Goal: Information Seeking & Learning: Learn about a topic

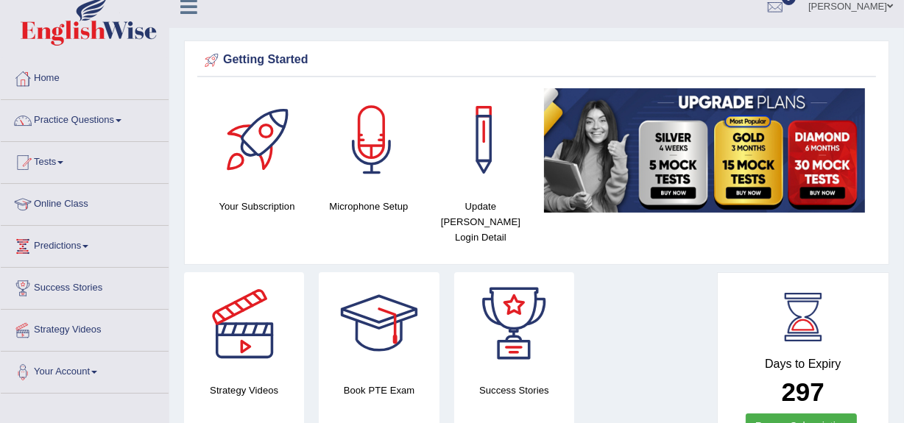
scroll to position [15, 0]
click at [55, 201] on link "Online Class" at bounding box center [85, 202] width 168 height 37
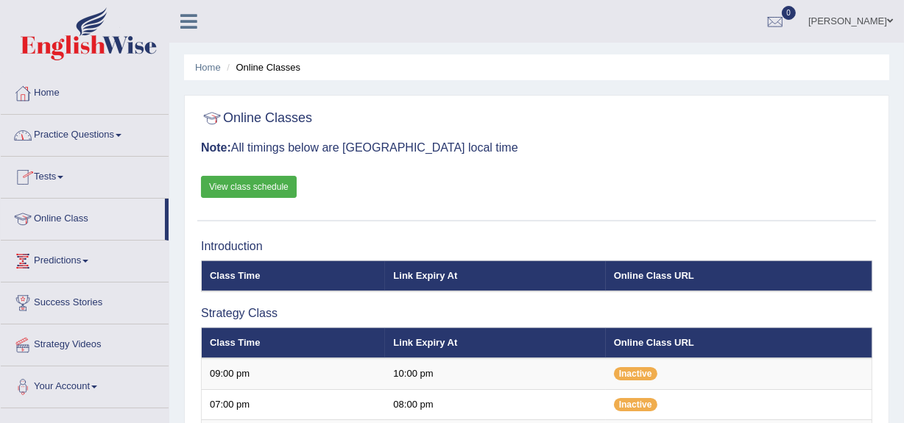
click at [243, 177] on link "View class schedule" at bounding box center [249, 187] width 96 height 22
click at [64, 132] on link "Practice Questions" at bounding box center [85, 133] width 168 height 37
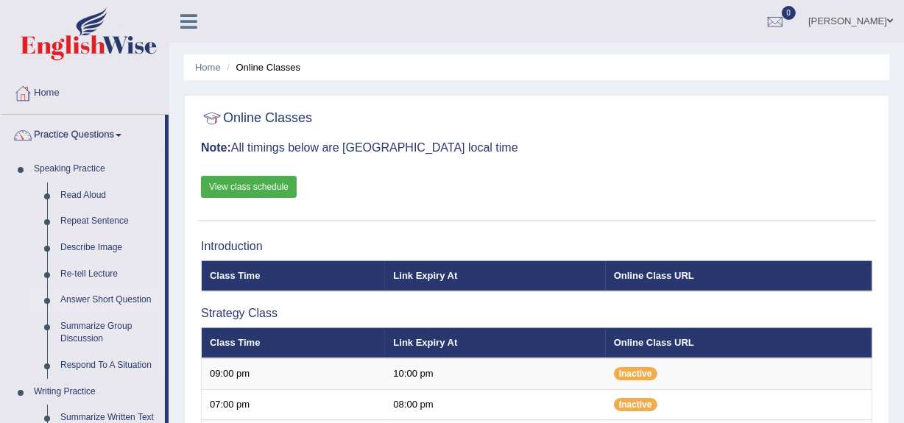
click at [77, 297] on link "Answer Short Question" at bounding box center [109, 300] width 111 height 27
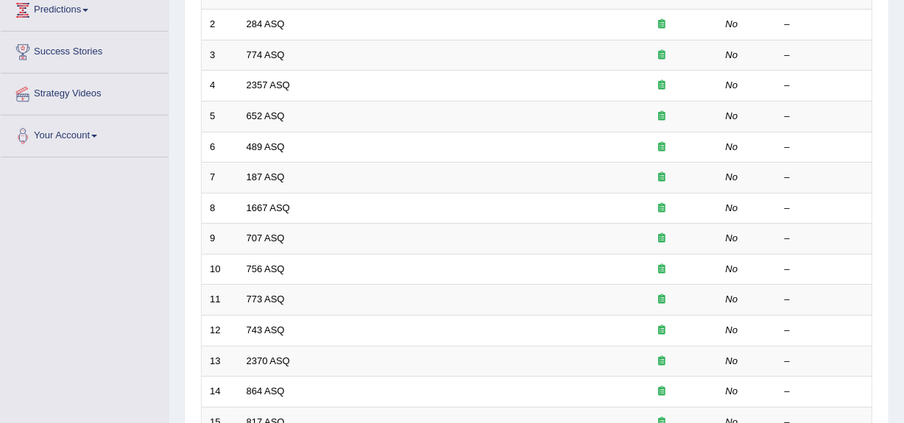
scroll to position [250, 0]
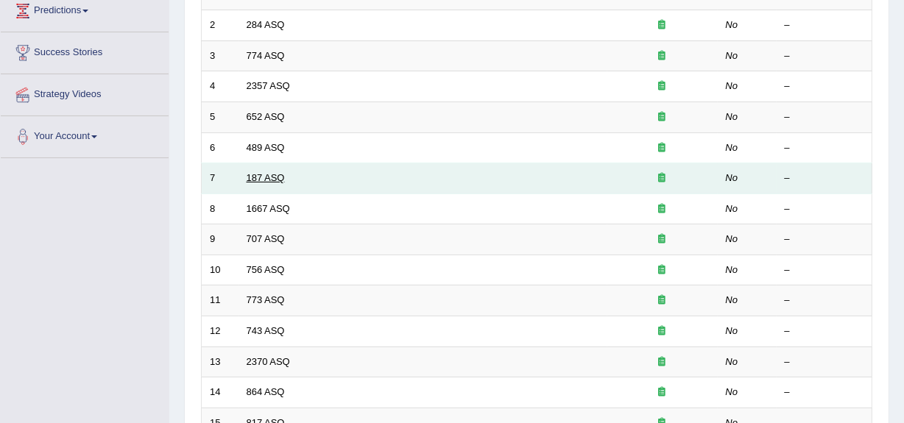
click at [259, 179] on link "187 ASQ" at bounding box center [266, 177] width 38 height 11
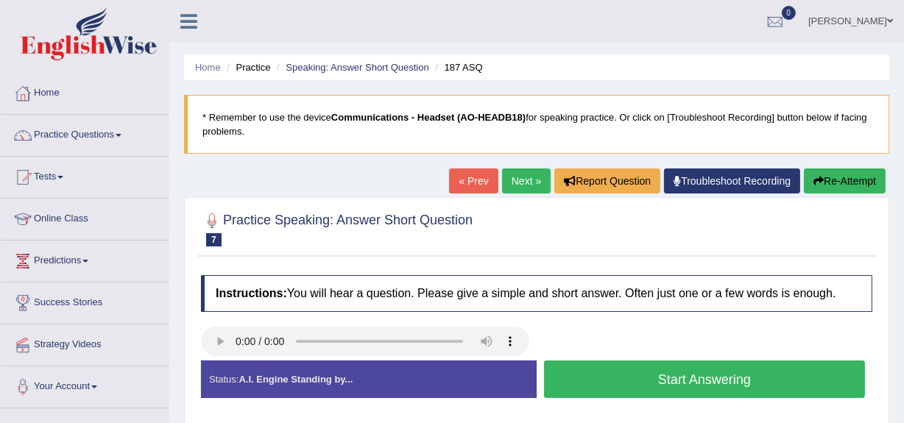
click at [607, 378] on button "Start Answering" at bounding box center [704, 380] width 321 height 38
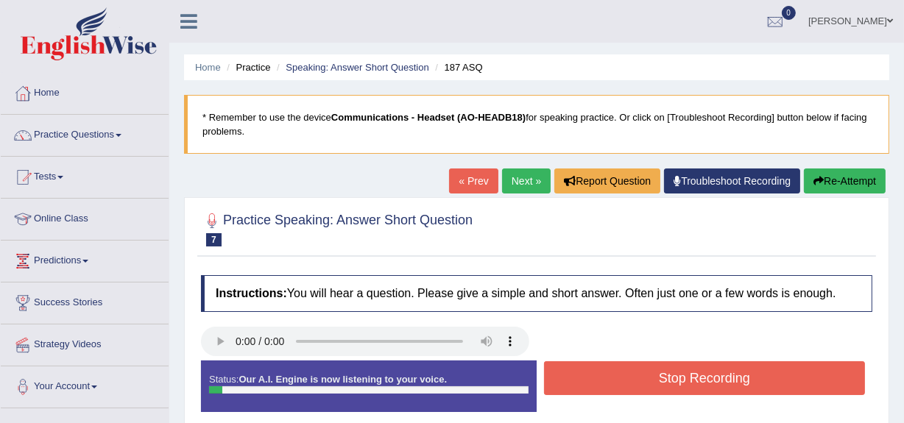
click at [607, 378] on button "Stop Recording" at bounding box center [704, 378] width 321 height 34
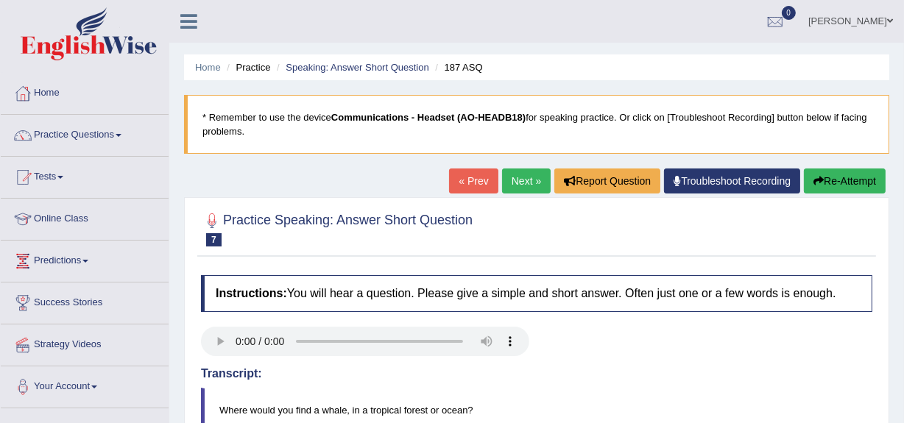
click at [510, 181] on link "Next »" at bounding box center [526, 181] width 49 height 25
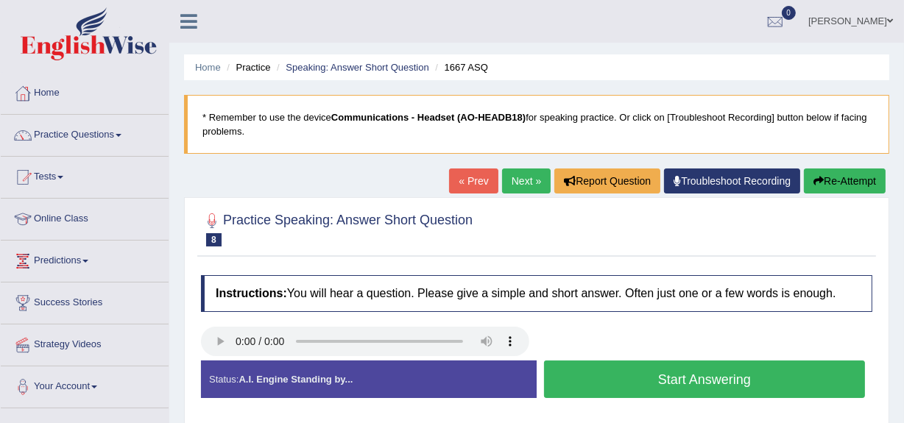
click at [684, 383] on button "Start Answering" at bounding box center [704, 380] width 321 height 38
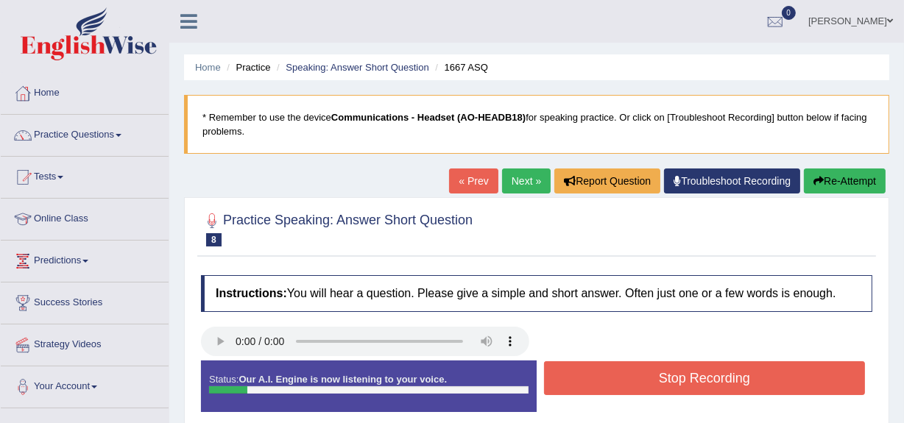
click at [684, 383] on button "Stop Recording" at bounding box center [704, 378] width 321 height 34
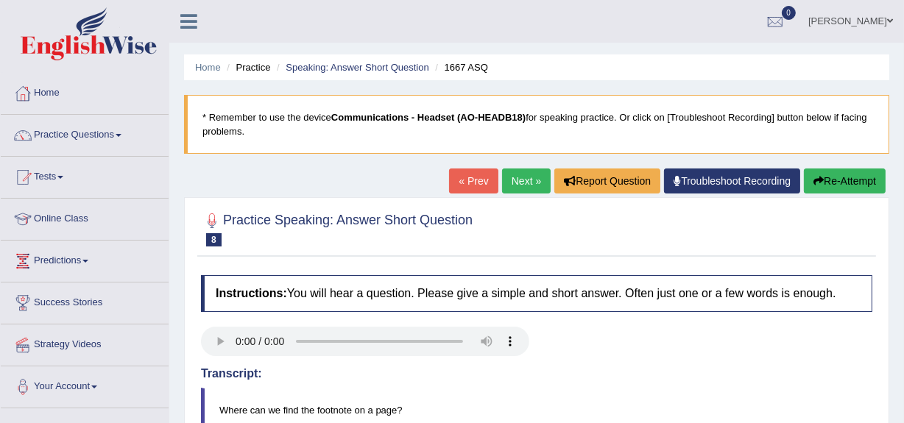
click at [511, 186] on link "Next »" at bounding box center [526, 181] width 49 height 25
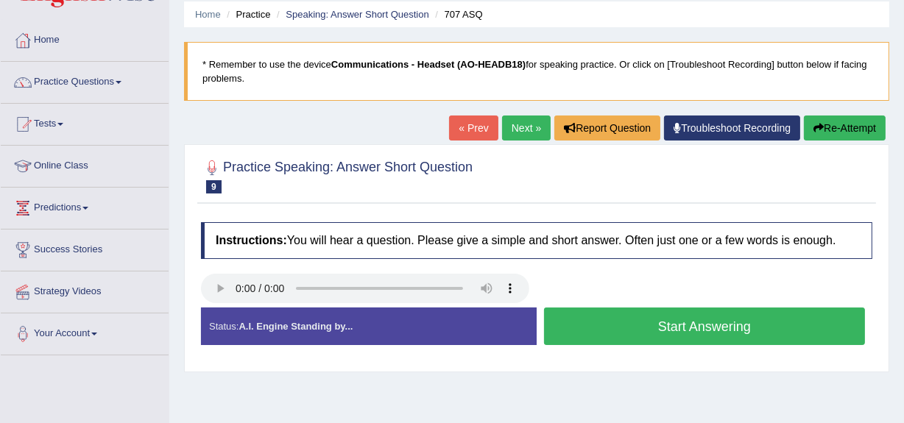
scroll to position [54, 0]
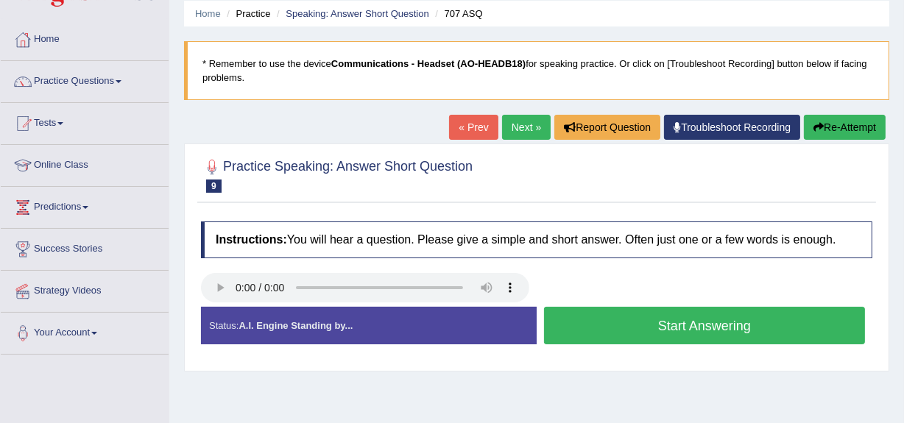
click at [666, 333] on button "Start Answering" at bounding box center [704, 326] width 321 height 38
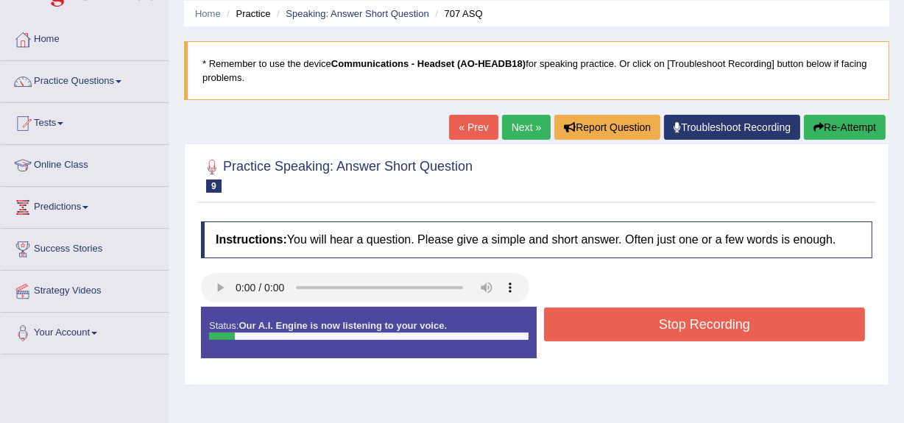
click at [662, 342] on div "Stop Recording" at bounding box center [705, 327] width 336 height 38
click at [675, 312] on button "Stop Recording" at bounding box center [704, 325] width 321 height 34
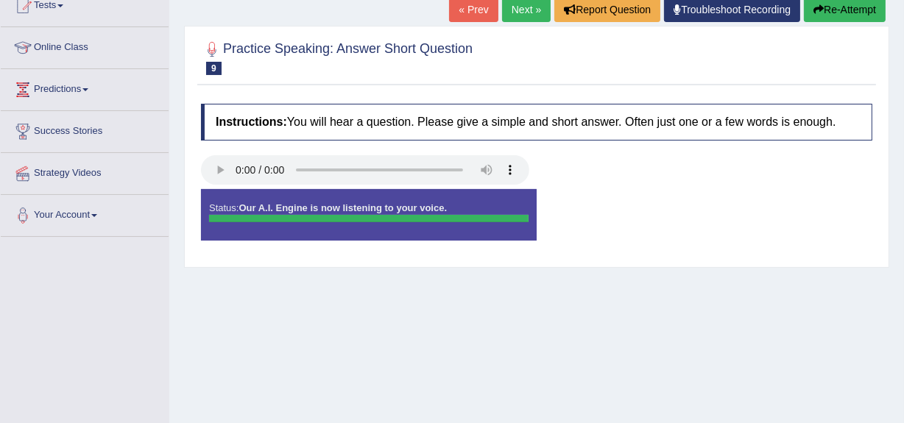
scroll to position [176, 0]
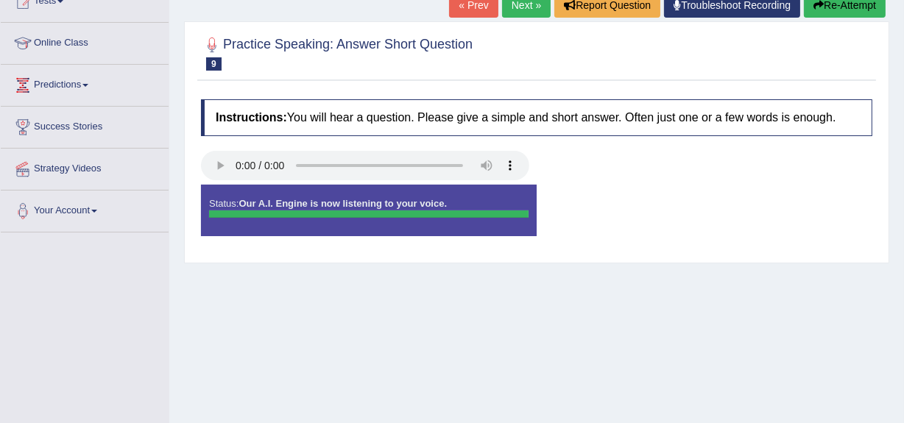
click at [280, 211] on div at bounding box center [368, 214] width 319 height 7
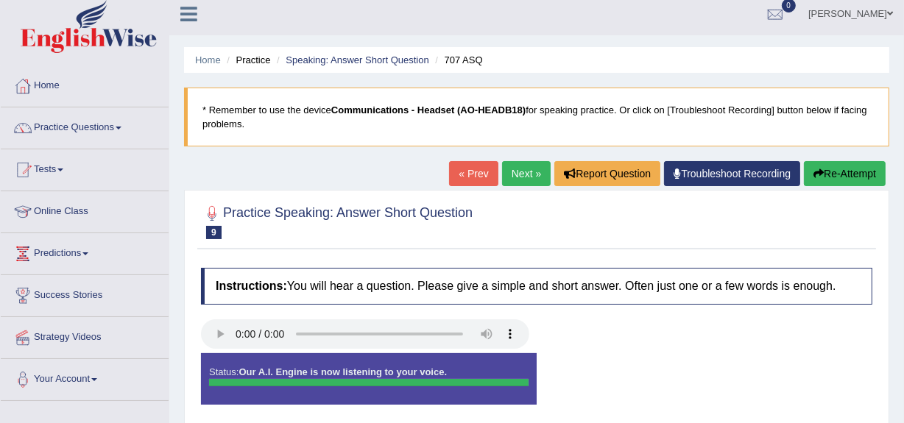
scroll to position [7, 0]
click at [816, 169] on icon "button" at bounding box center [818, 174] width 10 height 10
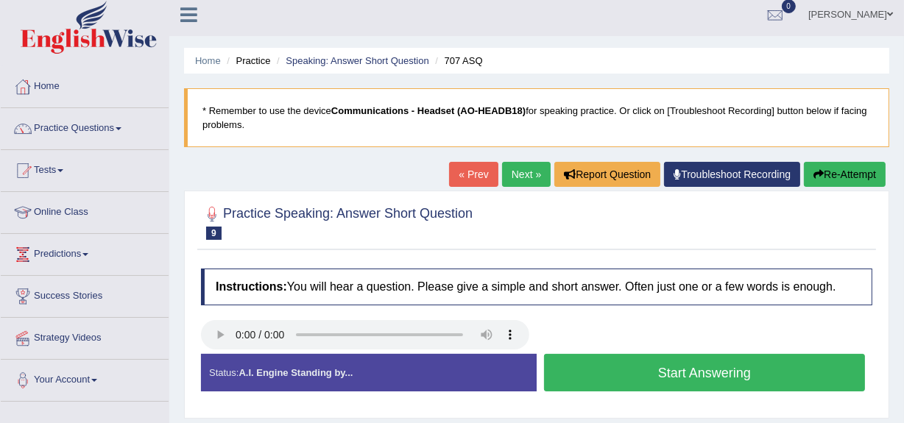
click at [688, 371] on button "Start Answering" at bounding box center [704, 373] width 321 height 38
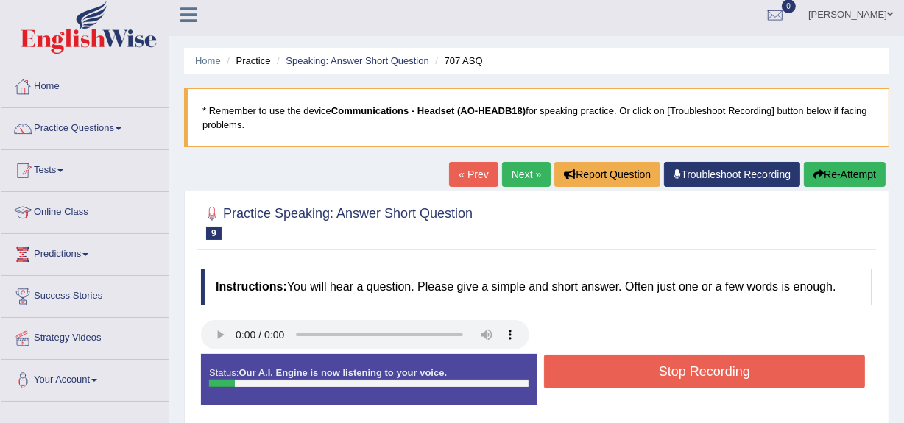
click at [688, 371] on button "Stop Recording" at bounding box center [704, 372] width 321 height 34
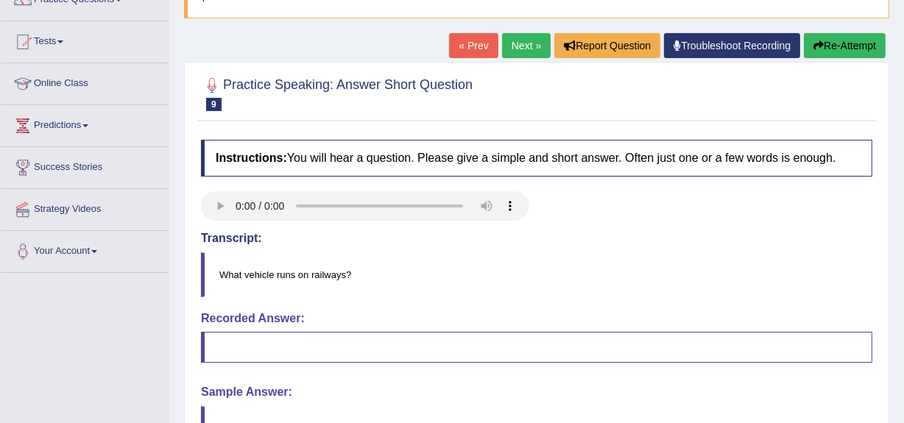
scroll to position [108, 0]
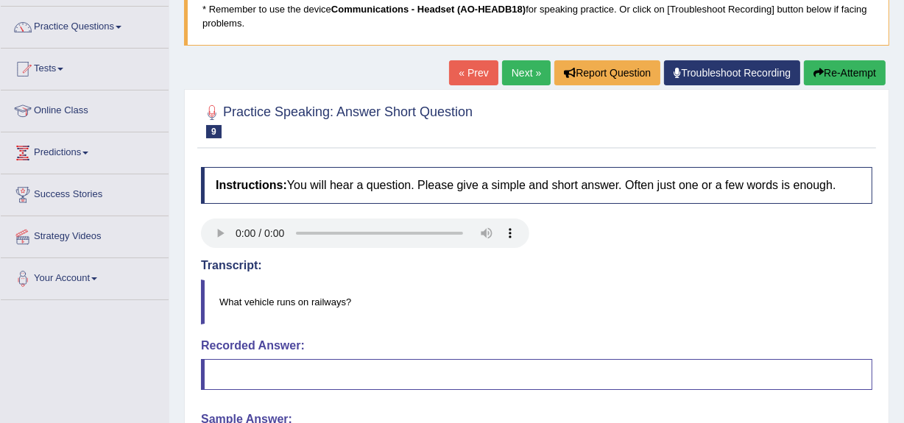
click at [829, 74] on button "Re-Attempt" at bounding box center [845, 72] width 82 height 25
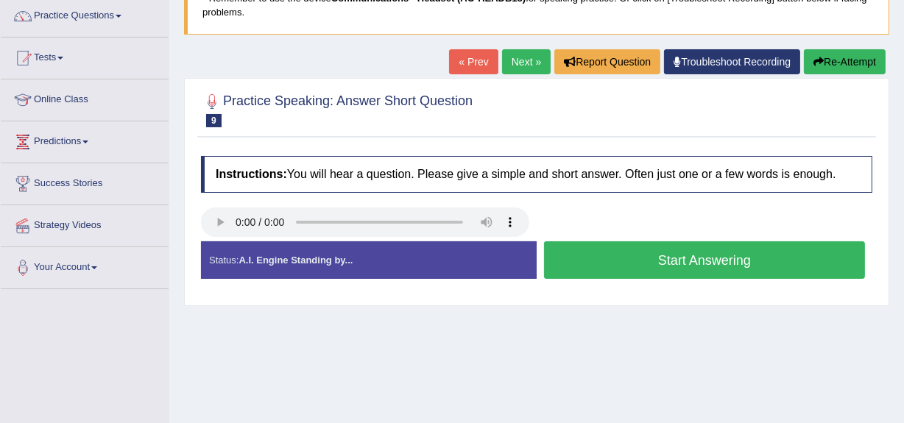
click at [691, 259] on button "Start Answering" at bounding box center [704, 260] width 321 height 38
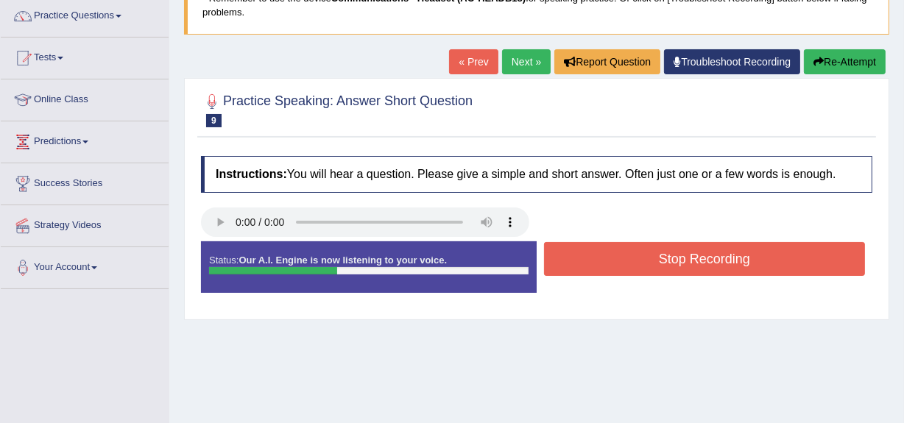
click at [691, 259] on button "Stop Recording" at bounding box center [704, 259] width 321 height 34
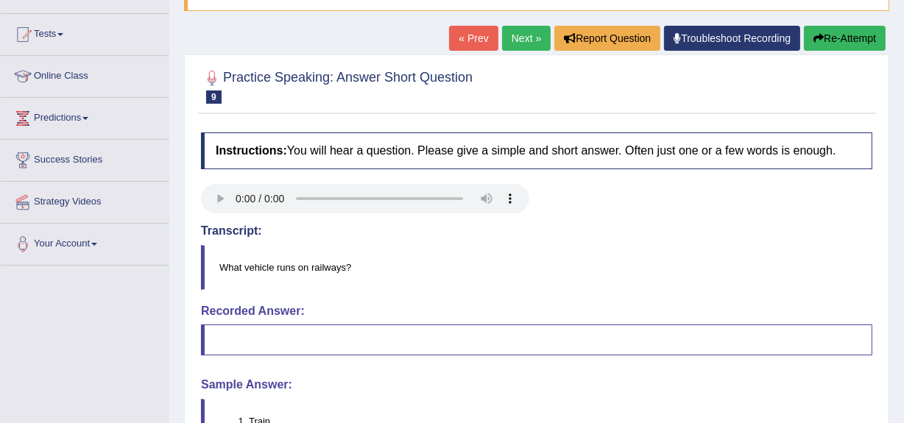
scroll to position [142, 0]
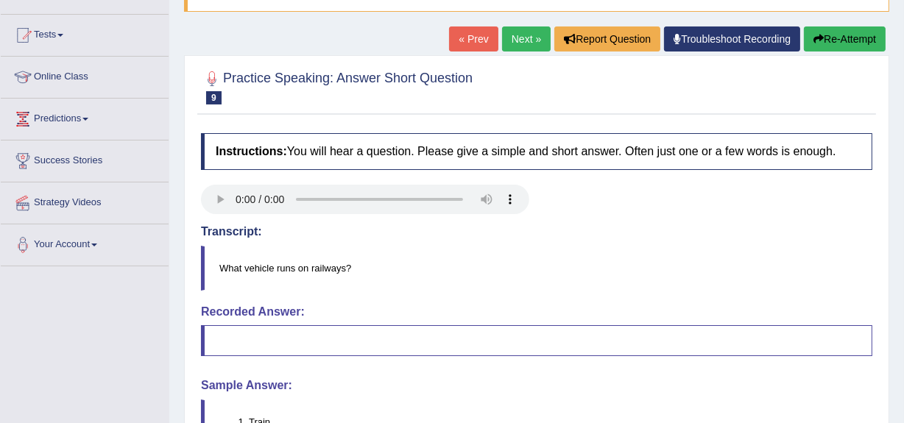
click at [833, 38] on button "Re-Attempt" at bounding box center [845, 39] width 82 height 25
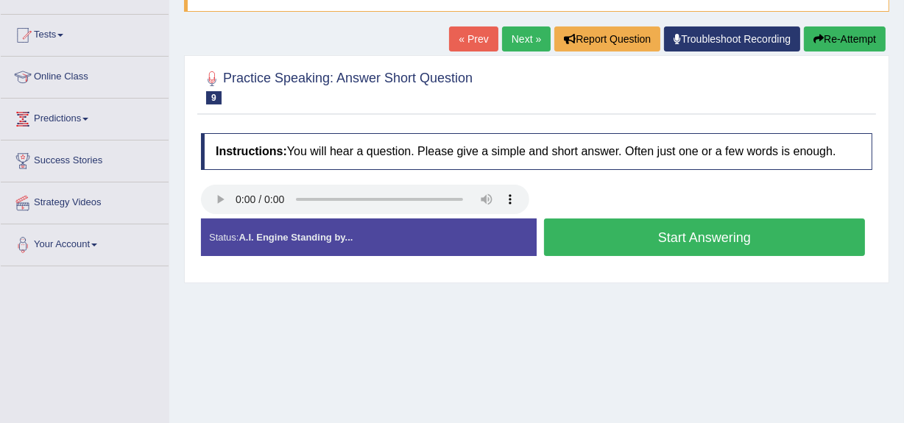
click at [679, 235] on button "Start Answering" at bounding box center [704, 238] width 321 height 38
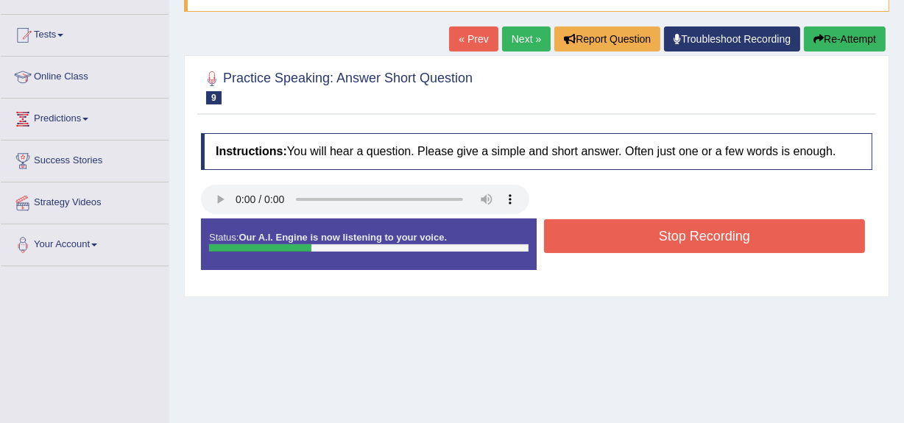
click at [679, 235] on button "Stop Recording" at bounding box center [704, 236] width 321 height 34
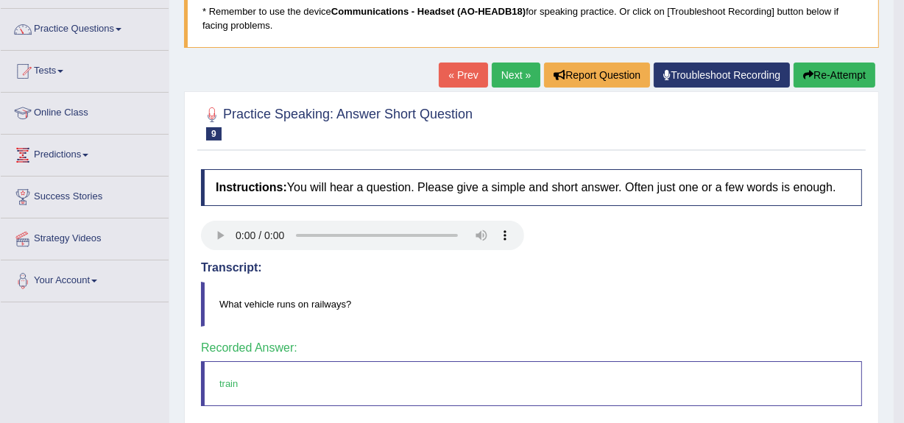
scroll to position [103, 0]
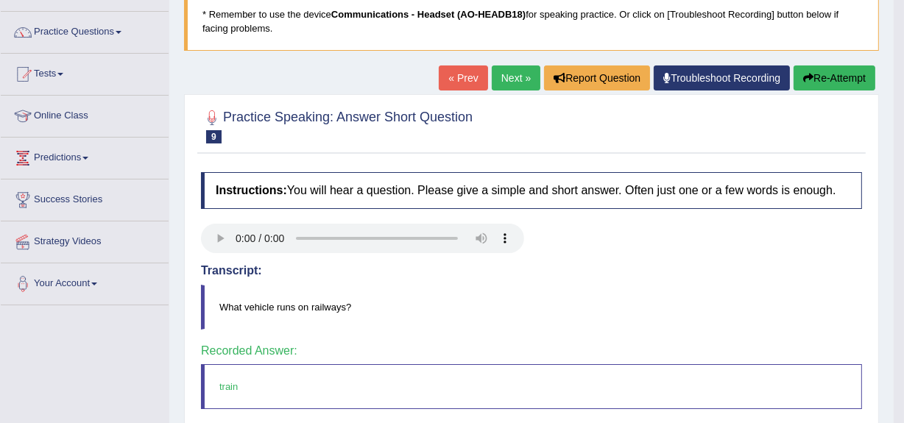
click at [496, 79] on link "Next »" at bounding box center [516, 78] width 49 height 25
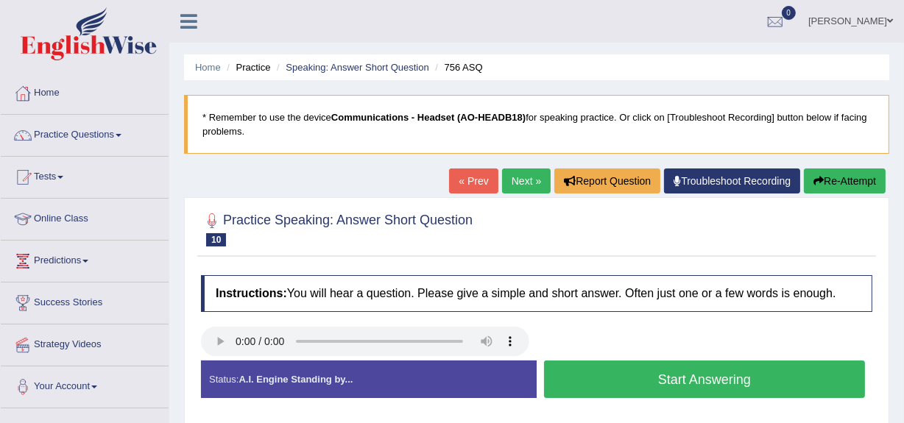
click at [659, 372] on button "Start Answering" at bounding box center [704, 380] width 321 height 38
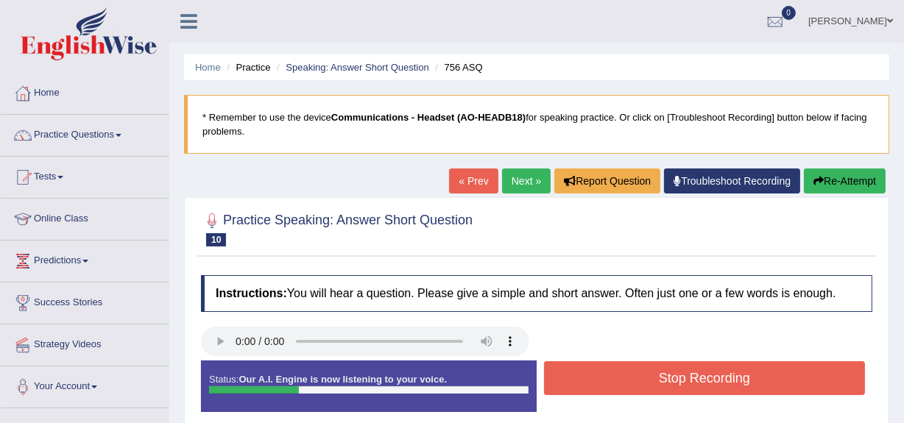
click at [659, 372] on button "Stop Recording" at bounding box center [704, 378] width 321 height 34
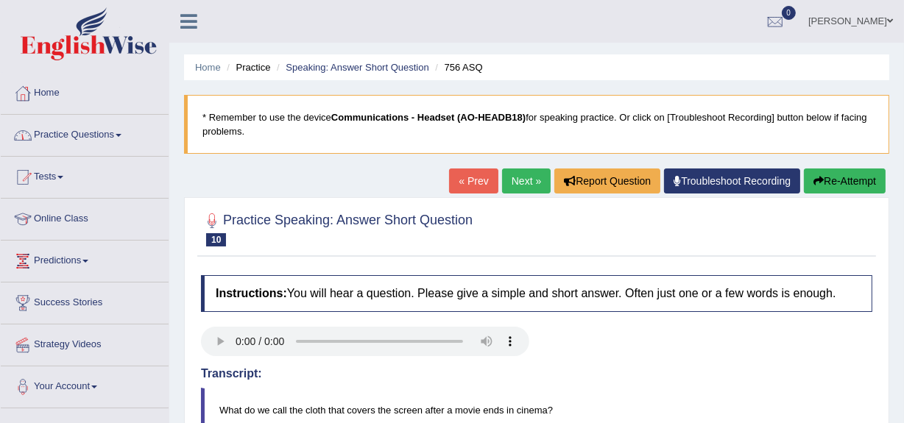
click at [88, 130] on link "Practice Questions" at bounding box center [85, 133] width 168 height 37
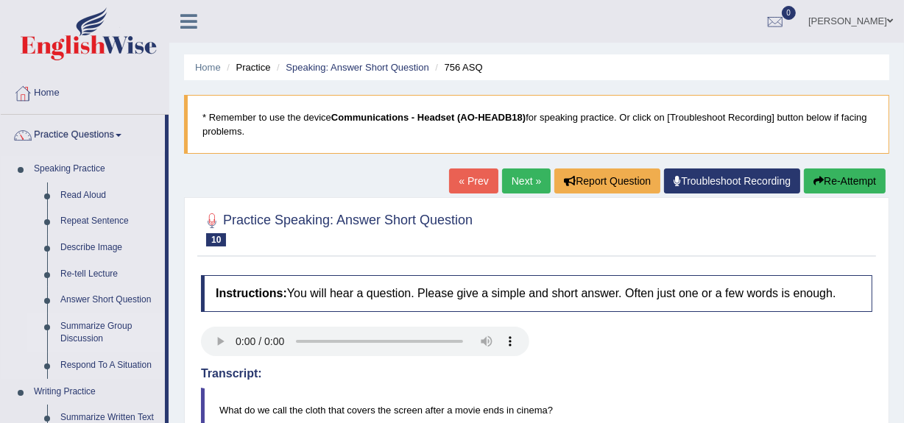
click at [74, 325] on link "Summarize Group Discussion" at bounding box center [109, 333] width 111 height 39
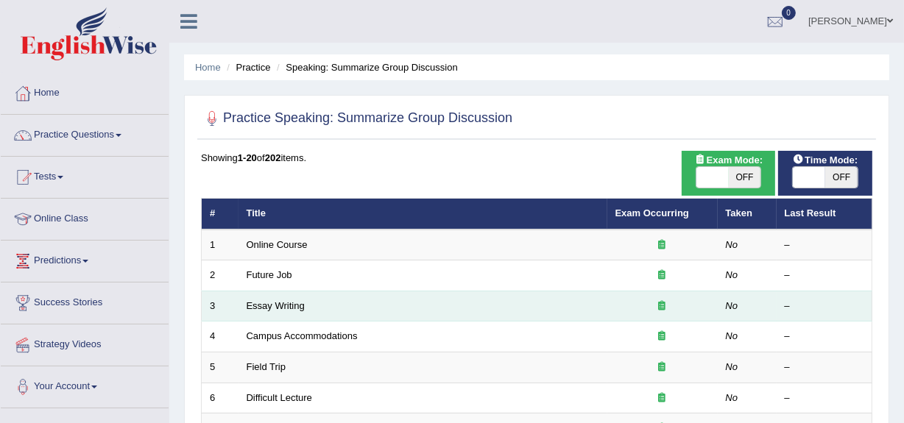
click at [278, 316] on td "Essay Writing" at bounding box center [423, 306] width 369 height 31
click at [276, 299] on td "Essay Writing" at bounding box center [423, 306] width 369 height 31
click at [265, 308] on link "Essay Writing" at bounding box center [276, 305] width 58 height 11
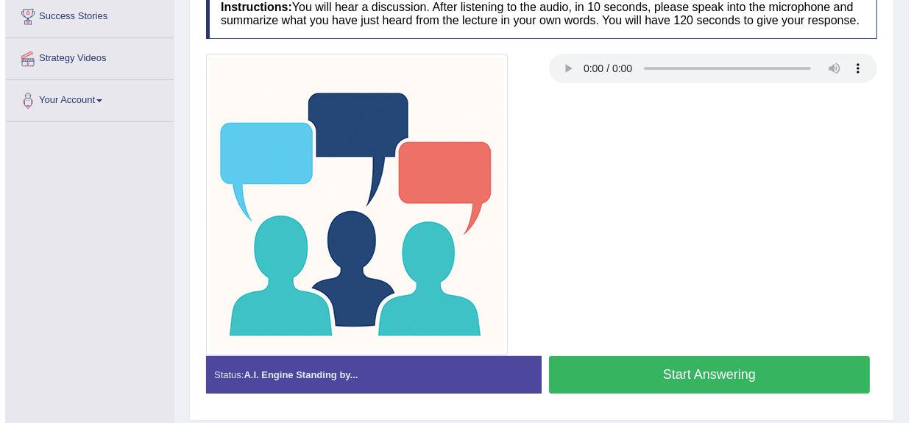
scroll to position [308, 0]
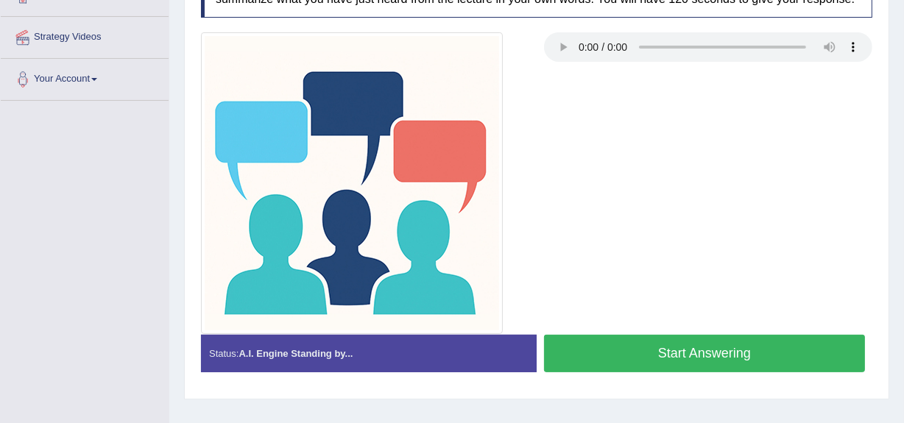
click at [668, 346] on button "Start Answering" at bounding box center [704, 354] width 321 height 38
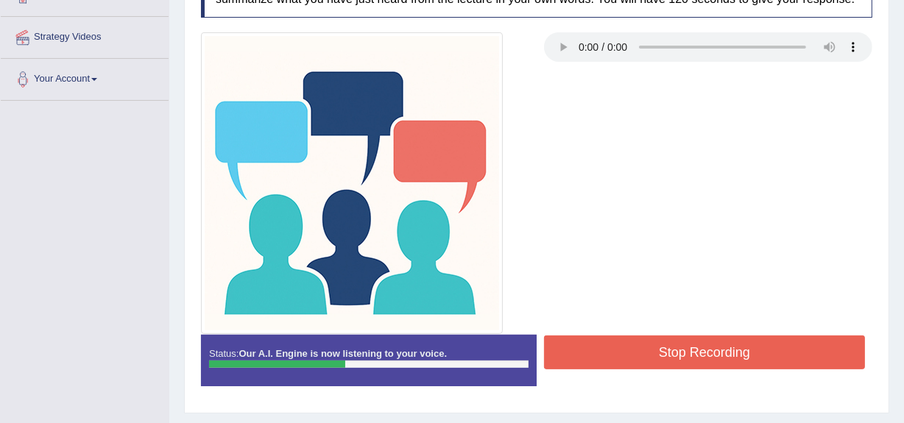
click at [668, 346] on button "Stop Recording" at bounding box center [704, 353] width 321 height 34
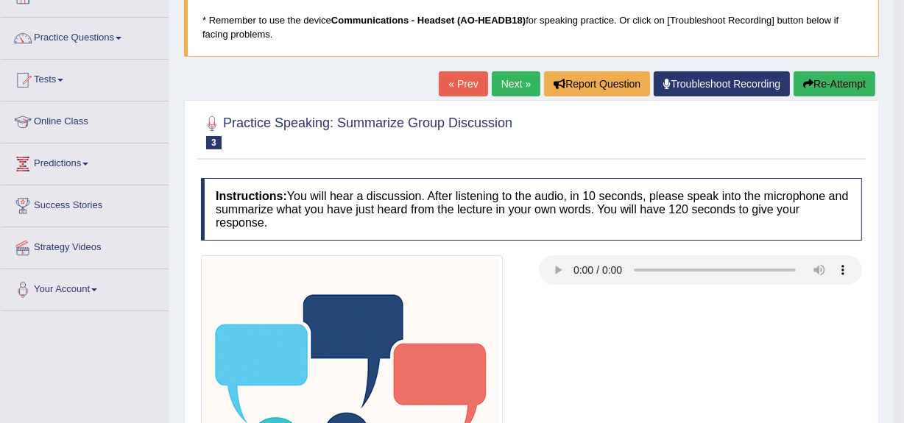
scroll to position [96, 0]
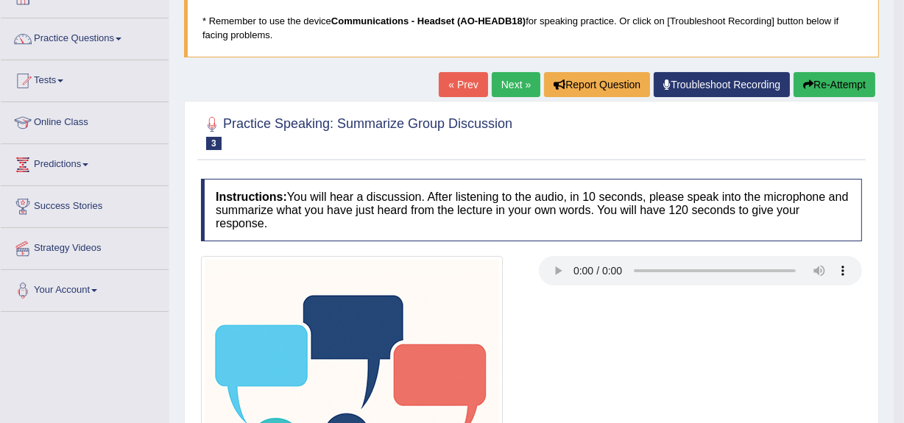
click at [504, 83] on link "Next »" at bounding box center [516, 84] width 49 height 25
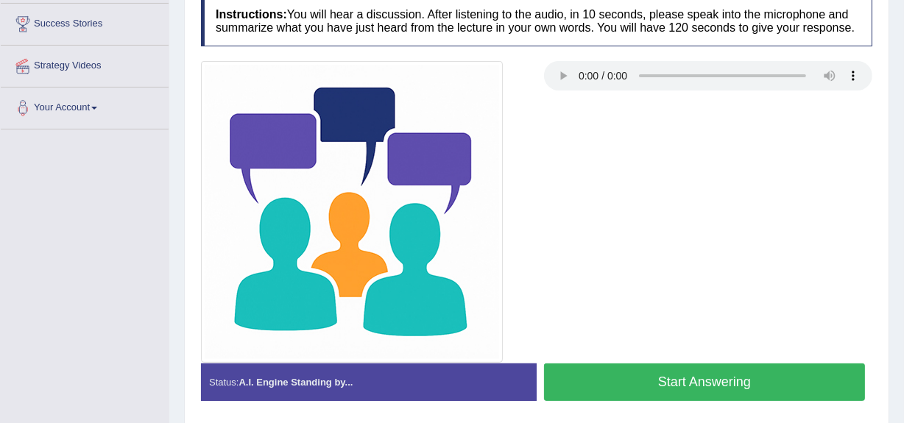
scroll to position [280, 0]
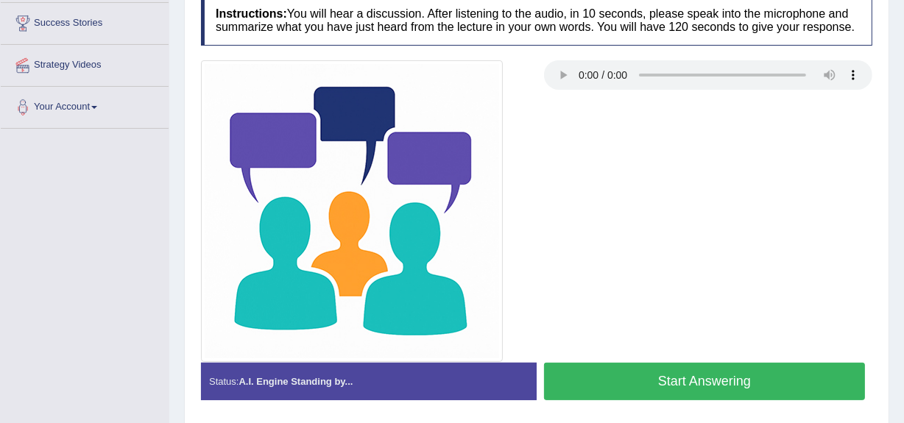
click at [713, 375] on button "Start Answering" at bounding box center [704, 382] width 321 height 38
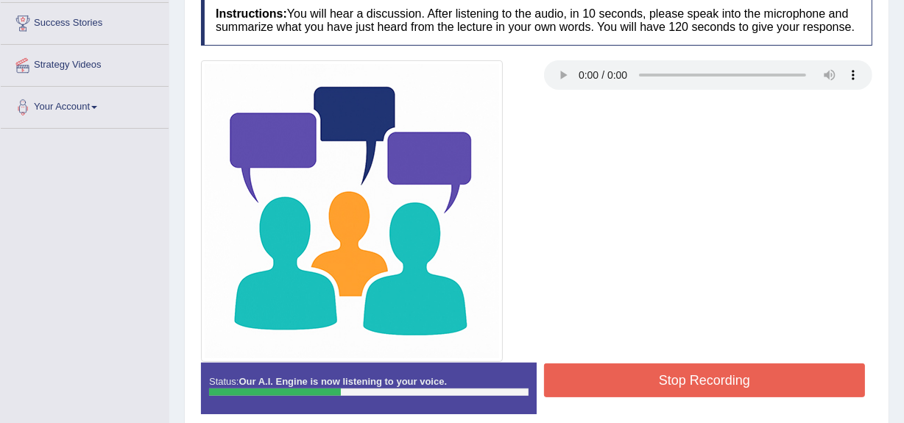
click at [713, 375] on button "Stop Recording" at bounding box center [704, 381] width 321 height 34
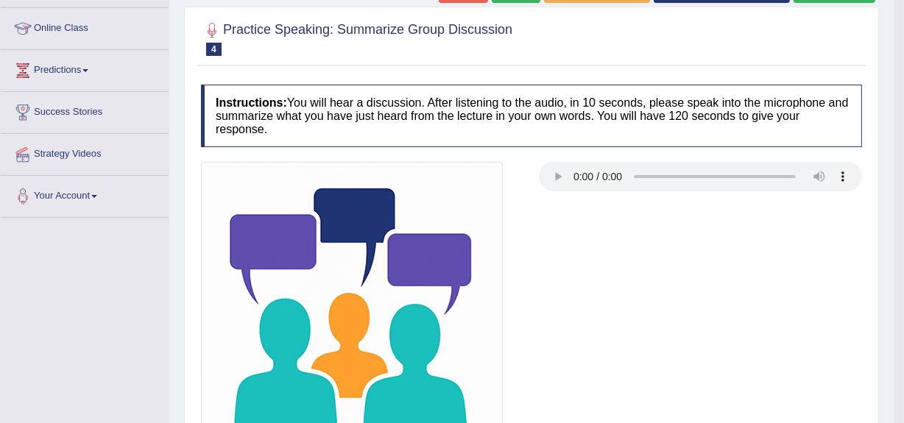
scroll to position [0, 0]
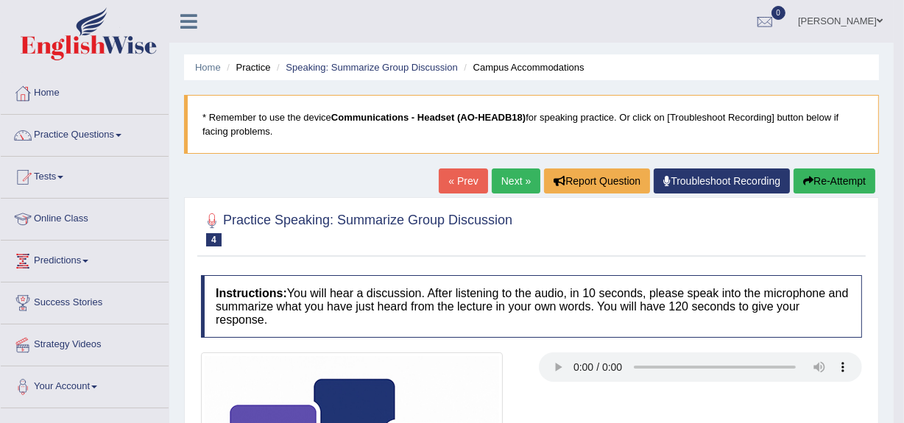
click at [513, 177] on link "Next »" at bounding box center [516, 181] width 49 height 25
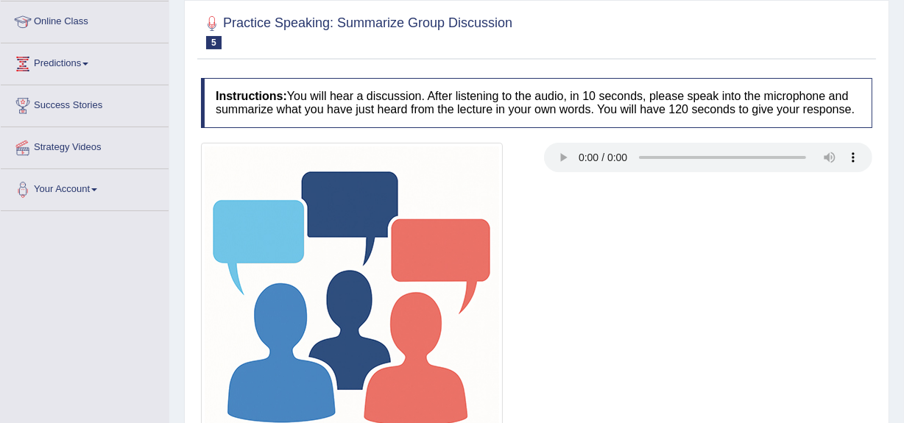
scroll to position [197, 0]
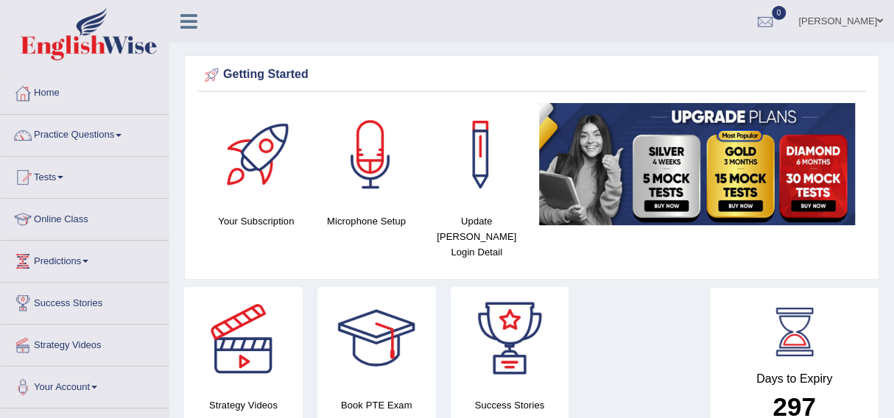
click at [66, 133] on link "Practice Questions" at bounding box center [85, 133] width 168 height 37
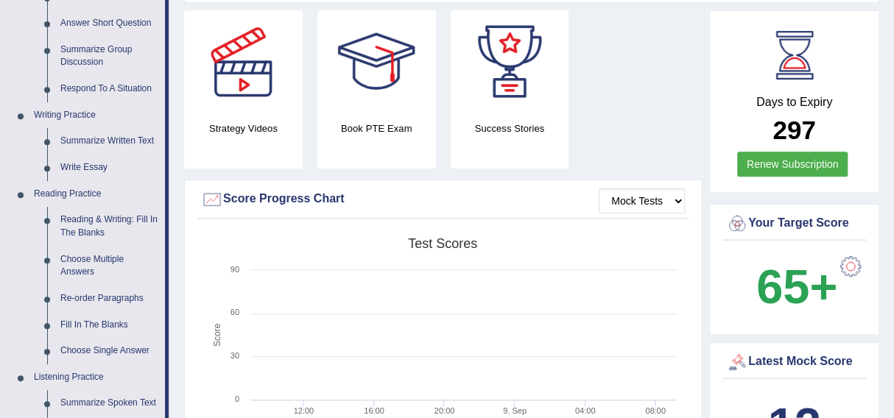
scroll to position [278, 0]
click at [69, 159] on link "Write Essay" at bounding box center [109, 167] width 111 height 27
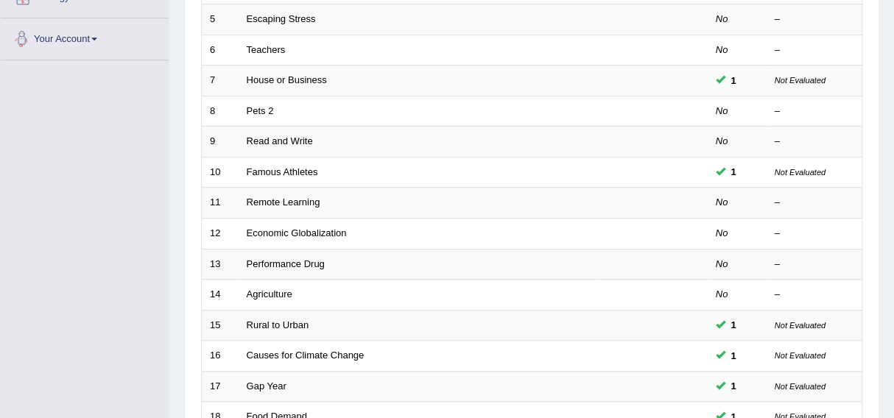
scroll to position [367, 0]
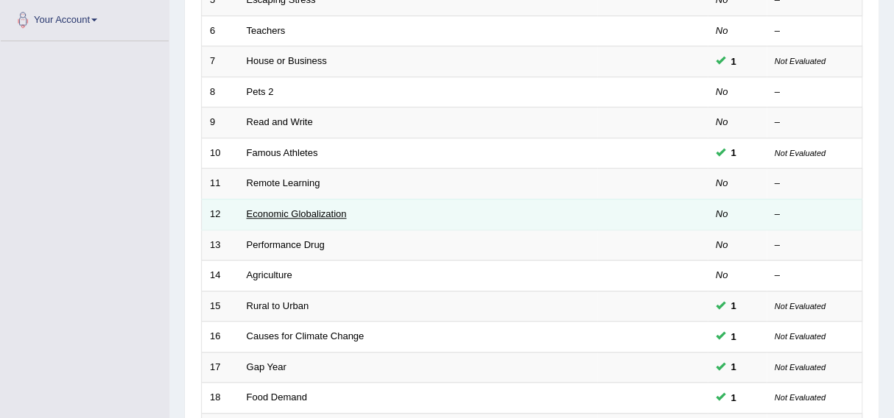
click at [275, 213] on link "Economic Globalization" at bounding box center [297, 213] width 100 height 11
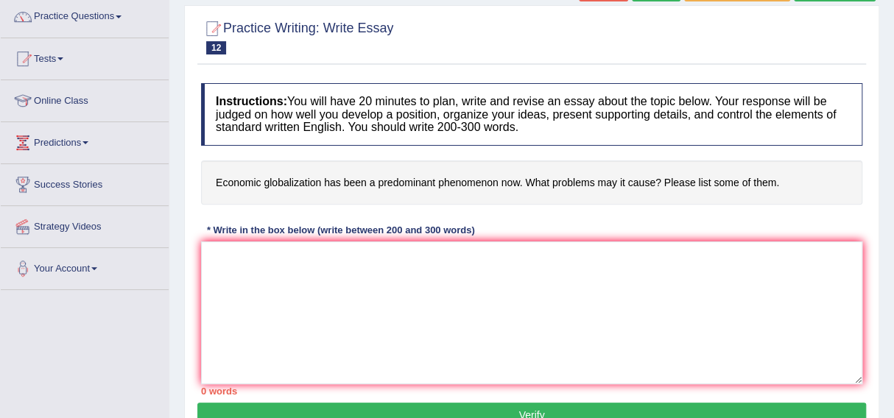
scroll to position [119, 0]
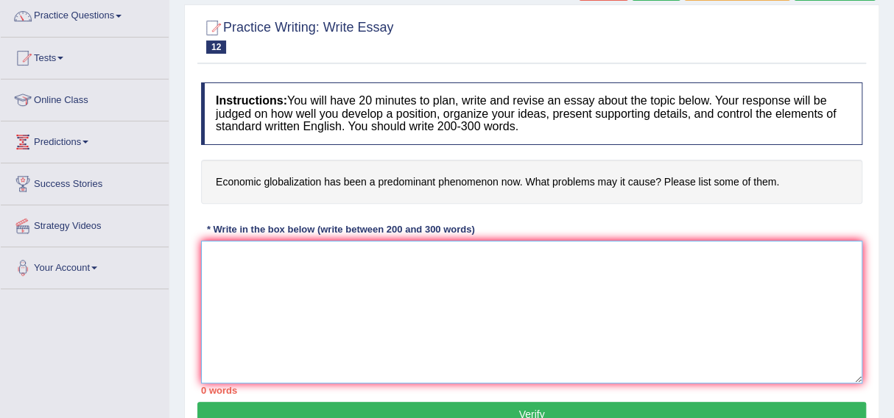
click at [219, 250] on textarea at bounding box center [531, 312] width 661 height 143
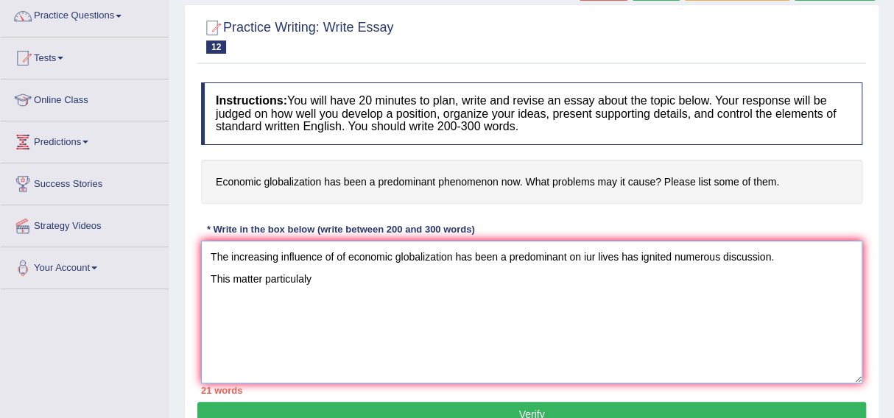
click at [262, 280] on textarea "The increasing influence of of economic globalization has been a predominant on…" at bounding box center [531, 312] width 661 height 143
click at [326, 283] on textarea "The increasing influence of of economic globalization has been a predominant on…" at bounding box center [531, 312] width 661 height 143
click at [585, 258] on textarea "The increasing influence of of economic globalization has been a predominant on…" at bounding box center [531, 312] width 661 height 143
click at [402, 277] on textarea "The increasing influence of of economic globalization has been a predominant on…" at bounding box center [531, 312] width 661 height 143
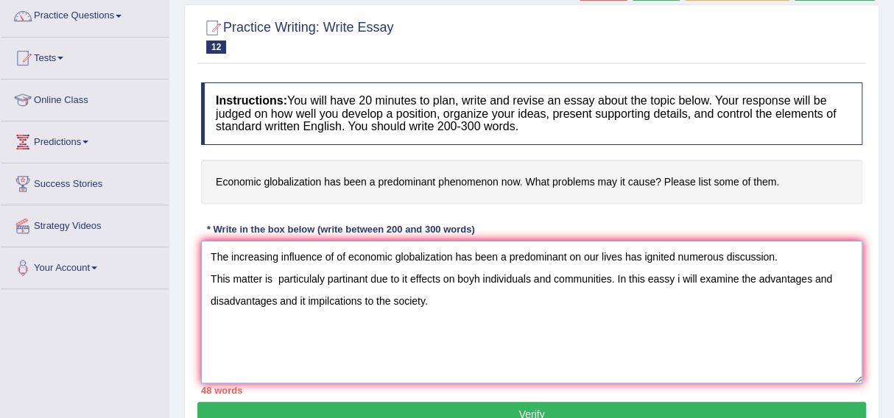
click at [479, 278] on textarea "The increasing influence of of economic globalization has been a predominant on…" at bounding box center [531, 312] width 661 height 143
click at [426, 300] on textarea "The increasing influence of of economic globalization has been a predominant on…" at bounding box center [531, 312] width 661 height 143
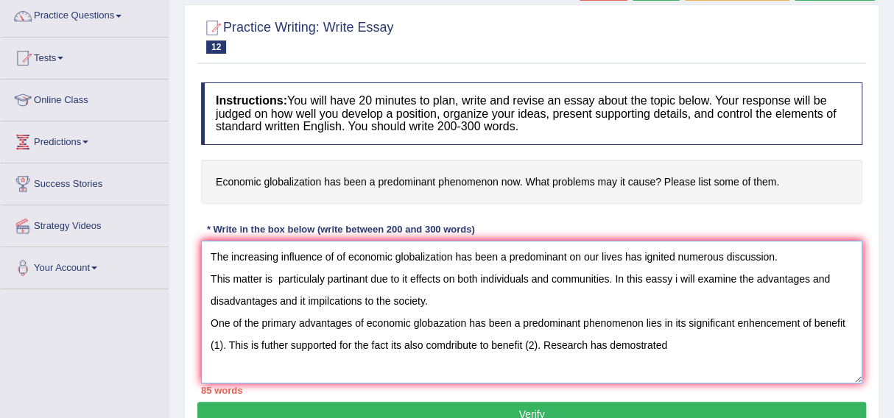
click at [350, 342] on textarea "The increasing influence of of economic globalization has been a predominant on…" at bounding box center [531, 312] width 661 height 143
drag, startPoint x: 669, startPoint y: 347, endPoint x: 618, endPoint y: 335, distance: 52.3
drag, startPoint x: 618, startPoint y: 335, endPoint x: 673, endPoint y: 342, distance: 55.0
click at [673, 342] on textarea "The increasing influence of of economic globalization has been a predominant on…" at bounding box center [531, 312] width 661 height 143
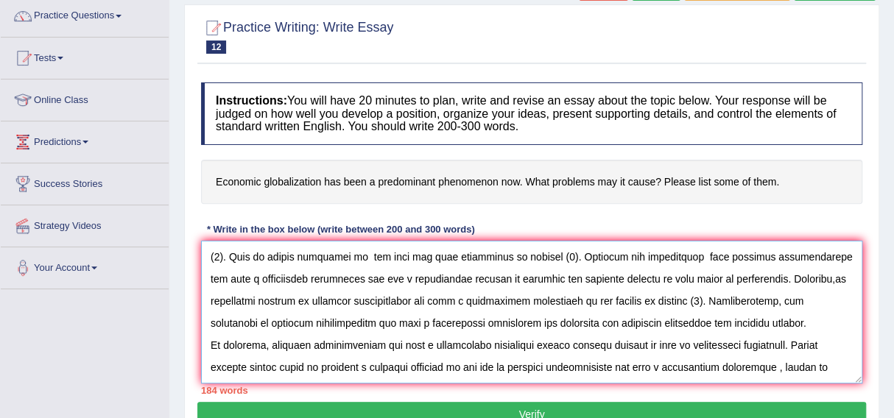
scroll to position [122, 0]
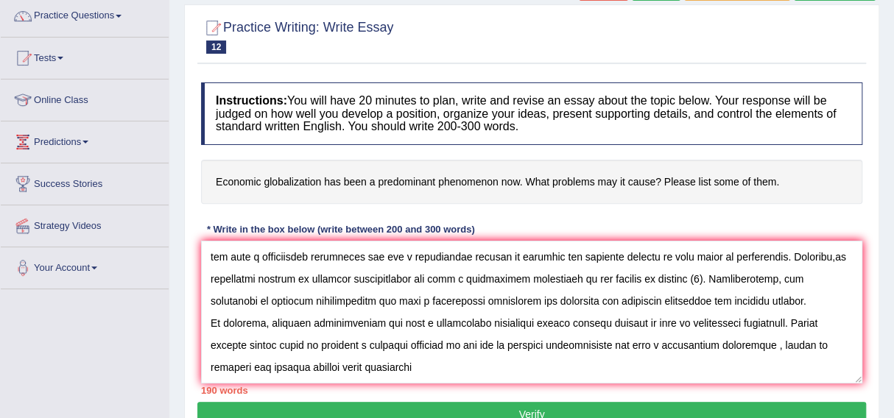
click at [419, 384] on div "190 words" at bounding box center [531, 391] width 661 height 14
click at [415, 378] on textarea at bounding box center [531, 312] width 661 height 143
click at [434, 384] on div "190 words" at bounding box center [531, 391] width 661 height 14
click at [430, 376] on textarea at bounding box center [531, 312] width 661 height 143
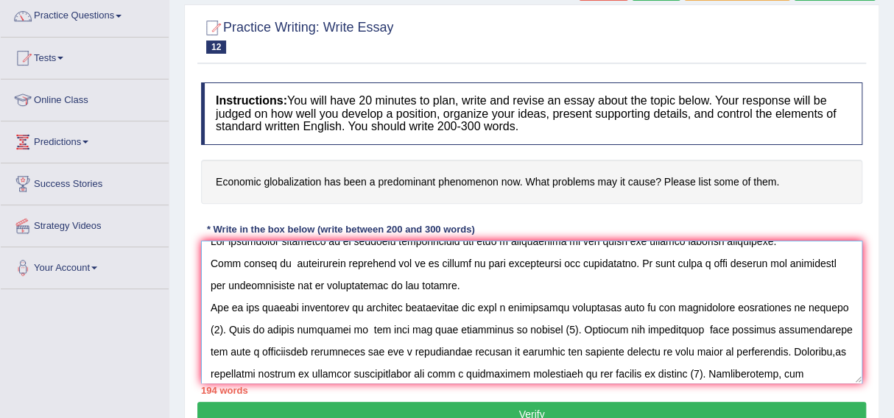
scroll to position [0, 0]
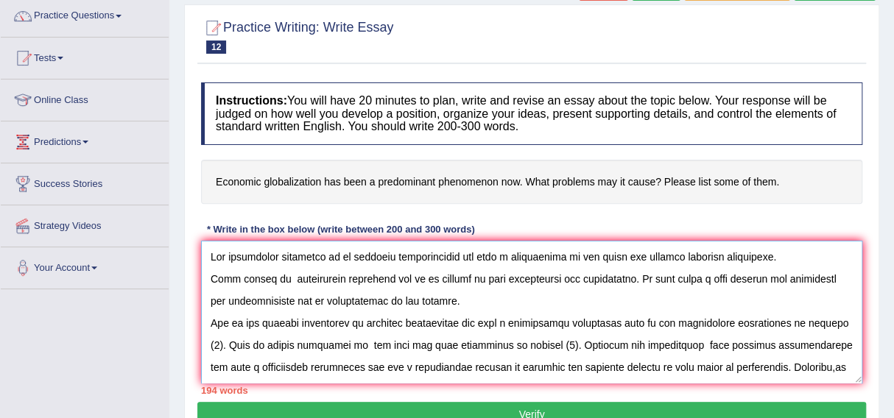
click at [773, 258] on textarea at bounding box center [531, 312] width 661 height 143
click at [314, 278] on textarea at bounding box center [531, 312] width 661 height 143
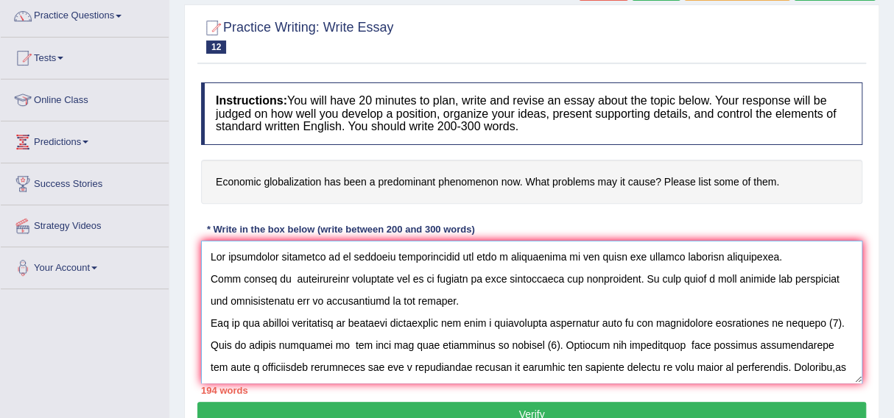
click at [339, 278] on textarea at bounding box center [531, 312] width 661 height 143
click at [409, 283] on textarea at bounding box center [531, 312] width 661 height 143
click at [680, 279] on textarea at bounding box center [531, 312] width 661 height 143
click at [275, 300] on textarea at bounding box center [531, 312] width 661 height 143
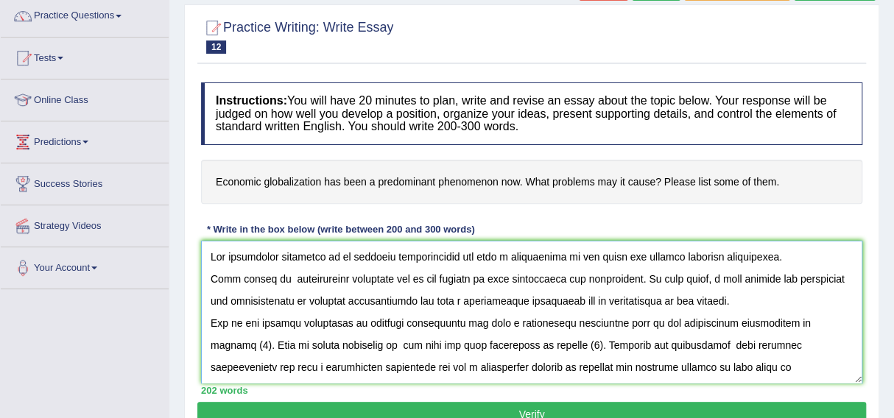
click at [606, 303] on textarea at bounding box center [531, 312] width 661 height 143
click at [706, 300] on textarea at bounding box center [531, 312] width 661 height 143
click at [301, 345] on textarea at bounding box center [531, 312] width 661 height 143
click at [440, 345] on textarea at bounding box center [531, 312] width 661 height 143
click at [484, 344] on textarea at bounding box center [531, 312] width 661 height 143
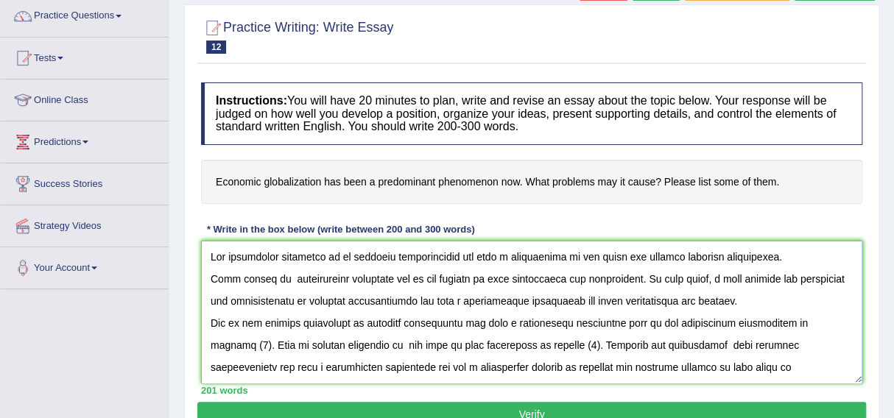
click at [505, 344] on textarea at bounding box center [531, 312] width 661 height 143
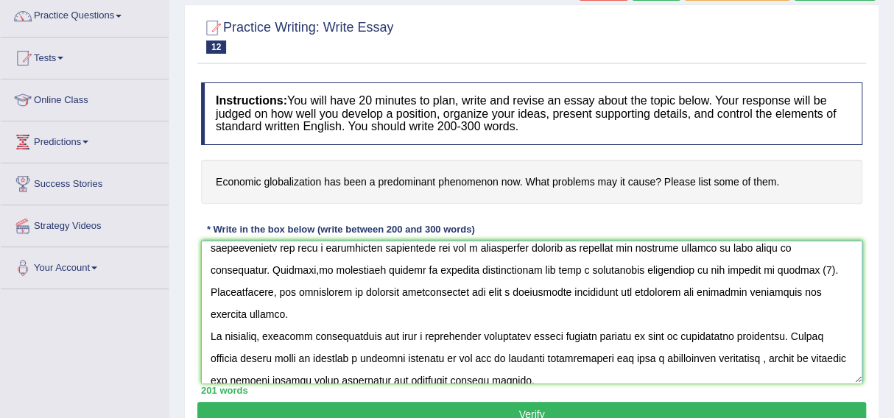
scroll to position [133, 0]
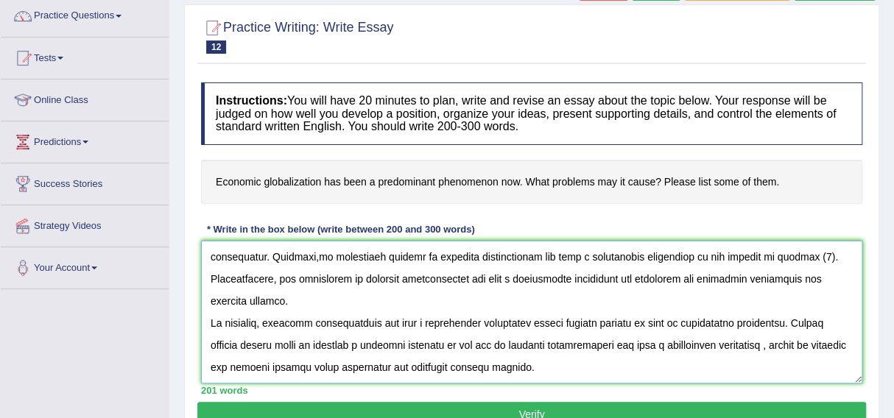
click at [651, 323] on textarea at bounding box center [531, 312] width 661 height 143
click at [712, 337] on textarea at bounding box center [531, 312] width 661 height 143
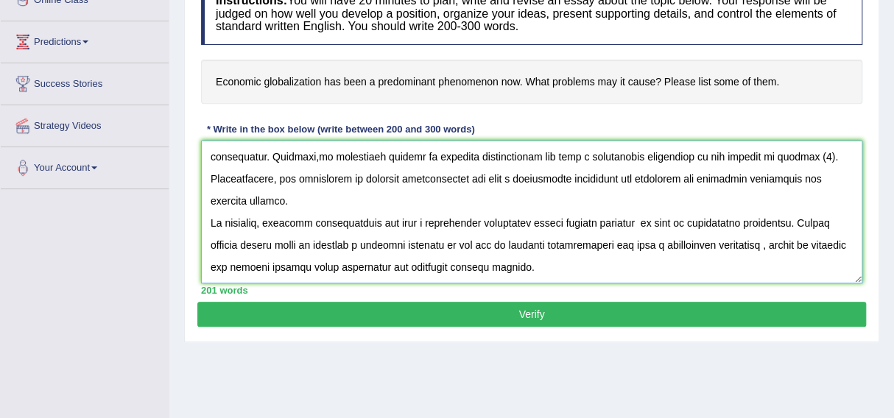
scroll to position [220, 0]
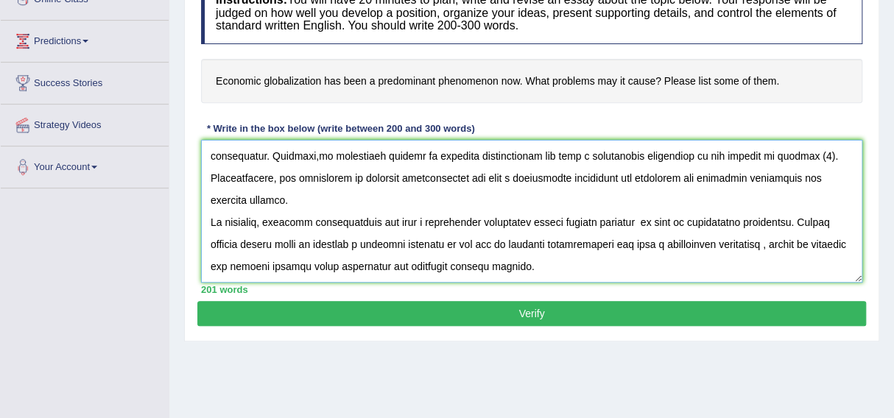
type textarea "The increasing influence of of economic globalization has been a predominant on…"
click at [530, 316] on button "Verify" at bounding box center [531, 313] width 668 height 25
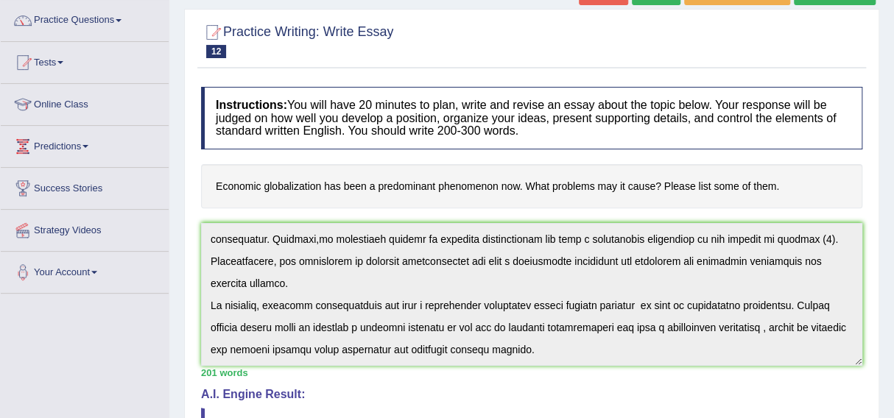
scroll to position [0, 0]
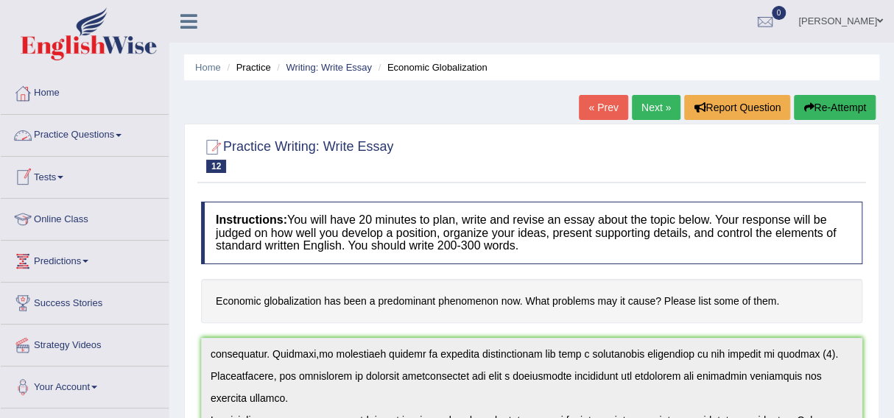
click at [75, 130] on link "Practice Questions" at bounding box center [85, 133] width 168 height 37
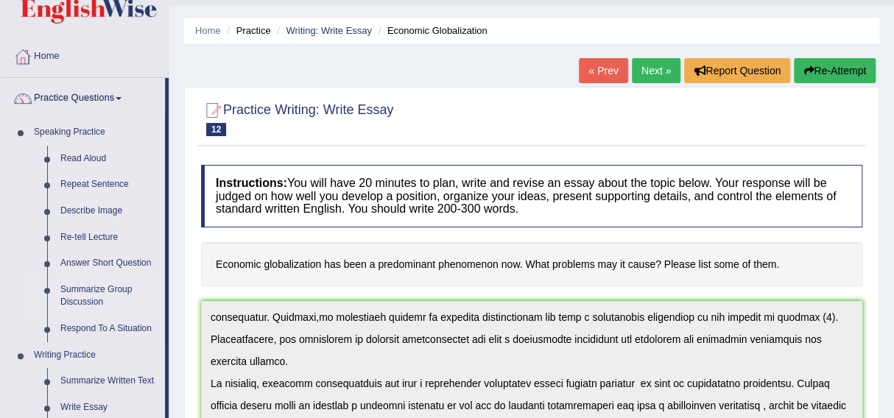
scroll to position [37, 0]
click at [101, 258] on link "Answer Short Question" at bounding box center [109, 263] width 111 height 27
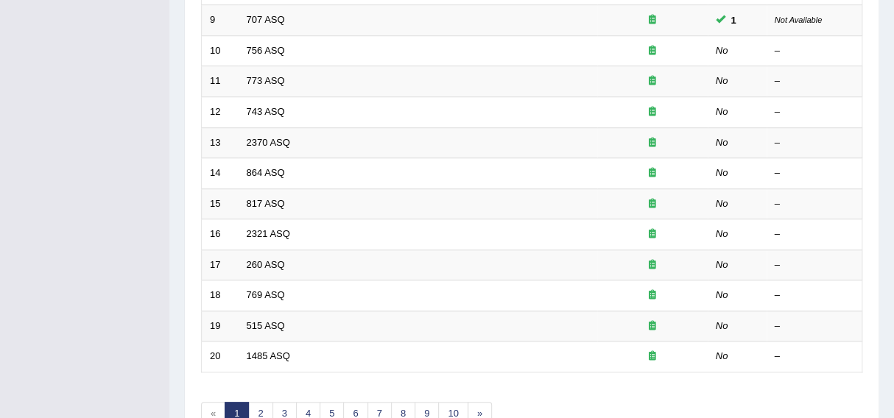
scroll to position [471, 0]
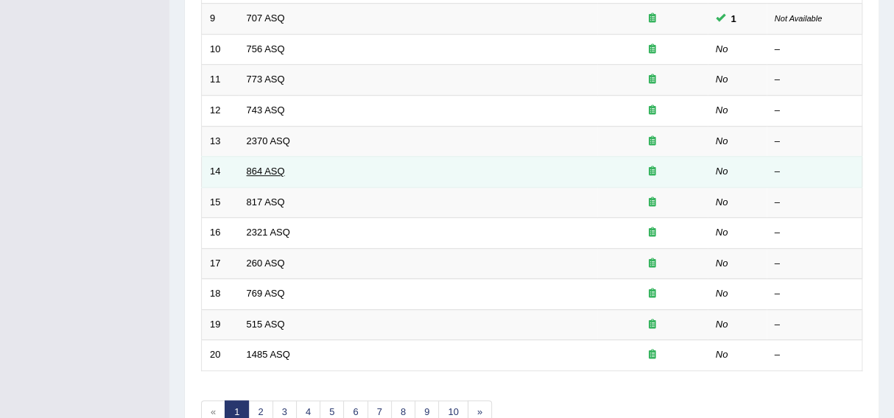
click at [260, 166] on link "864 ASQ" at bounding box center [266, 171] width 38 height 11
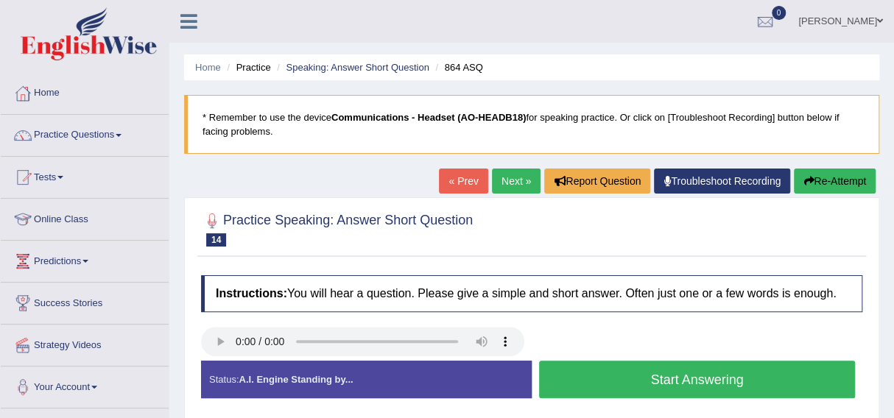
click at [661, 381] on button "Start Answering" at bounding box center [697, 380] width 316 height 38
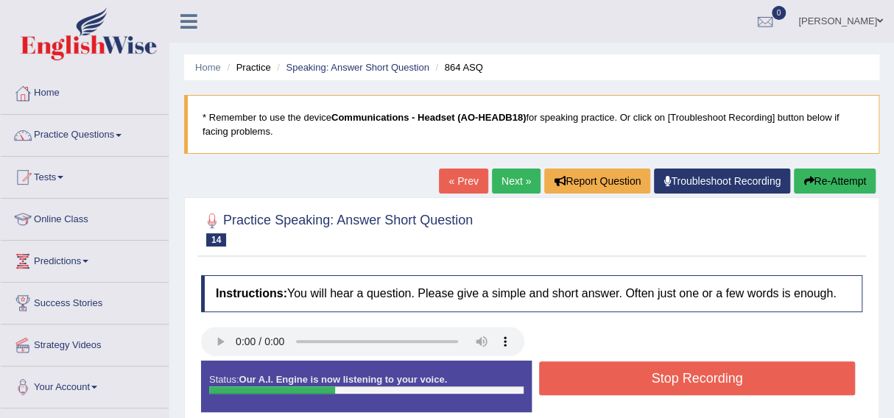
click at [661, 381] on button "Stop Recording" at bounding box center [697, 378] width 316 height 34
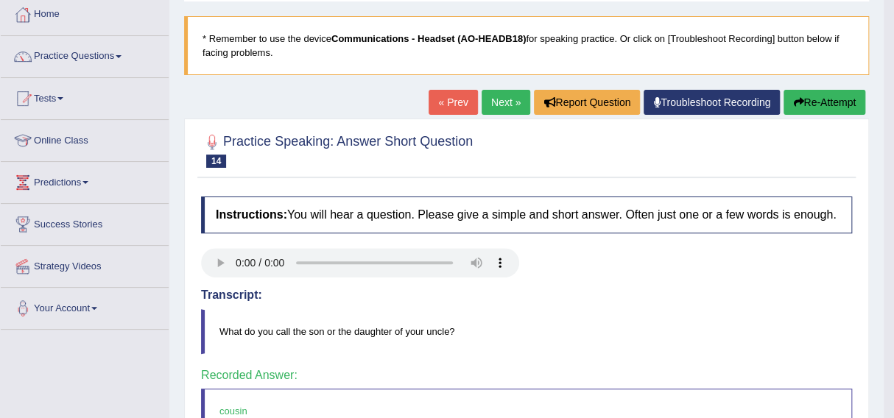
scroll to position [78, 0]
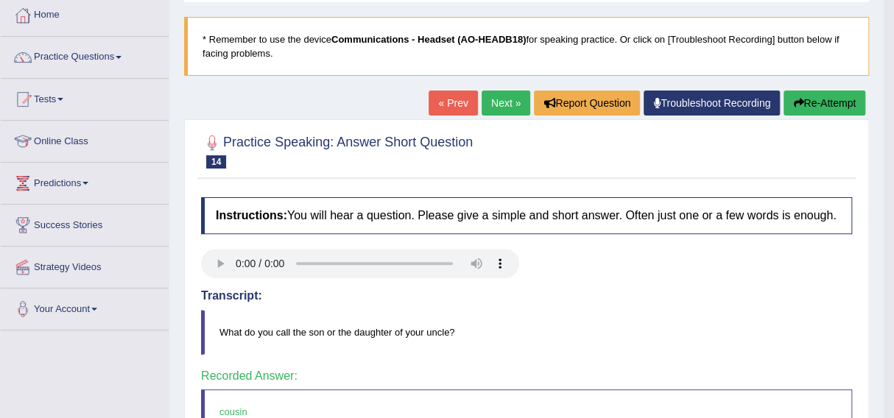
click at [498, 101] on link "Next »" at bounding box center [505, 103] width 49 height 25
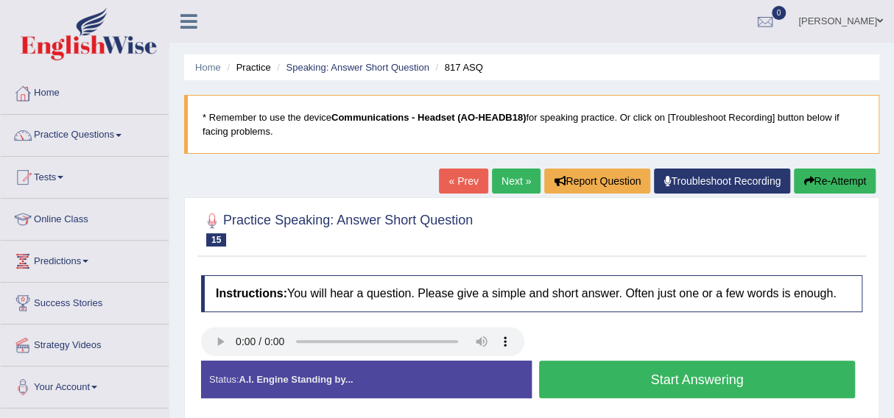
click at [498, 101] on blockquote "* Remember to use the device Communications - Headset (AO-HEADB18) for speaking…" at bounding box center [531, 124] width 695 height 59
click at [653, 377] on button "Start Answering" at bounding box center [697, 380] width 316 height 38
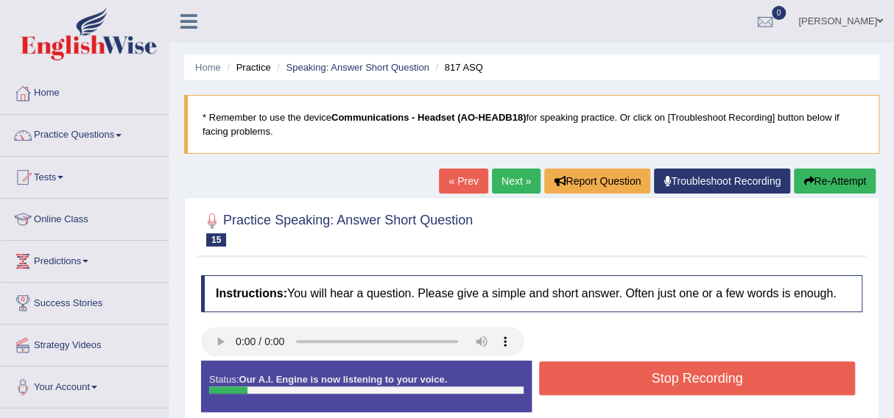
click at [653, 376] on button "Stop Recording" at bounding box center [697, 378] width 316 height 34
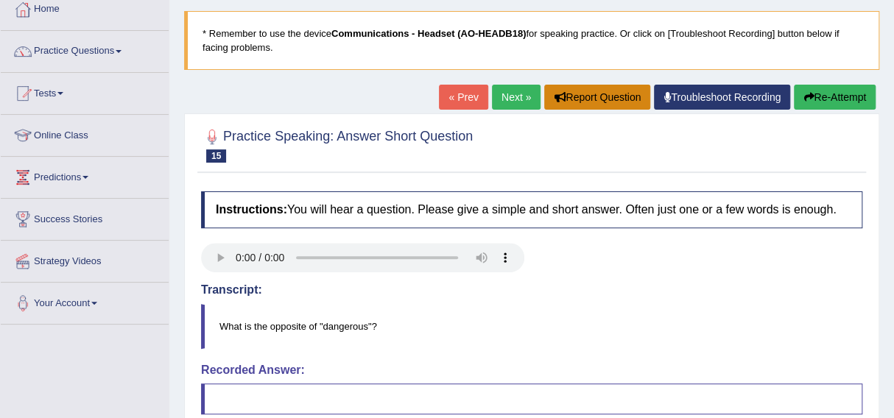
scroll to position [86, 0]
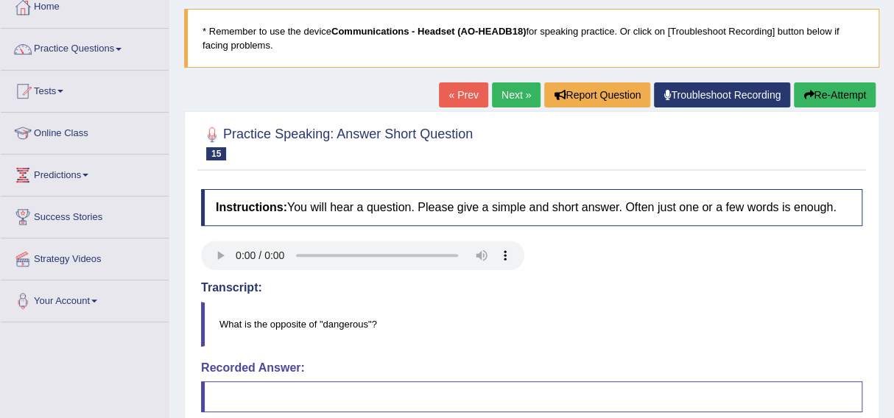
click at [818, 88] on button "Re-Attempt" at bounding box center [835, 94] width 82 height 25
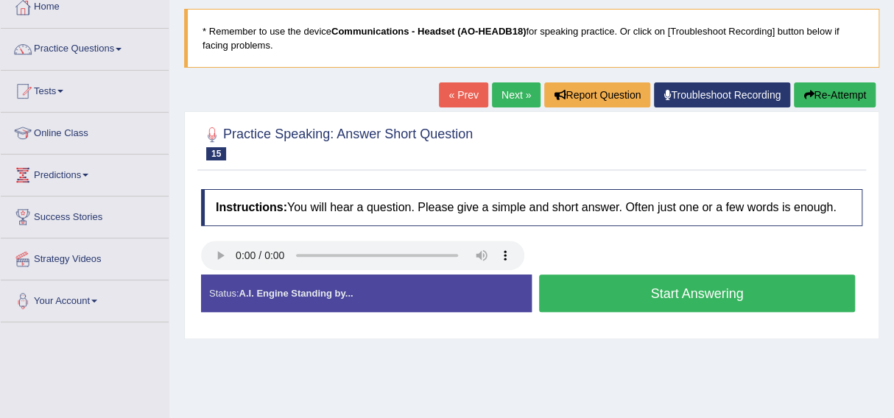
click at [656, 293] on button "Start Answering" at bounding box center [697, 294] width 316 height 38
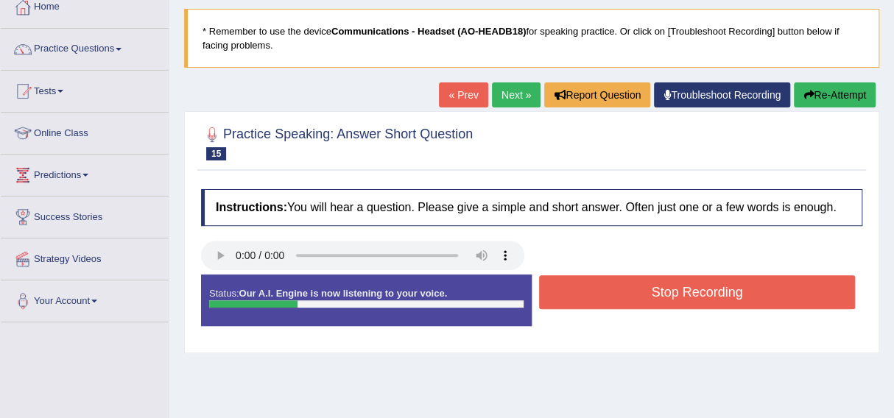
click at [656, 293] on button "Stop Recording" at bounding box center [697, 292] width 316 height 34
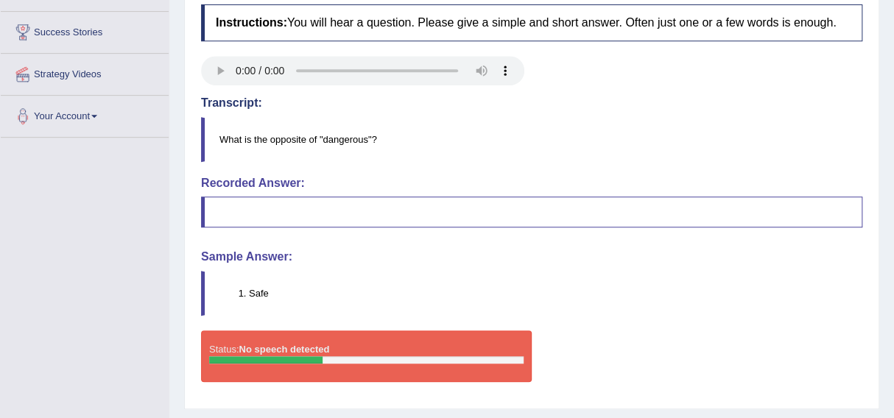
scroll to position [280, 0]
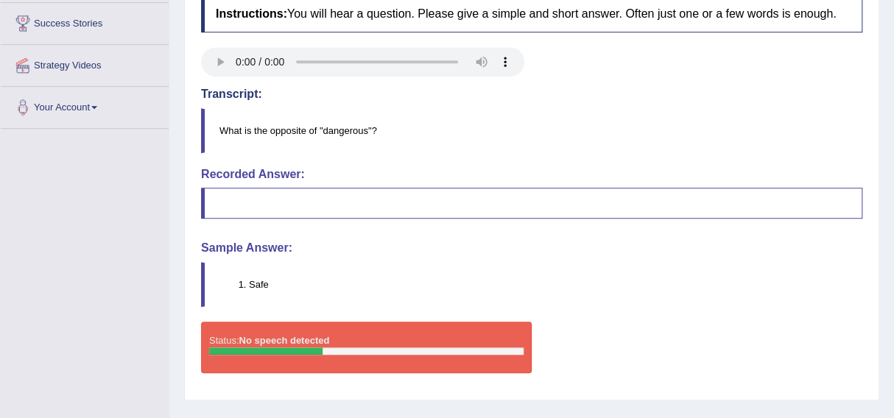
click at [648, 325] on div "Status: No speech detected Start Answering Stop Recording" at bounding box center [531, 355] width 661 height 66
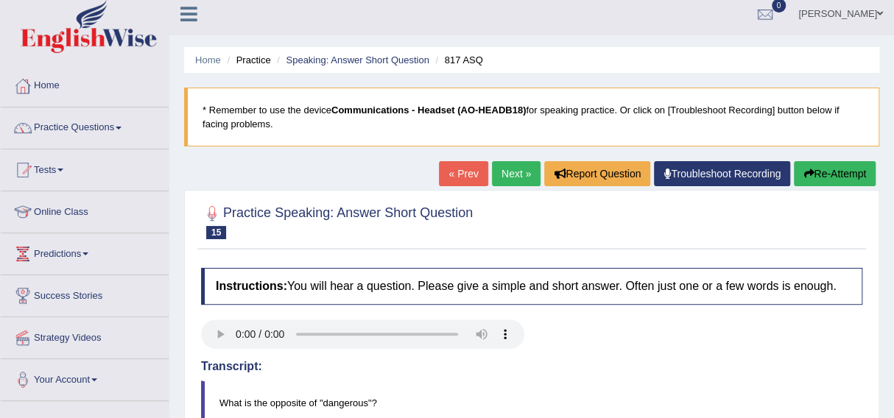
scroll to position [5, 0]
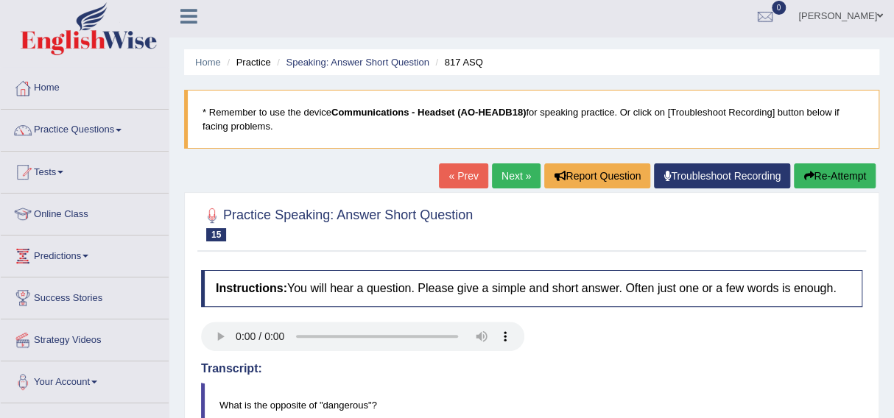
click at [805, 172] on icon "button" at bounding box center [808, 176] width 10 height 10
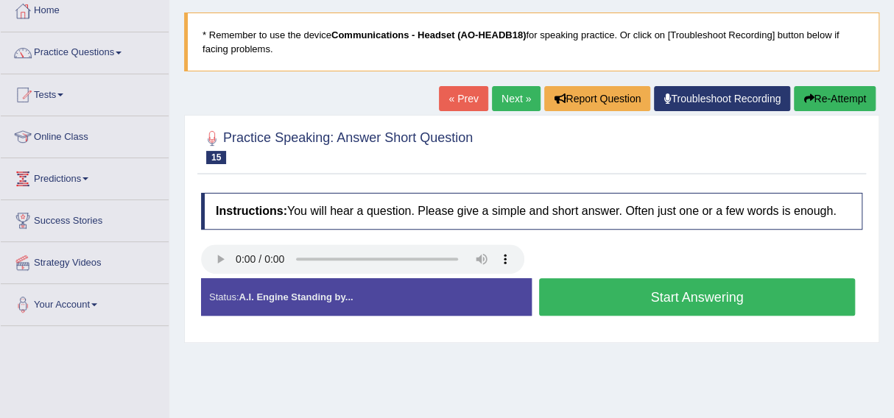
scroll to position [83, 0]
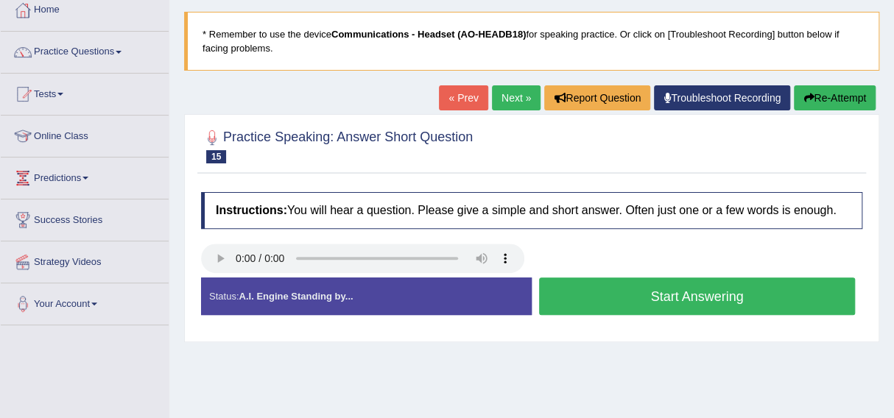
click at [671, 298] on button "Start Answering" at bounding box center [697, 297] width 316 height 38
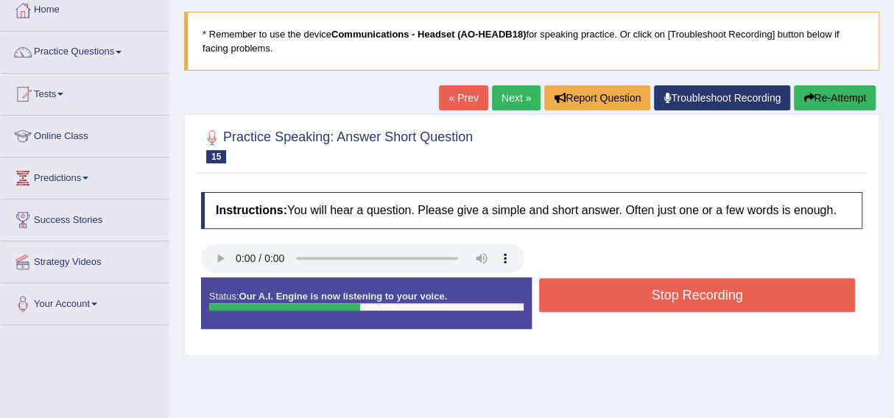
click at [671, 298] on button "Stop Recording" at bounding box center [697, 295] width 316 height 34
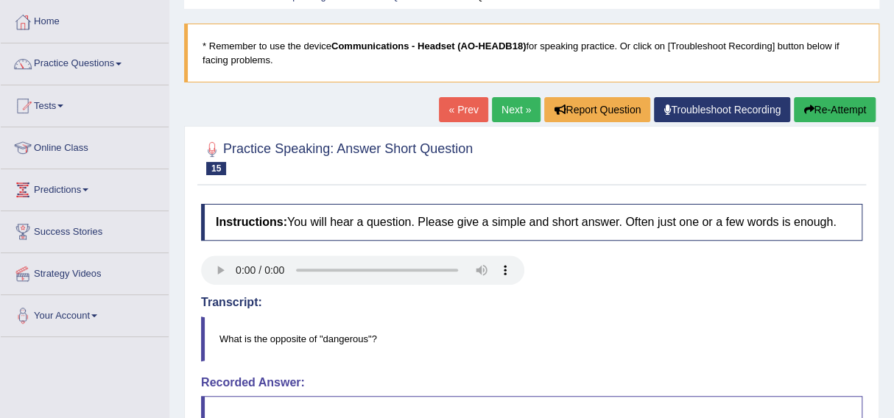
scroll to position [70, 0]
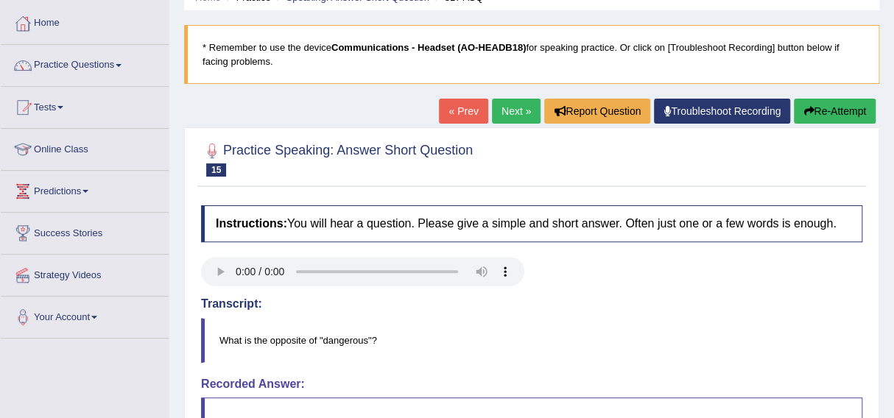
click at [506, 110] on link "Next »" at bounding box center [516, 111] width 49 height 25
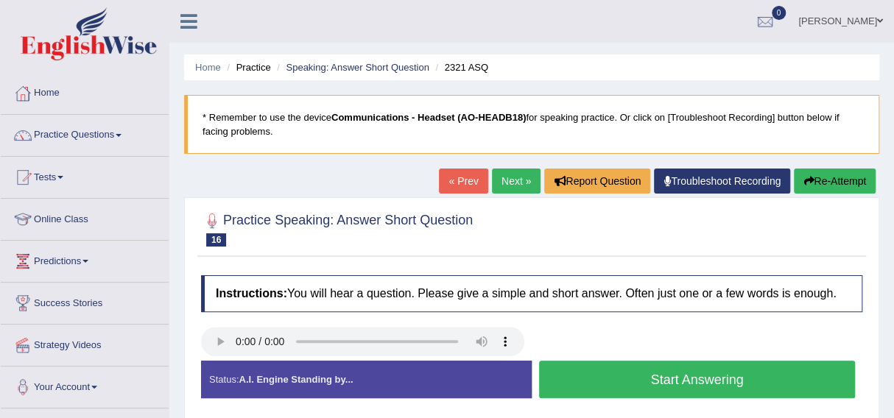
click at [649, 374] on button "Start Answering" at bounding box center [697, 380] width 316 height 38
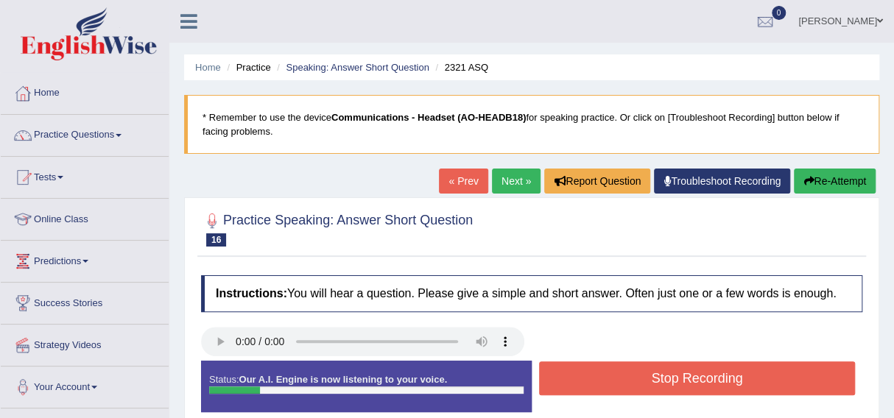
click at [649, 374] on button "Stop Recording" at bounding box center [697, 378] width 316 height 34
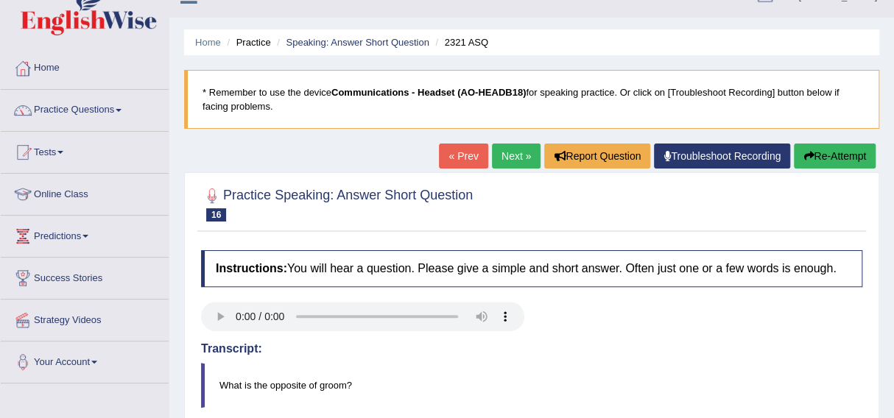
scroll to position [24, 0]
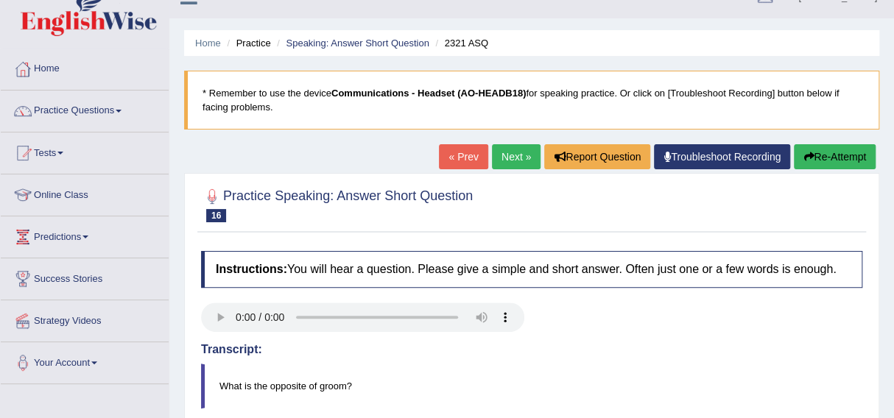
click at [820, 152] on button "Re-Attempt" at bounding box center [835, 156] width 82 height 25
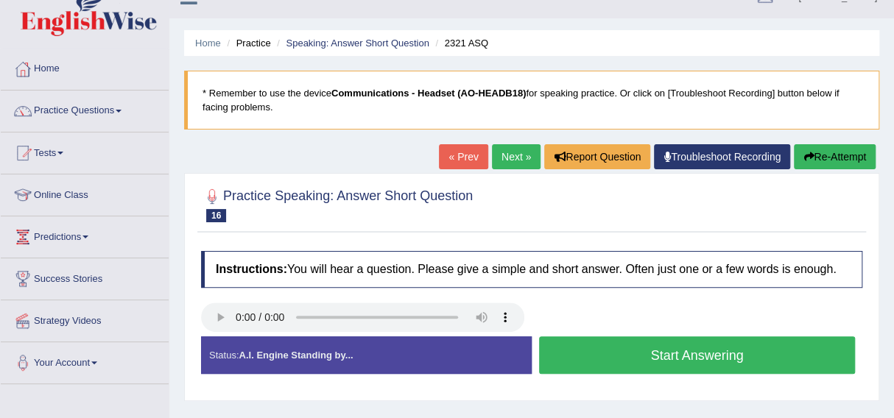
click at [659, 348] on button "Start Answering" at bounding box center [697, 355] width 316 height 38
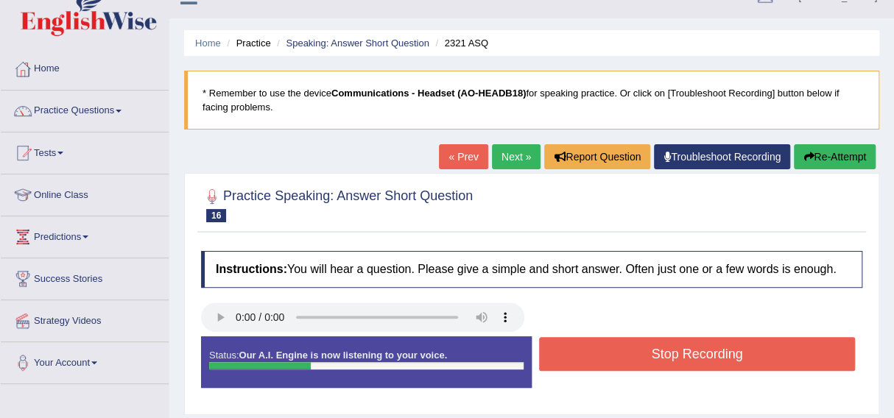
click at [659, 348] on button "Stop Recording" at bounding box center [697, 354] width 316 height 34
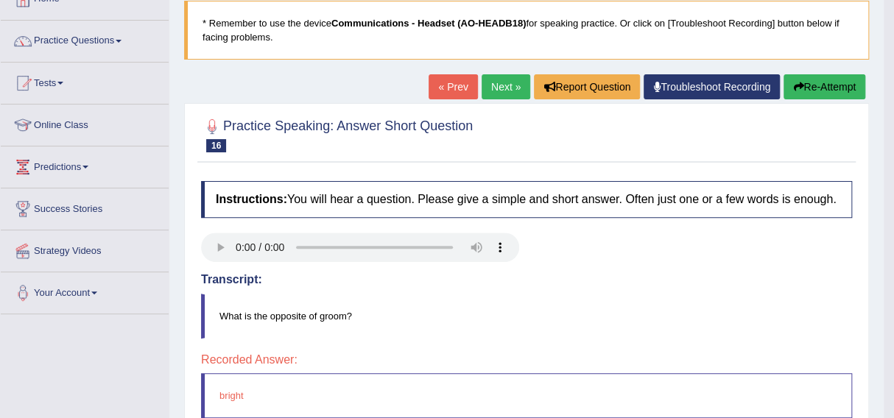
scroll to position [93, 0]
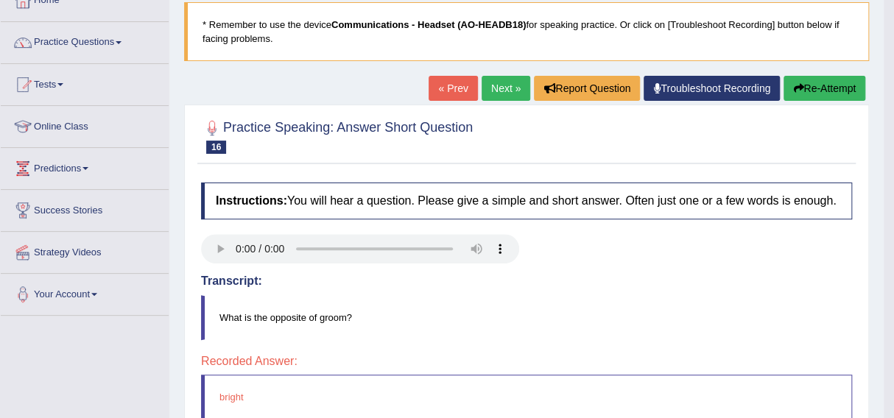
click at [815, 82] on button "Re-Attempt" at bounding box center [824, 88] width 82 height 25
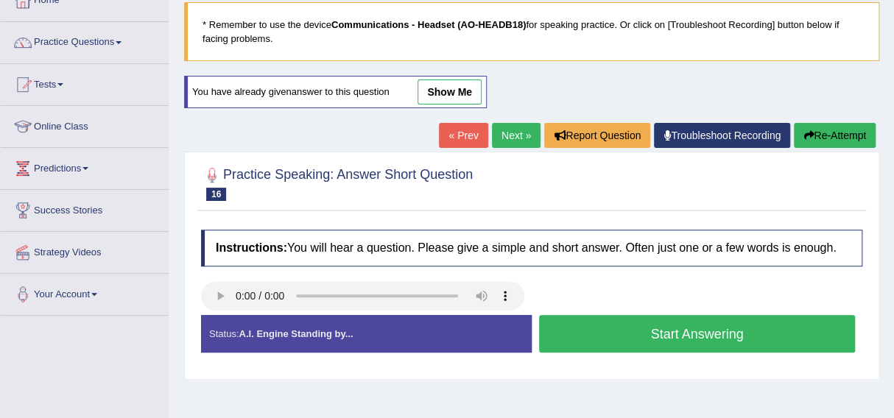
scroll to position [93, 0]
click at [656, 331] on button "Start Answering" at bounding box center [697, 334] width 316 height 38
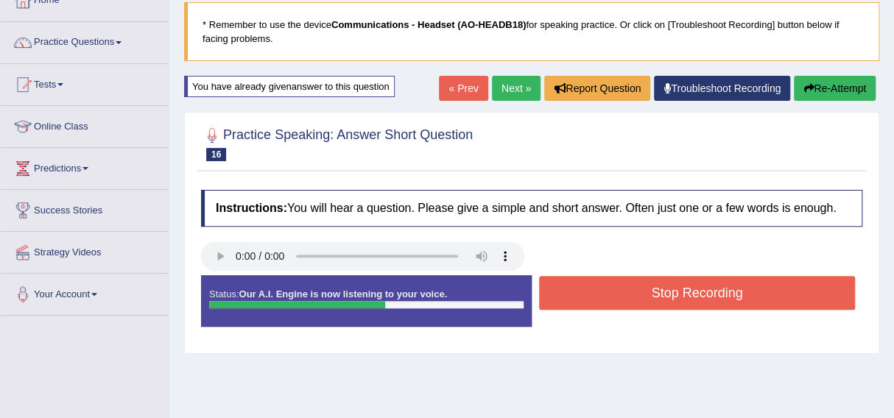
click at [660, 298] on button "Stop Recording" at bounding box center [697, 293] width 316 height 34
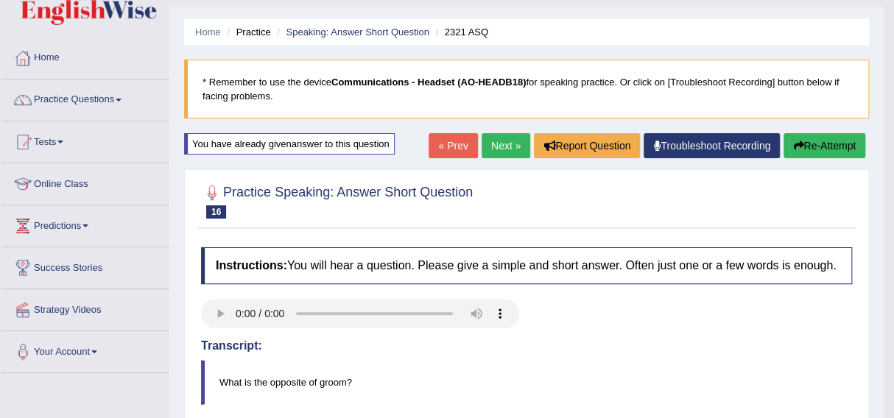
scroll to position [32, 0]
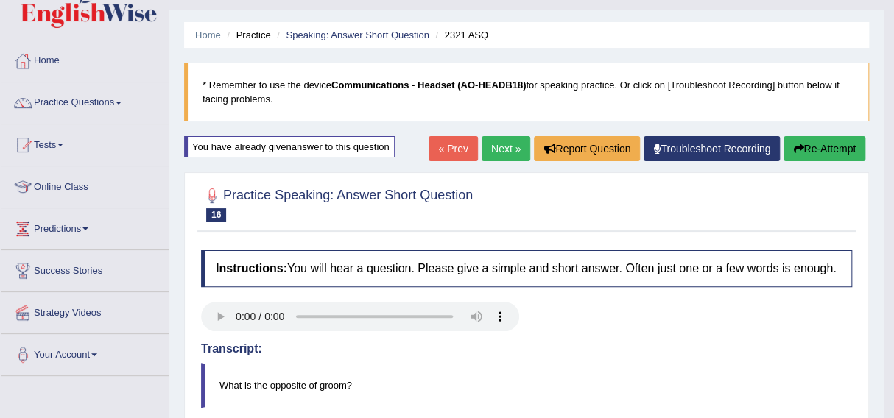
click at [811, 144] on button "Re-Attempt" at bounding box center [824, 148] width 82 height 25
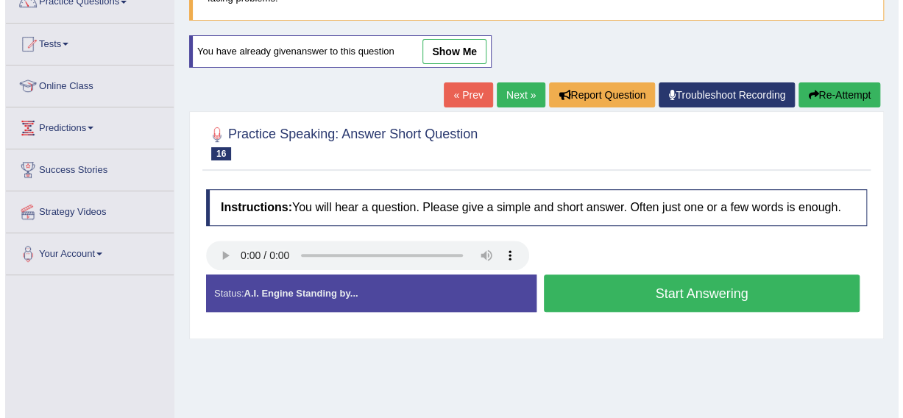
scroll to position [134, 0]
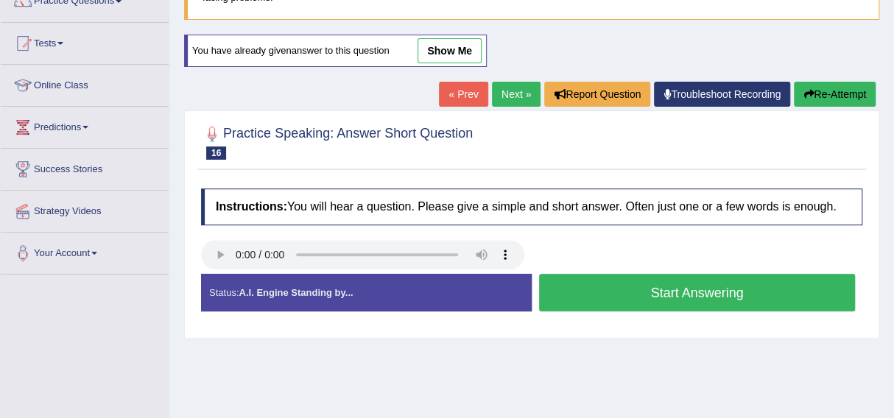
click at [684, 289] on button "Start Answering" at bounding box center [697, 293] width 316 height 38
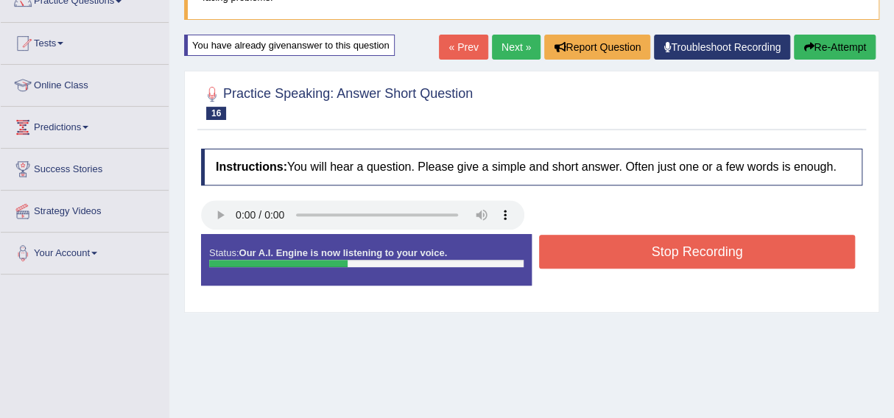
click at [668, 250] on button "Stop Recording" at bounding box center [697, 252] width 316 height 34
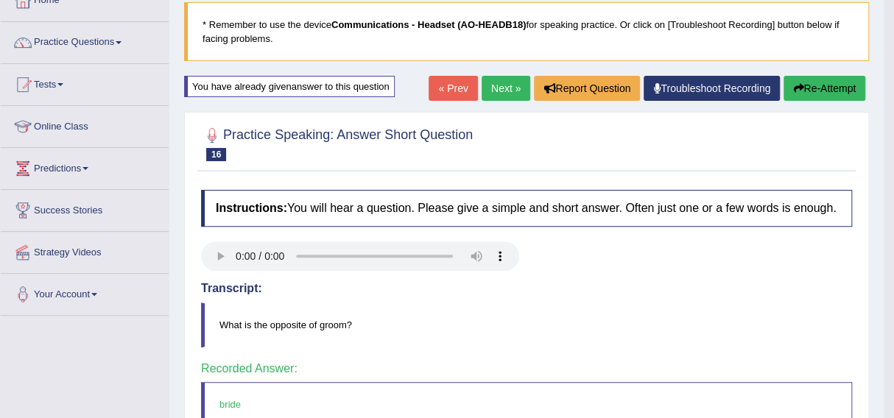
scroll to position [91, 0]
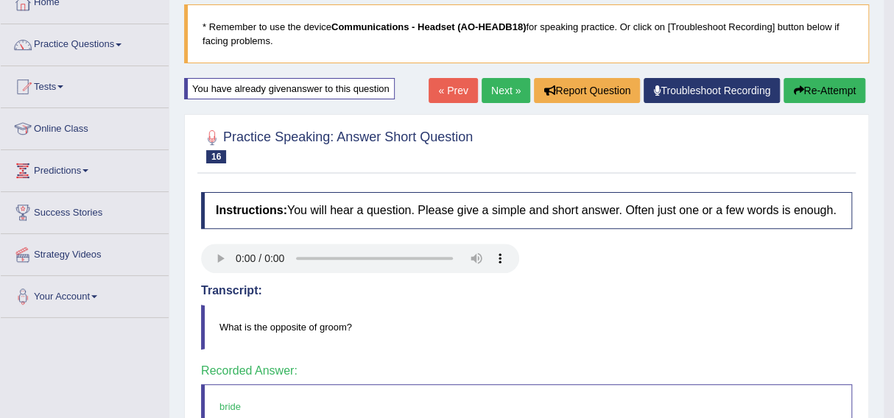
click at [500, 85] on link "Next »" at bounding box center [505, 90] width 49 height 25
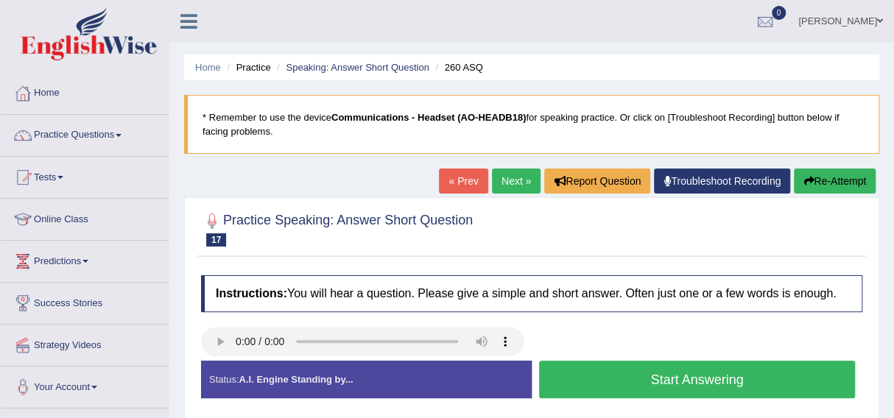
click at [664, 375] on button "Start Answering" at bounding box center [697, 380] width 316 height 38
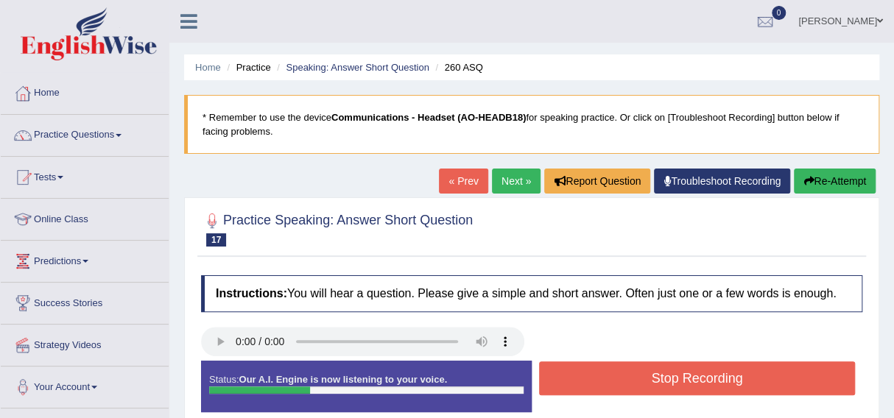
click at [664, 375] on button "Stop Recording" at bounding box center [697, 378] width 316 height 34
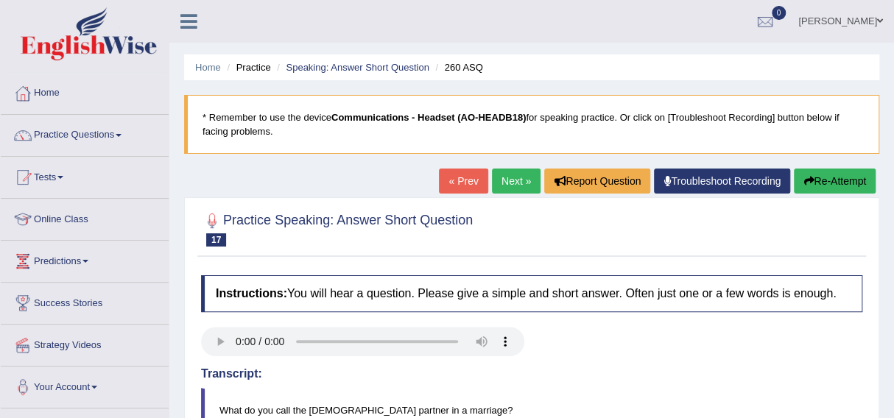
click at [813, 178] on button "Re-Attempt" at bounding box center [835, 181] width 82 height 25
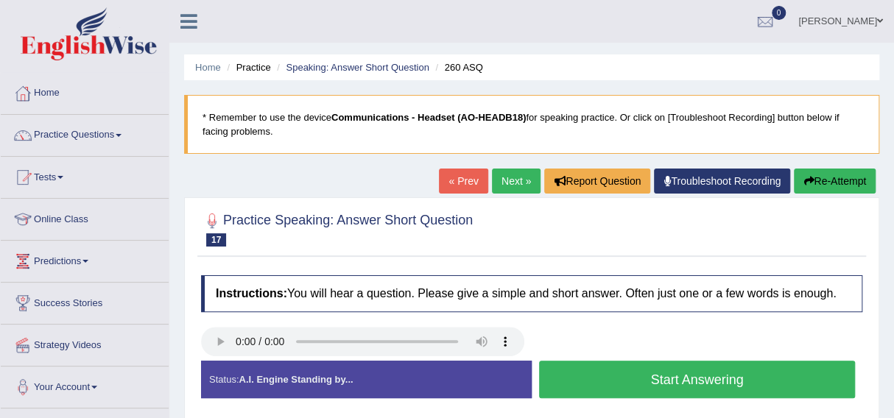
click at [662, 374] on button "Start Answering" at bounding box center [697, 380] width 316 height 38
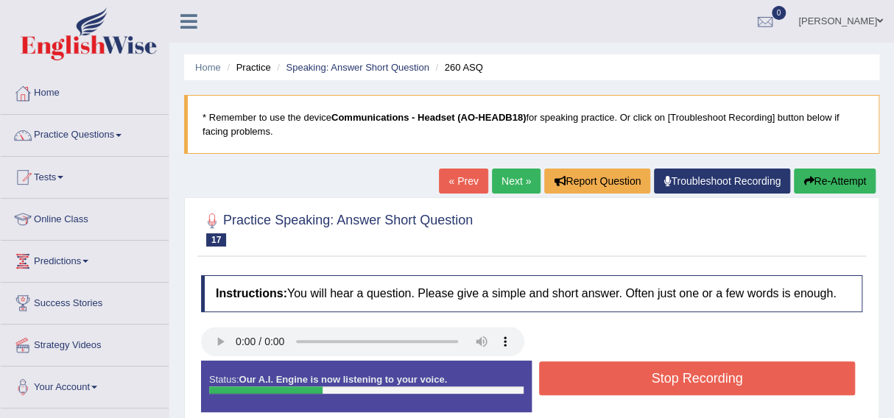
click at [662, 374] on button "Stop Recording" at bounding box center [697, 378] width 316 height 34
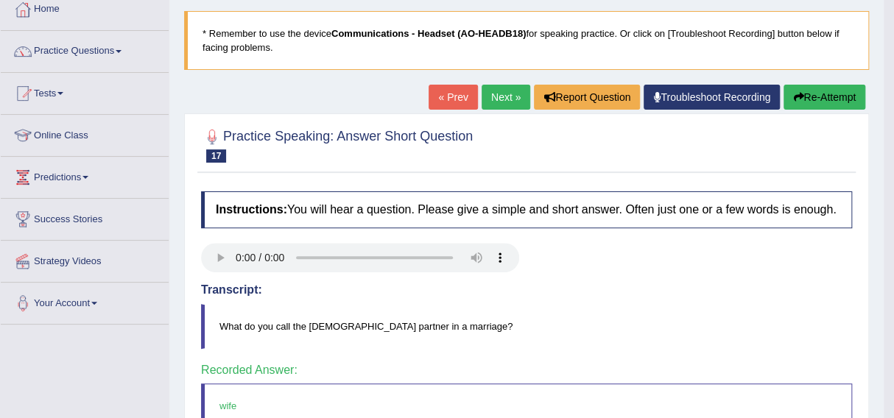
scroll to position [82, 0]
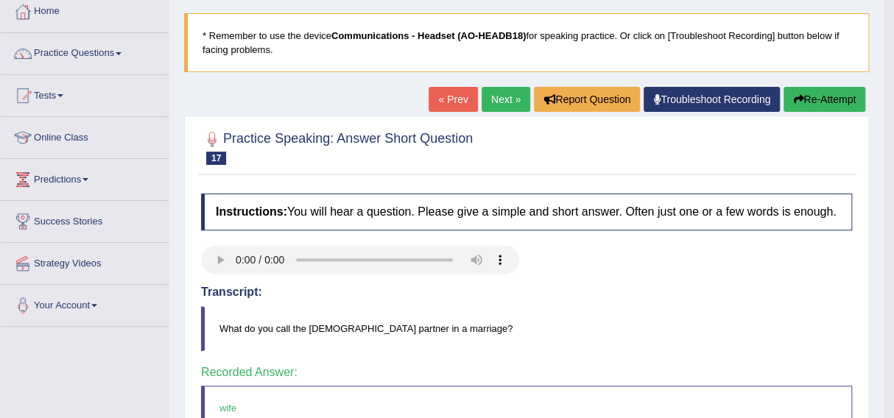
click at [498, 96] on link "Next »" at bounding box center [505, 99] width 49 height 25
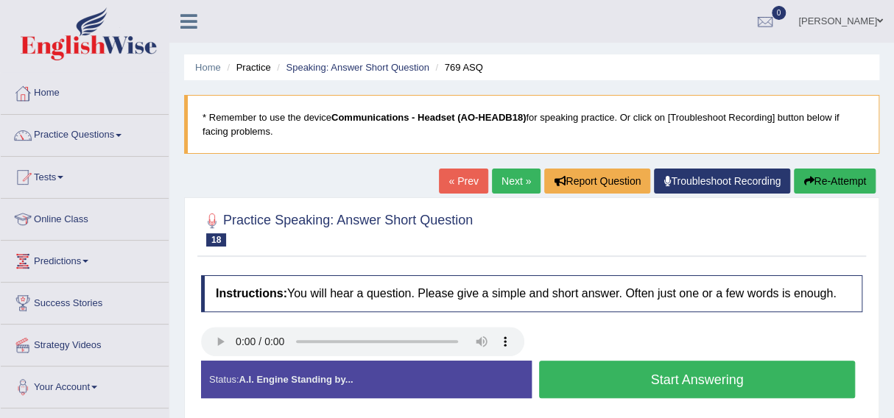
click at [660, 375] on button "Start Answering" at bounding box center [697, 380] width 316 height 38
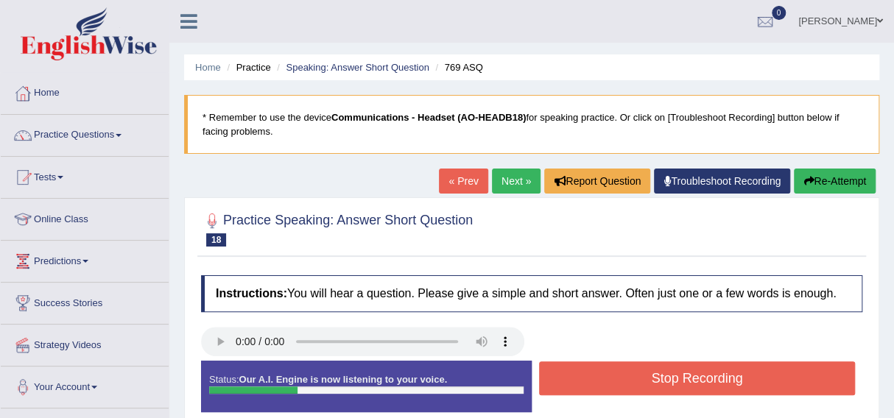
click at [660, 375] on button "Stop Recording" at bounding box center [697, 378] width 316 height 34
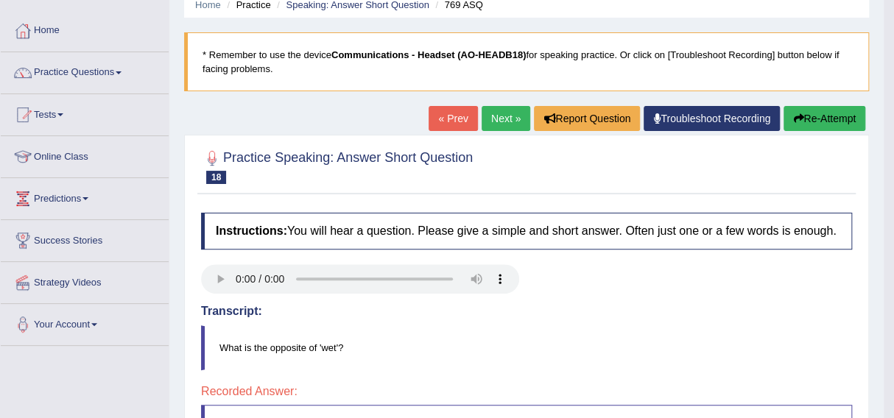
scroll to position [52, 0]
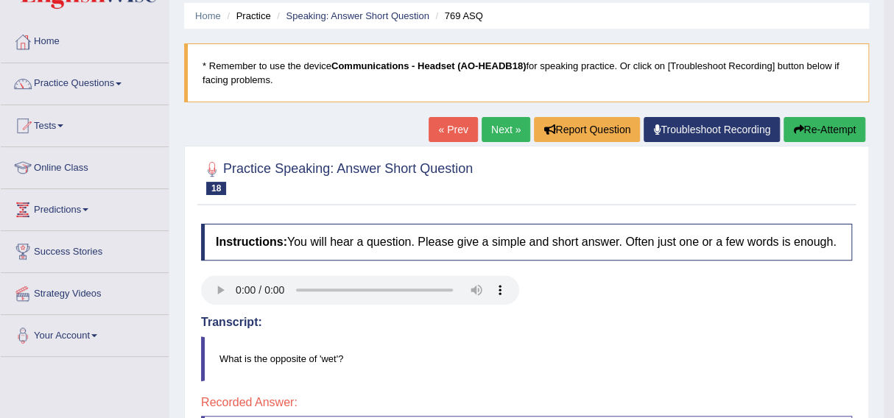
click at [815, 127] on button "Re-Attempt" at bounding box center [824, 129] width 82 height 25
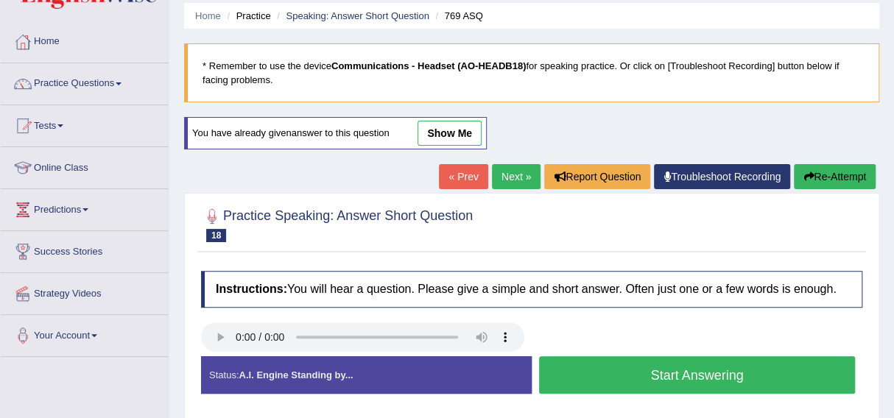
click at [651, 369] on button "Start Answering" at bounding box center [697, 375] width 316 height 38
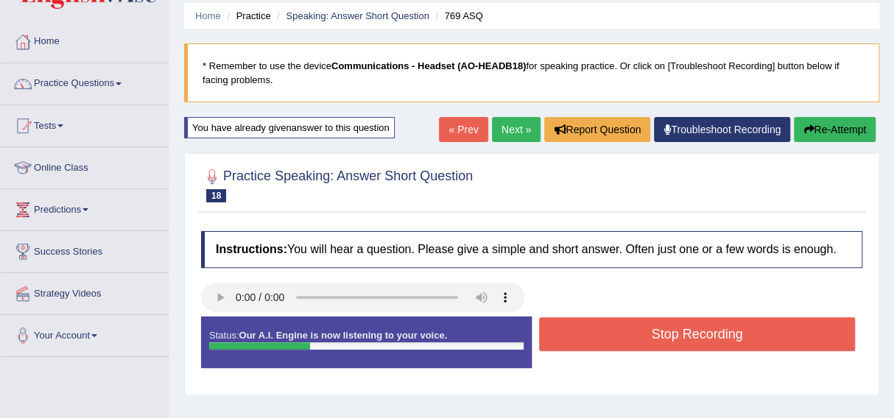
click at [657, 331] on button "Stop Recording" at bounding box center [697, 334] width 316 height 34
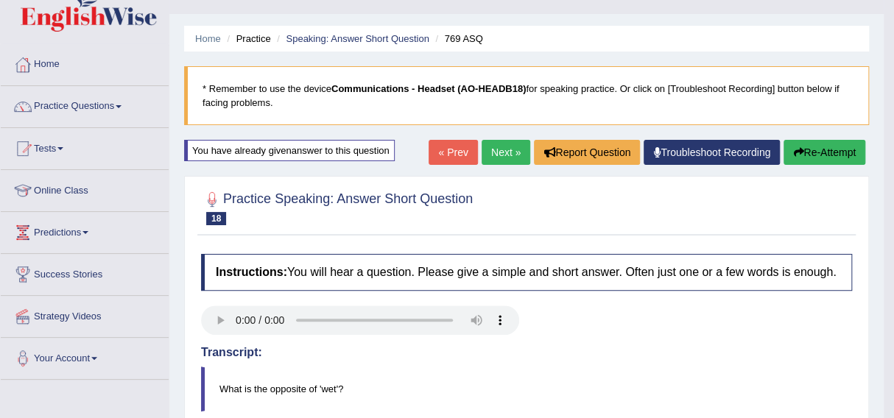
scroll to position [28, 0]
click at [498, 151] on link "Next »" at bounding box center [505, 153] width 49 height 25
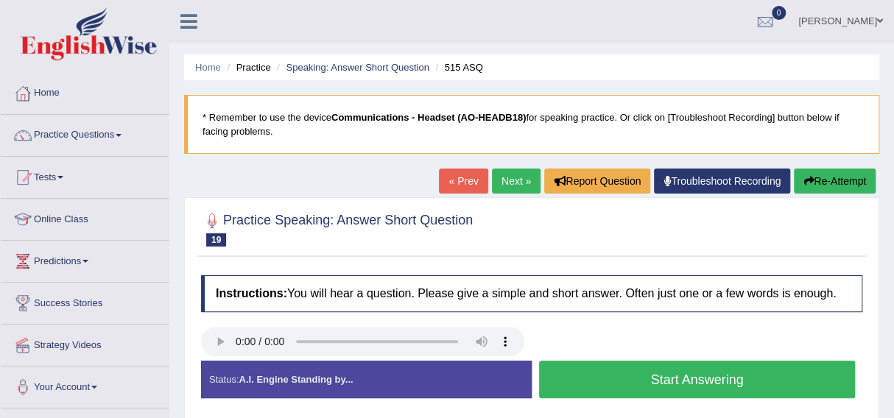
click at [654, 368] on button "Start Answering" at bounding box center [697, 380] width 316 height 38
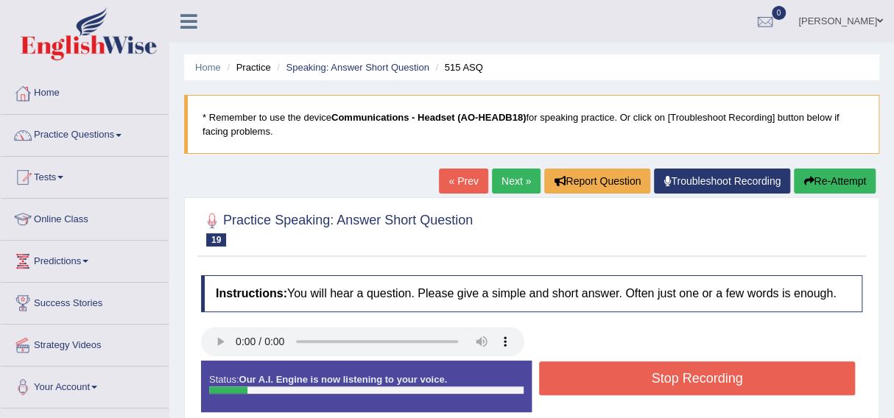
click at [654, 368] on button "Stop Recording" at bounding box center [697, 378] width 316 height 34
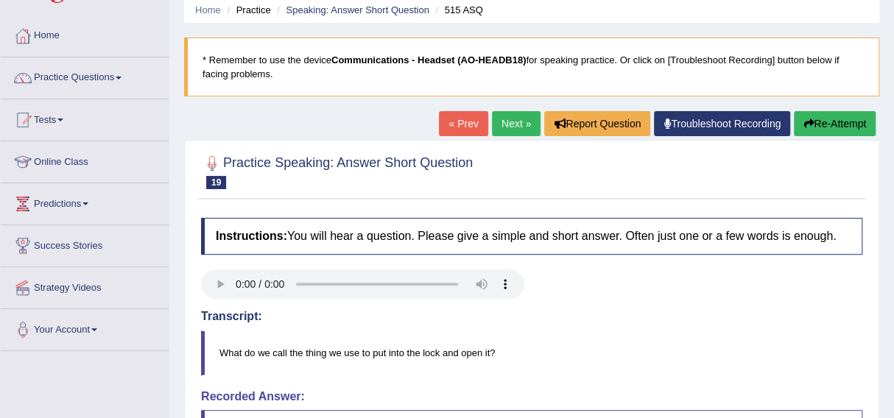
scroll to position [54, 0]
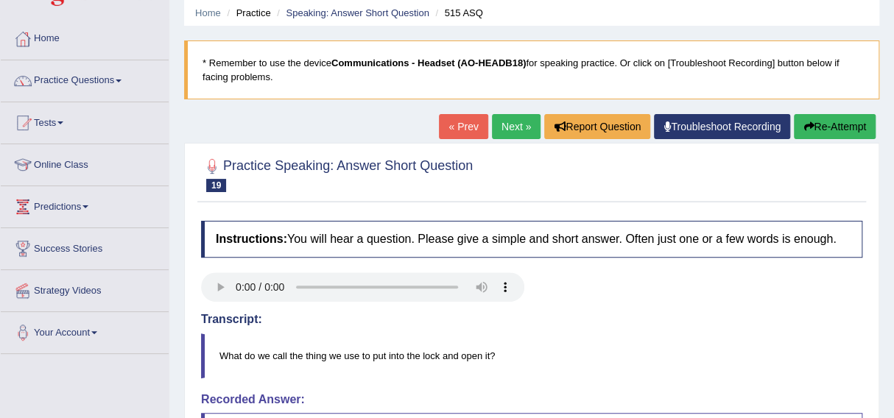
click at [810, 119] on button "Re-Attempt" at bounding box center [835, 126] width 82 height 25
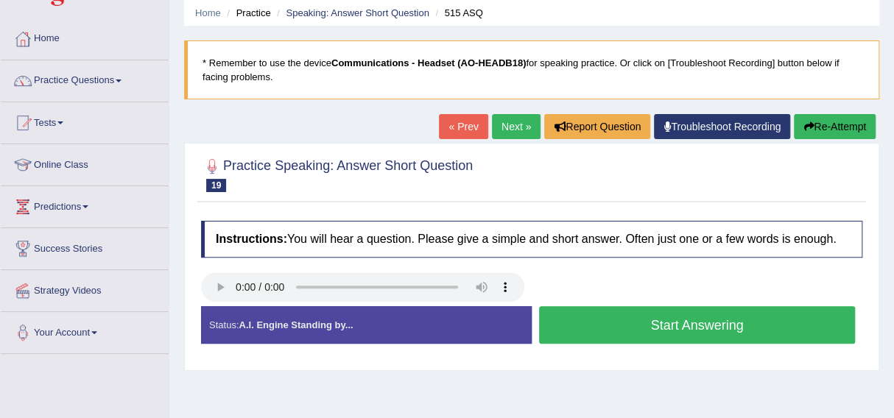
click at [674, 323] on button "Start Answering" at bounding box center [697, 325] width 316 height 38
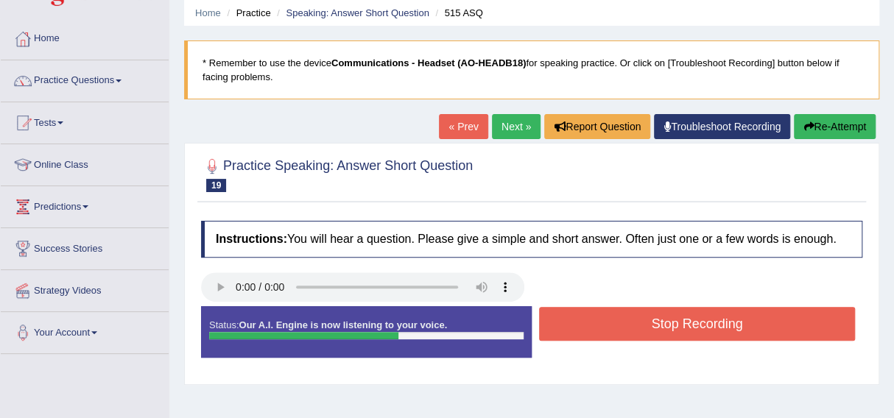
click at [665, 317] on button "Stop Recording" at bounding box center [697, 324] width 316 height 34
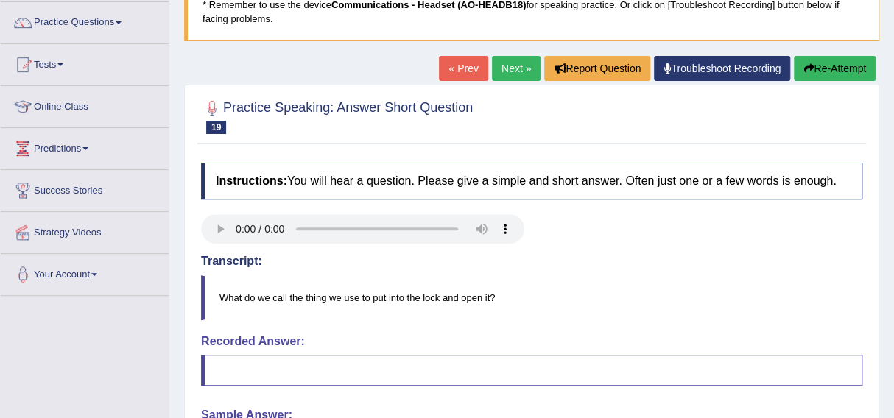
scroll to position [112, 0]
click at [503, 60] on link "Next »" at bounding box center [516, 69] width 49 height 25
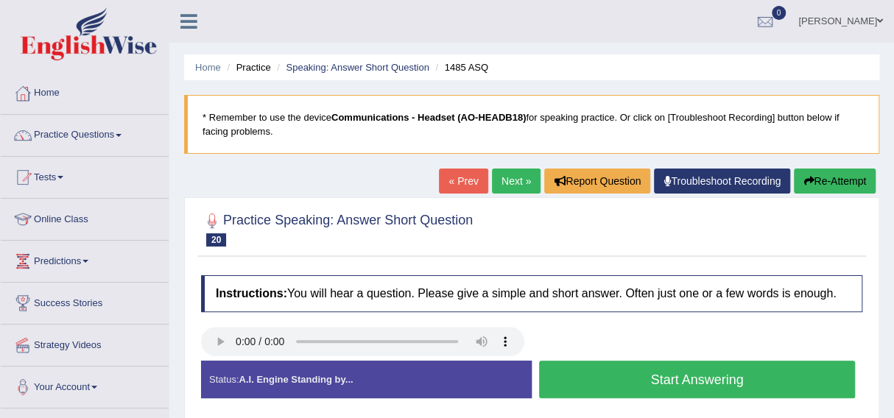
click at [660, 380] on button "Start Answering" at bounding box center [697, 380] width 316 height 38
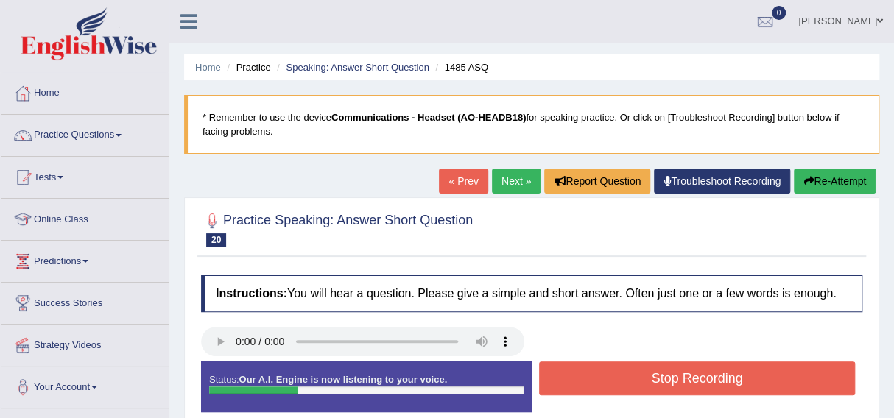
click at [660, 380] on button "Stop Recording" at bounding box center [697, 378] width 316 height 34
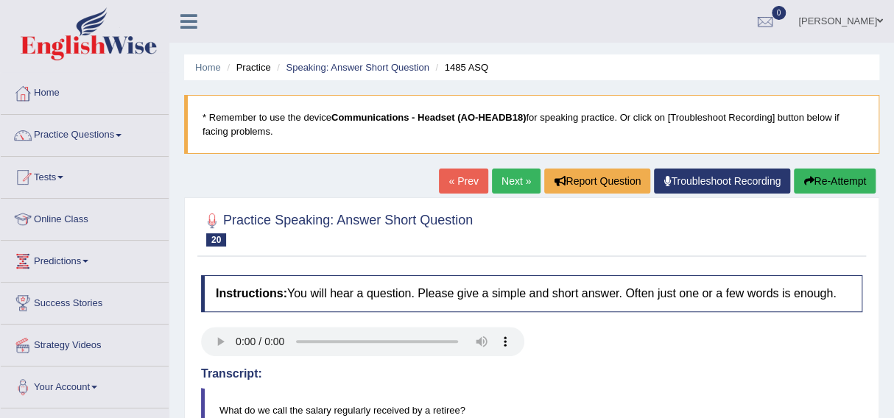
click at [817, 177] on button "Re-Attempt" at bounding box center [835, 181] width 82 height 25
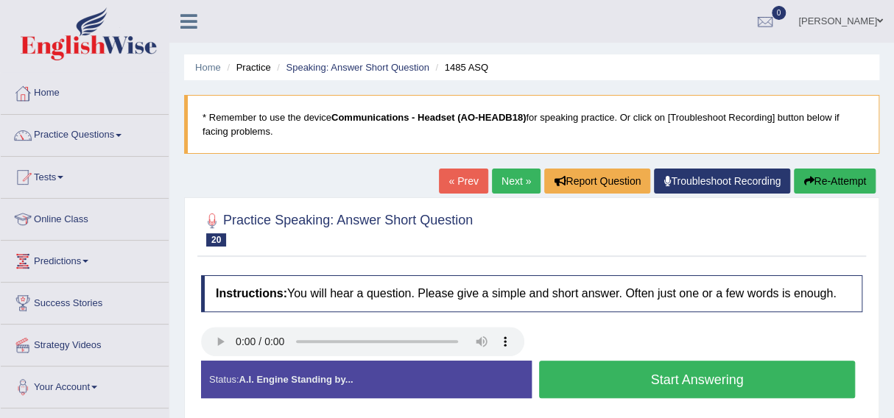
click at [669, 372] on button "Start Answering" at bounding box center [697, 380] width 316 height 38
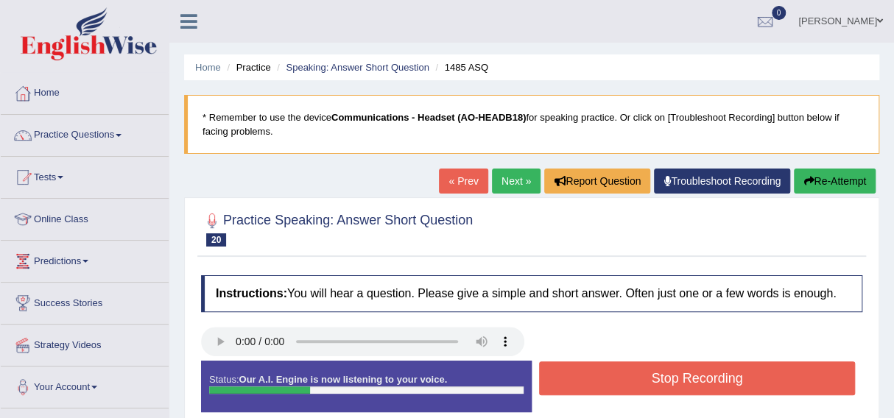
click at [669, 372] on button "Stop Recording" at bounding box center [697, 378] width 316 height 34
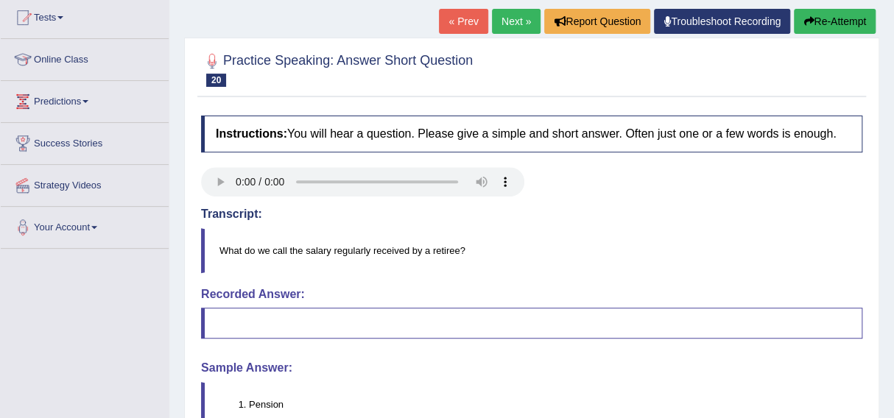
scroll to position [155, 0]
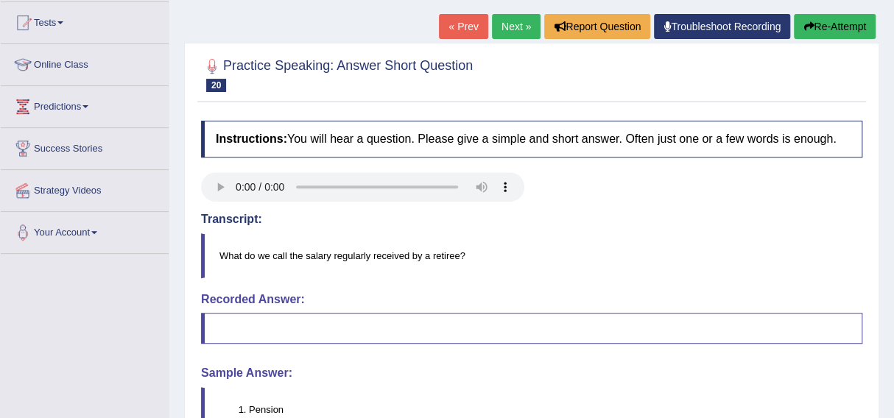
click at [502, 24] on link "Next »" at bounding box center [516, 26] width 49 height 25
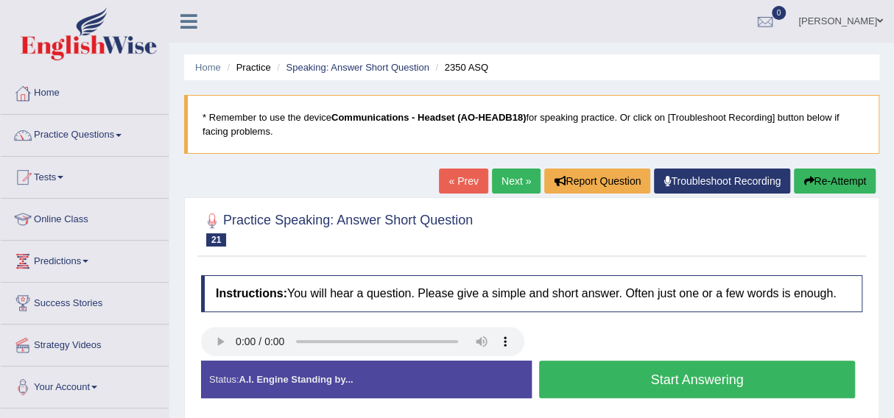
click at [659, 372] on button "Start Answering" at bounding box center [697, 380] width 316 height 38
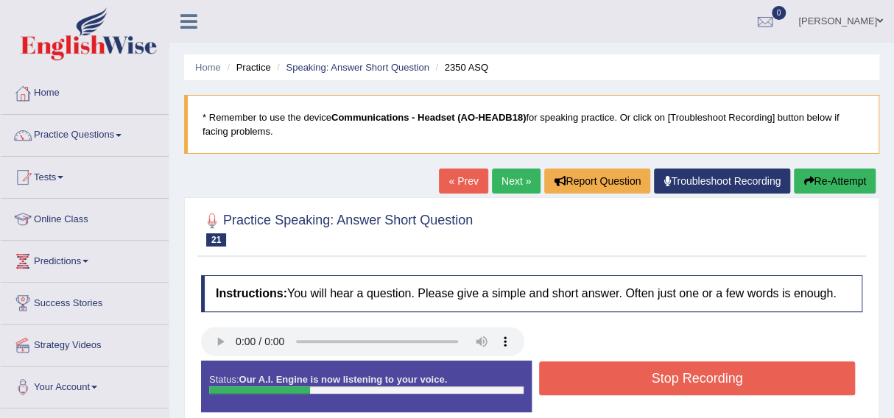
click at [659, 372] on button "Stop Recording" at bounding box center [697, 378] width 316 height 34
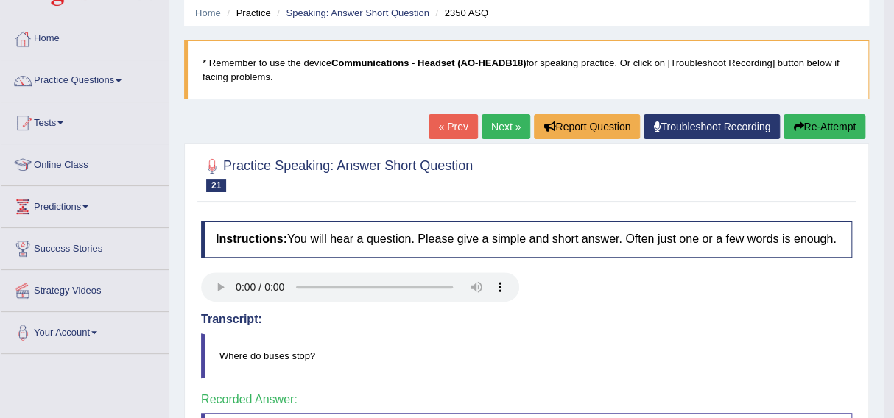
scroll to position [51, 0]
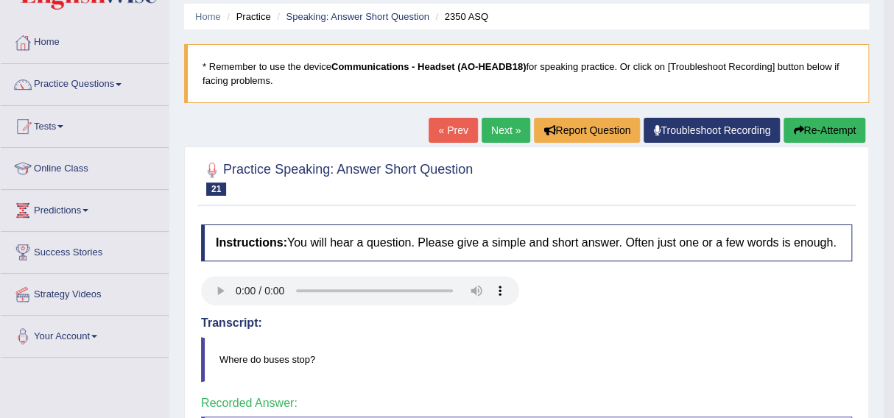
click at [495, 129] on link "Next »" at bounding box center [505, 130] width 49 height 25
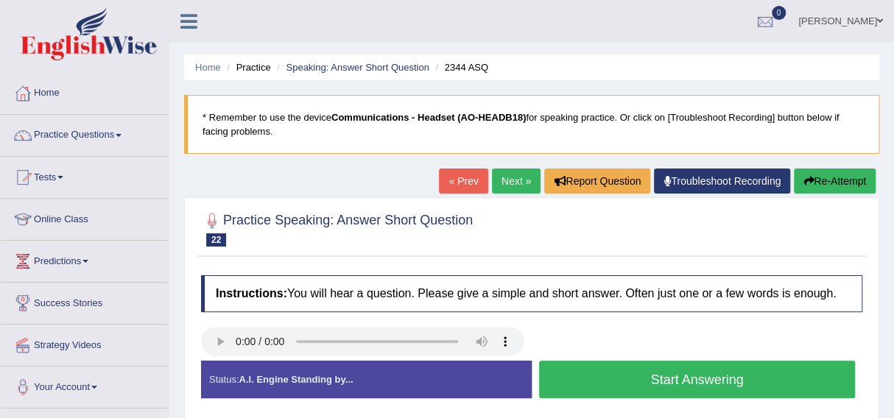
click at [651, 378] on button "Start Answering" at bounding box center [697, 380] width 316 height 38
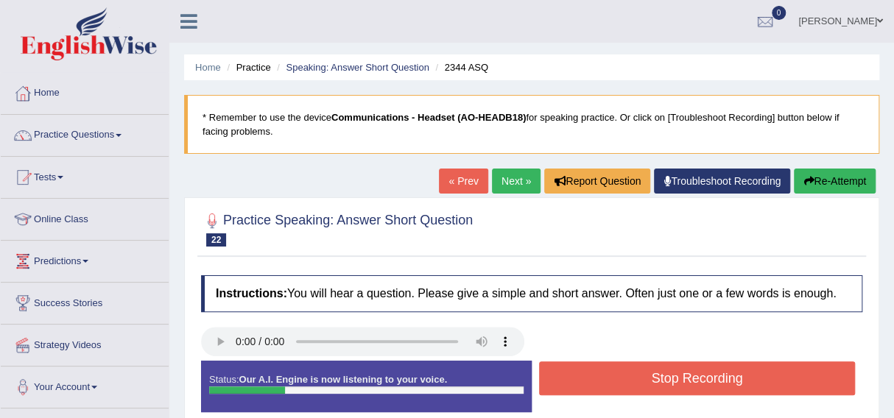
click at [651, 378] on button "Stop Recording" at bounding box center [697, 378] width 316 height 34
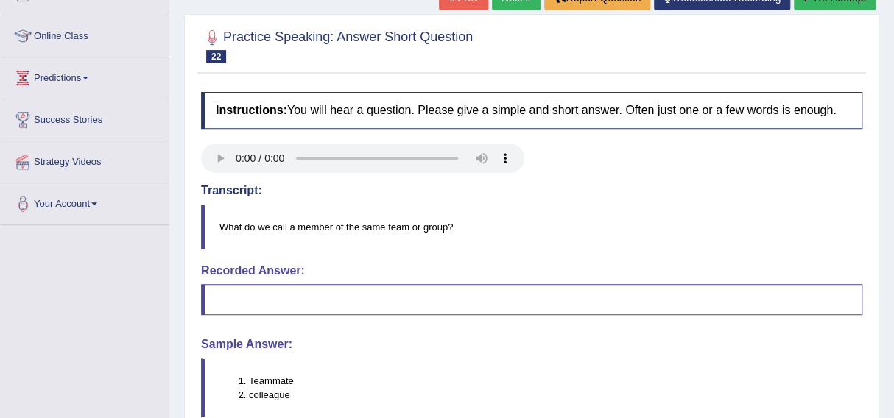
scroll to position [184, 0]
click at [651, 378] on li "Teammate" at bounding box center [555, 380] width 612 height 14
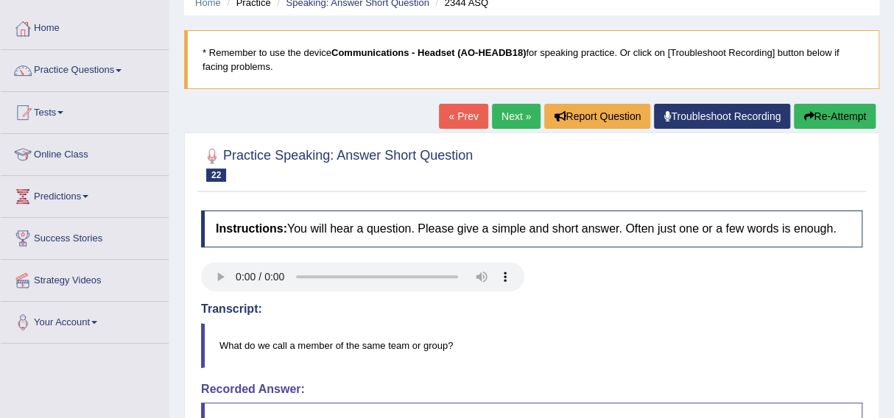
scroll to position [33, 0]
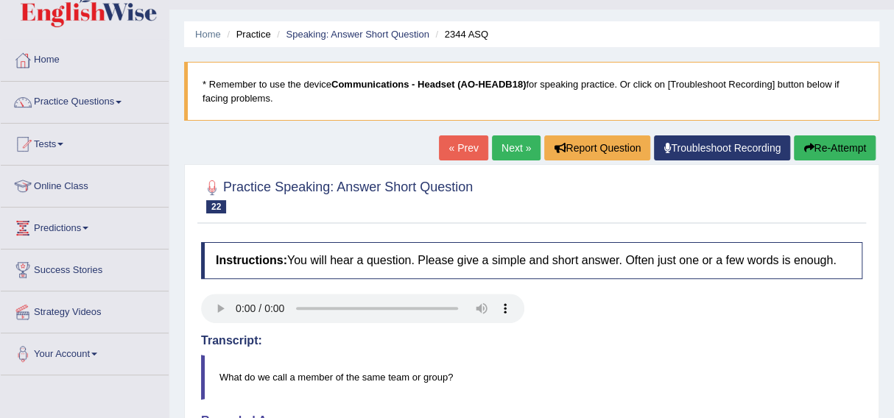
click at [812, 145] on button "Re-Attempt" at bounding box center [835, 147] width 82 height 25
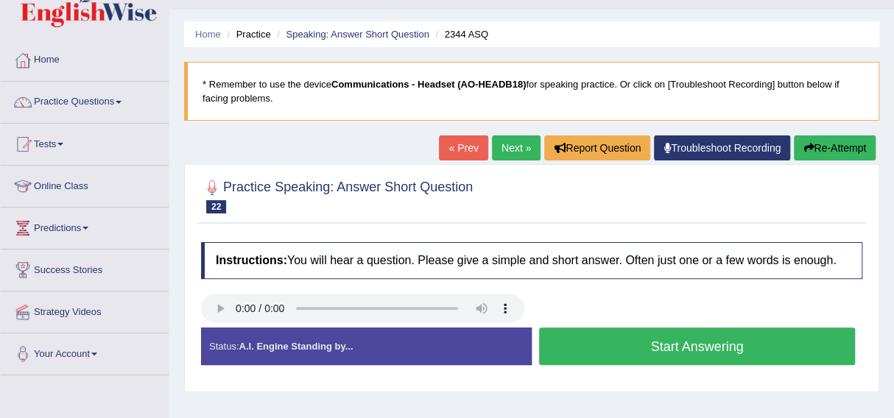
click at [674, 341] on button "Start Answering" at bounding box center [697, 347] width 316 height 38
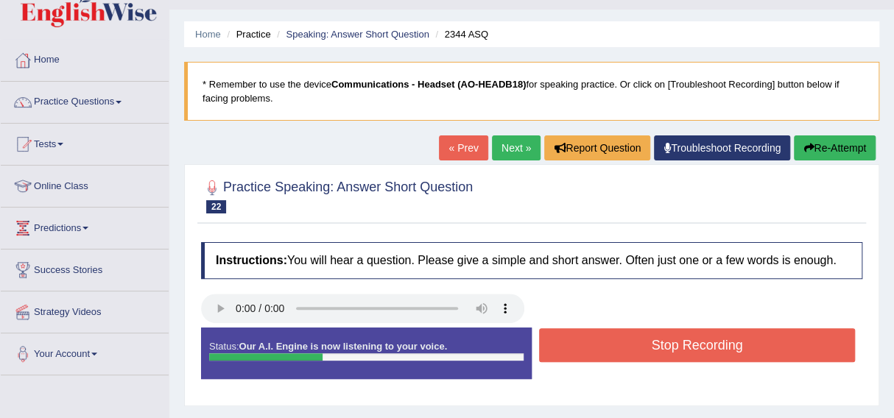
click at [674, 341] on button "Stop Recording" at bounding box center [697, 345] width 316 height 34
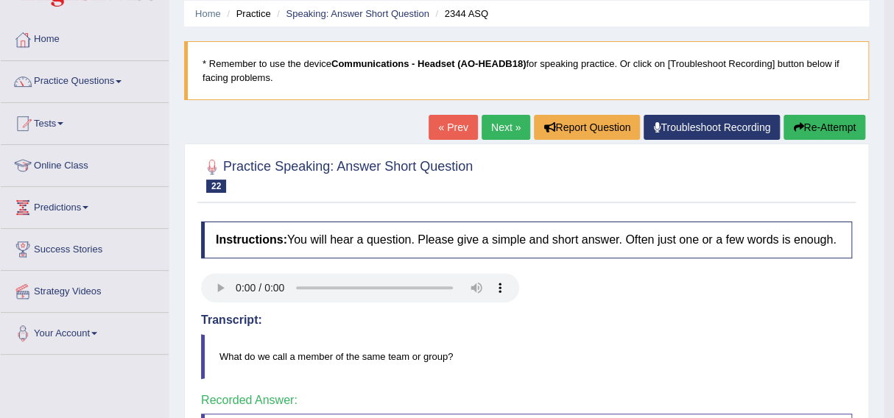
scroll to position [53, 0]
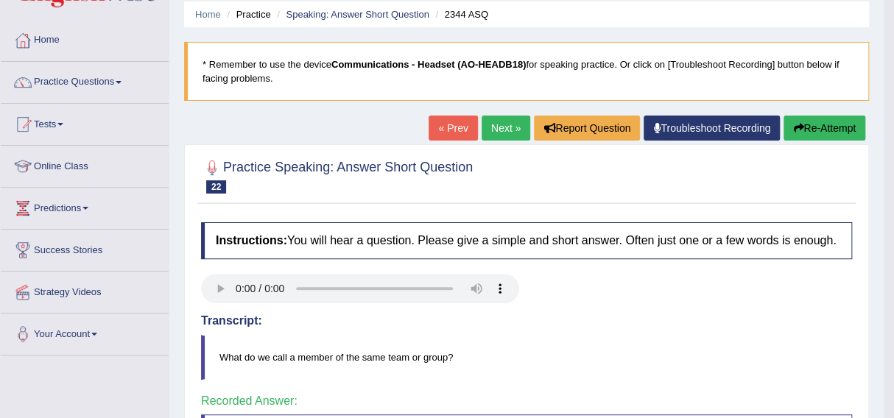
click at [495, 124] on link "Next »" at bounding box center [505, 128] width 49 height 25
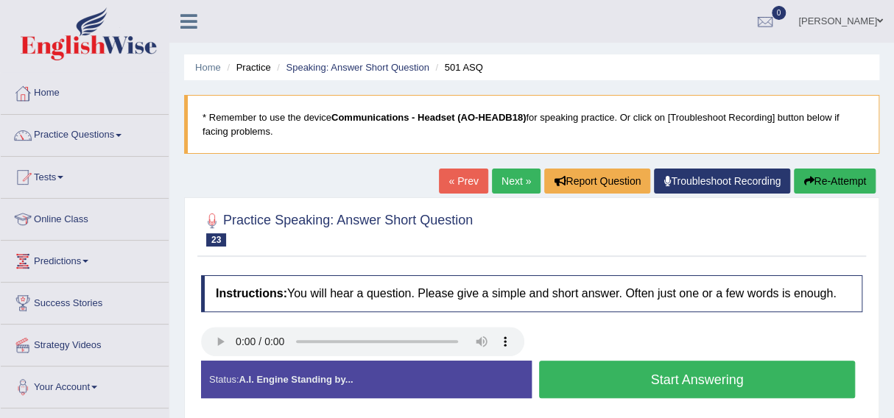
click at [643, 376] on button "Start Answering" at bounding box center [697, 380] width 316 height 38
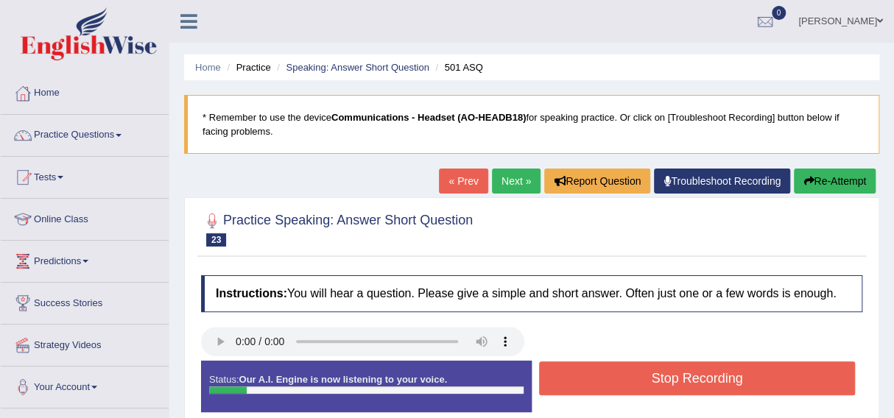
click at [643, 376] on button "Stop Recording" at bounding box center [697, 378] width 316 height 34
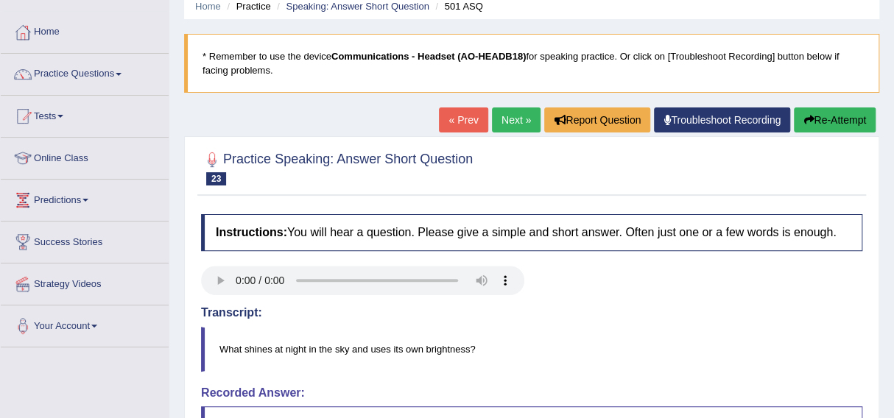
scroll to position [55, 0]
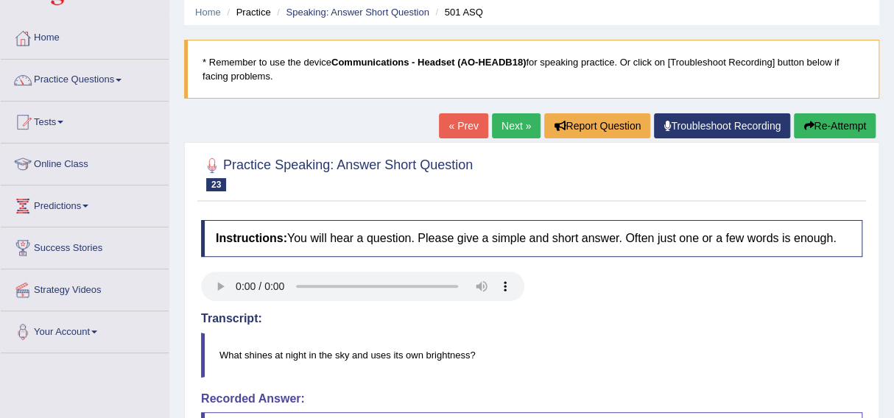
click at [819, 125] on button "Re-Attempt" at bounding box center [835, 125] width 82 height 25
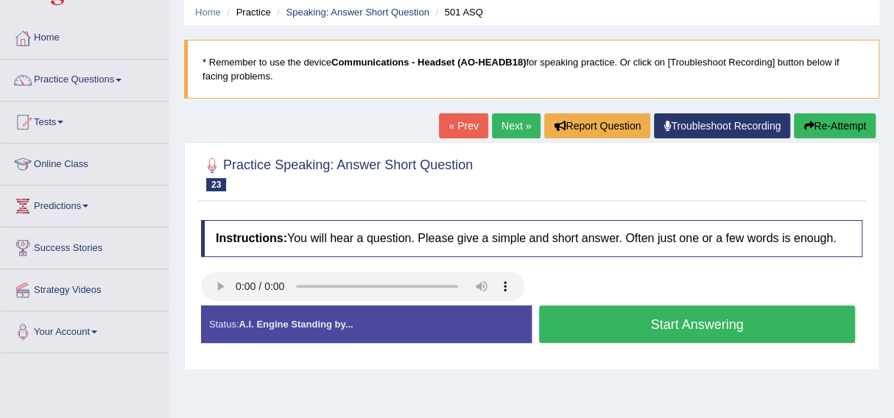
click at [656, 322] on button "Start Answering" at bounding box center [697, 325] width 316 height 38
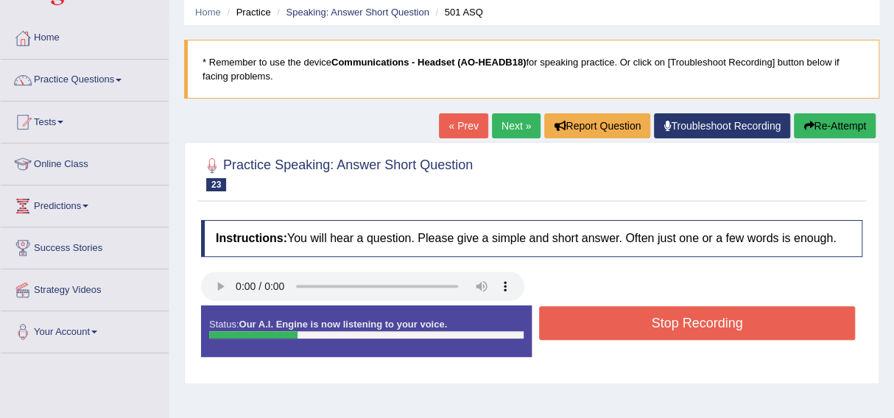
click at [656, 322] on button "Stop Recording" at bounding box center [697, 323] width 316 height 34
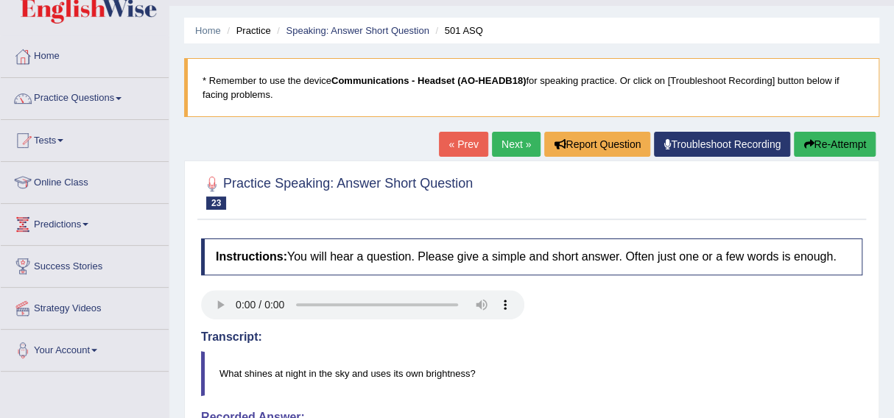
scroll to position [35, 0]
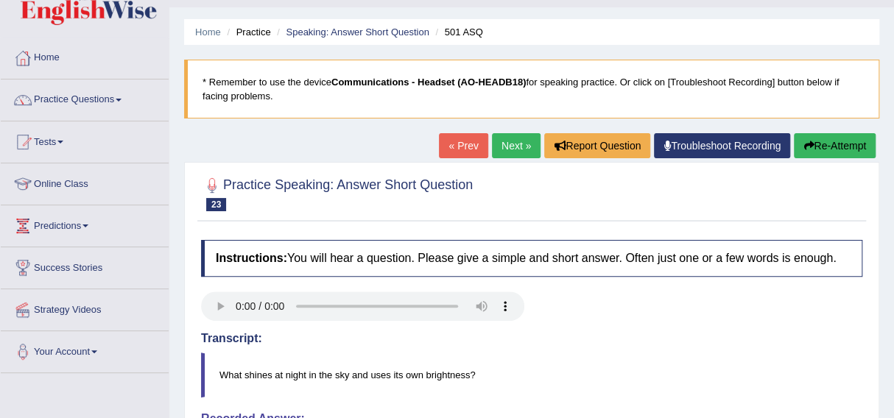
click at [504, 142] on link "Next »" at bounding box center [516, 145] width 49 height 25
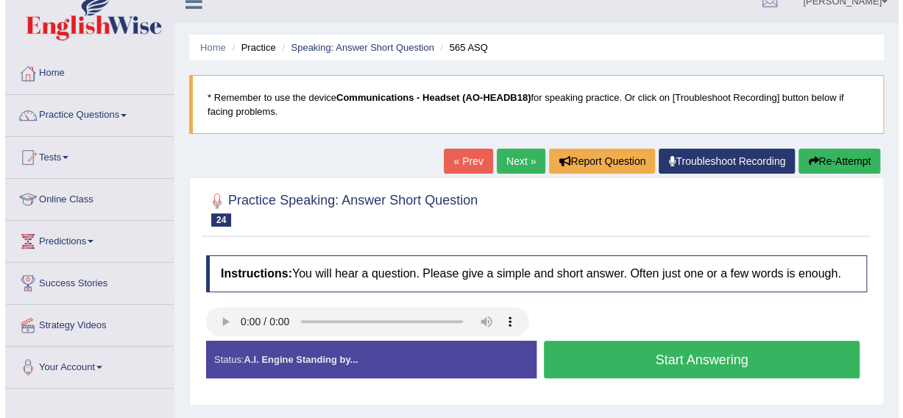
scroll to position [21, 0]
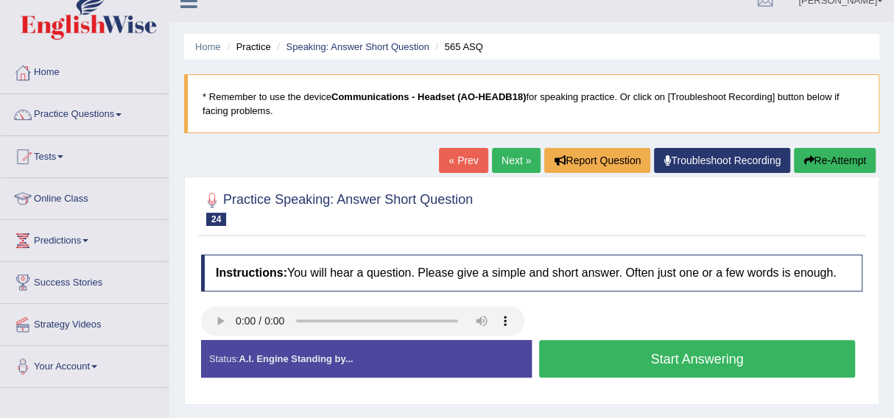
click at [684, 356] on button "Start Answering" at bounding box center [697, 359] width 316 height 38
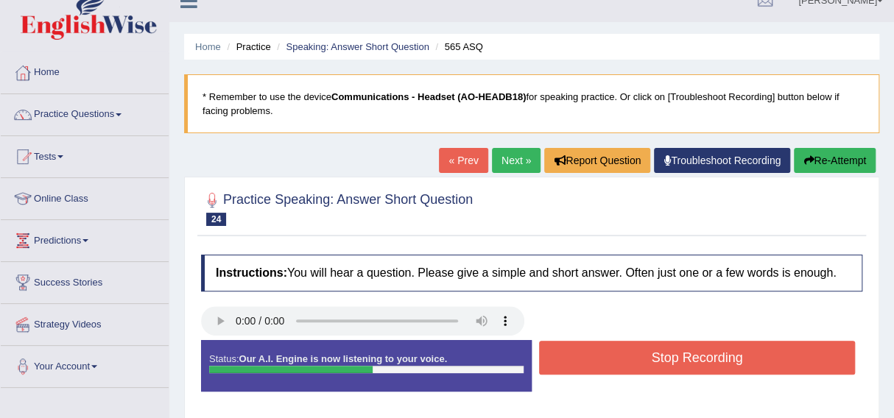
click at [684, 358] on button "Stop Recording" at bounding box center [697, 358] width 316 height 34
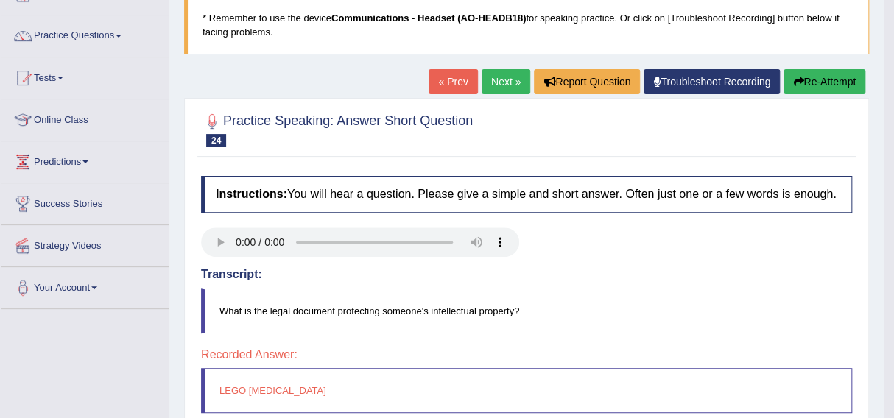
scroll to position [86, 0]
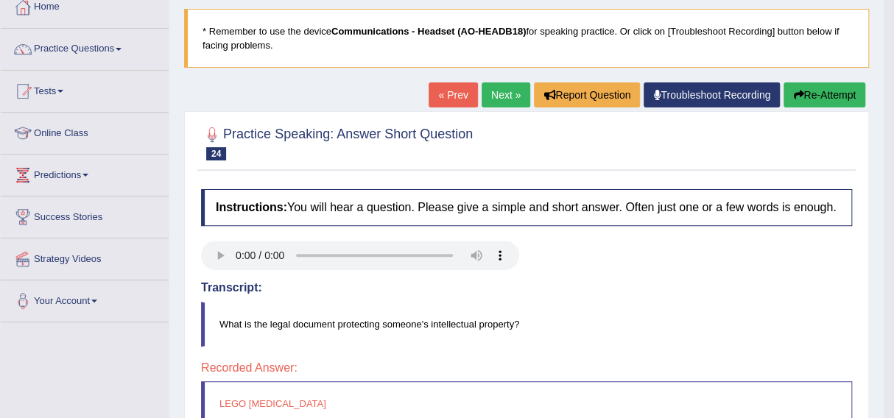
click at [490, 88] on link "Next »" at bounding box center [505, 94] width 49 height 25
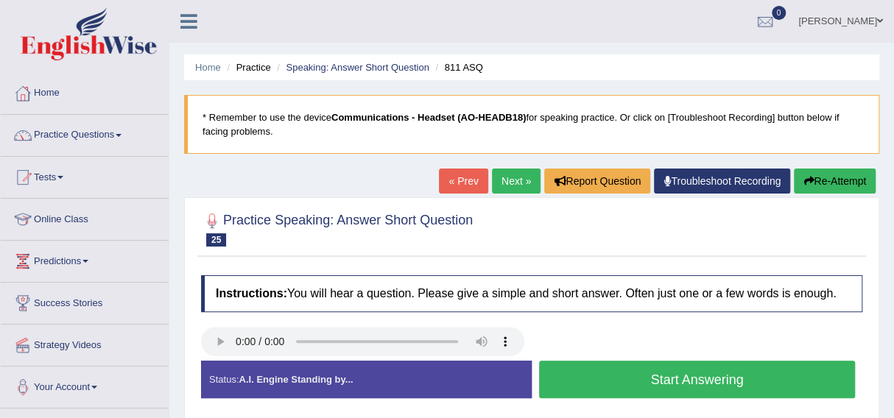
click at [675, 379] on button "Start Answering" at bounding box center [697, 380] width 316 height 38
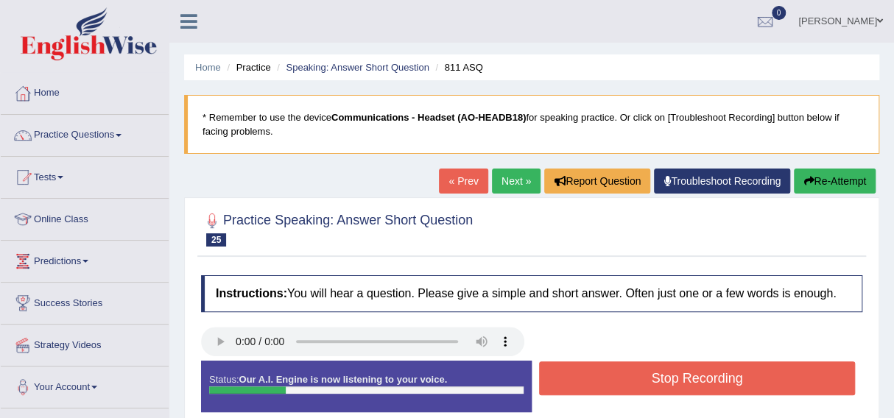
click at [675, 379] on button "Stop Recording" at bounding box center [697, 378] width 316 height 34
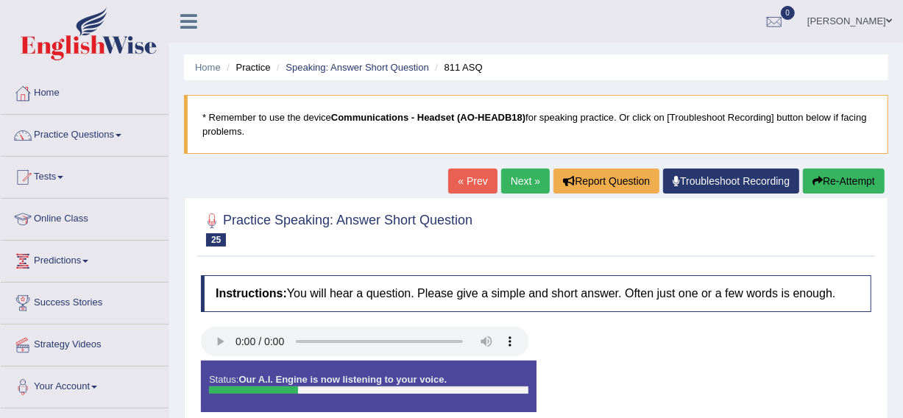
click at [675, 379] on div "Instructions: You will hear a question. Please give a simple and short answer. …" at bounding box center [536, 349] width 678 height 163
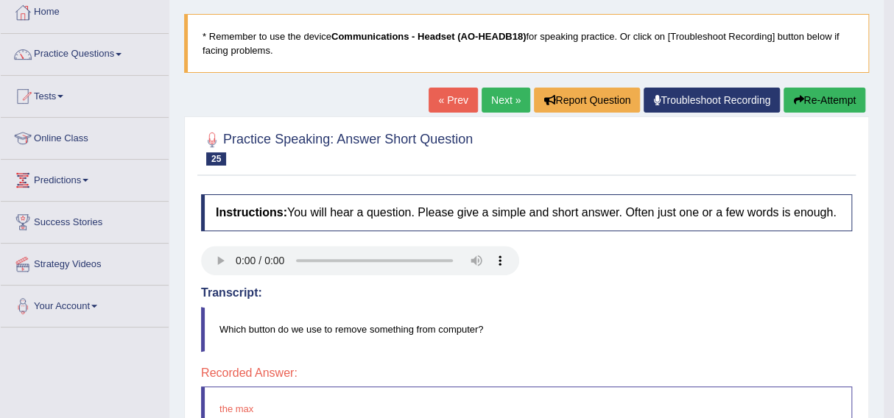
scroll to position [79, 0]
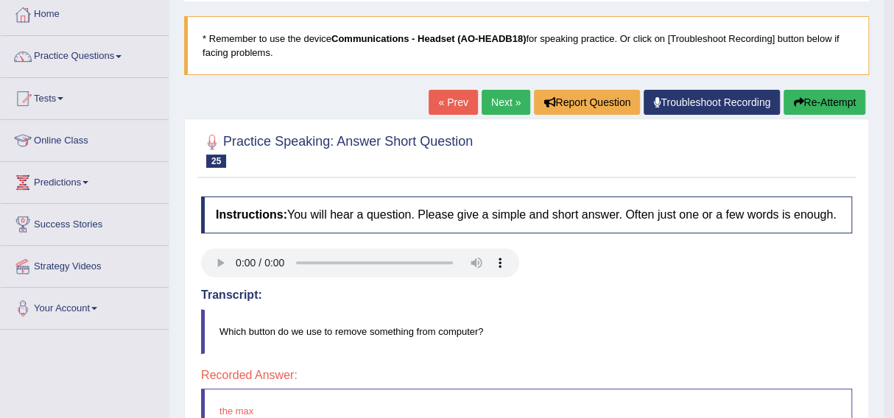
click at [825, 99] on button "Re-Attempt" at bounding box center [824, 102] width 82 height 25
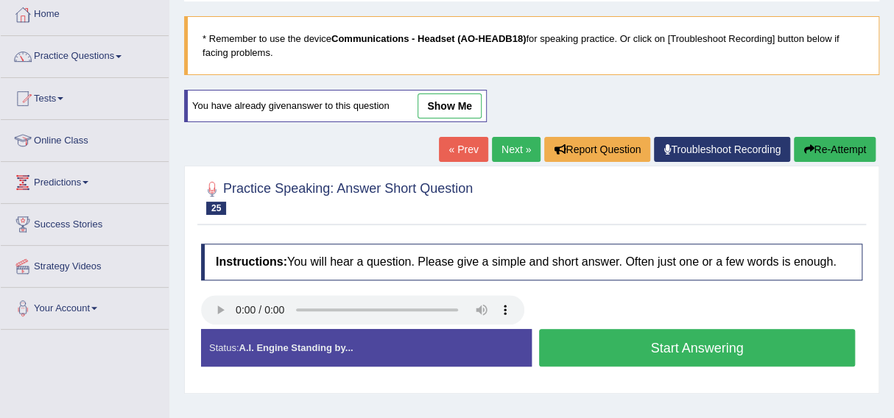
click at [668, 345] on button "Start Answering" at bounding box center [697, 348] width 316 height 38
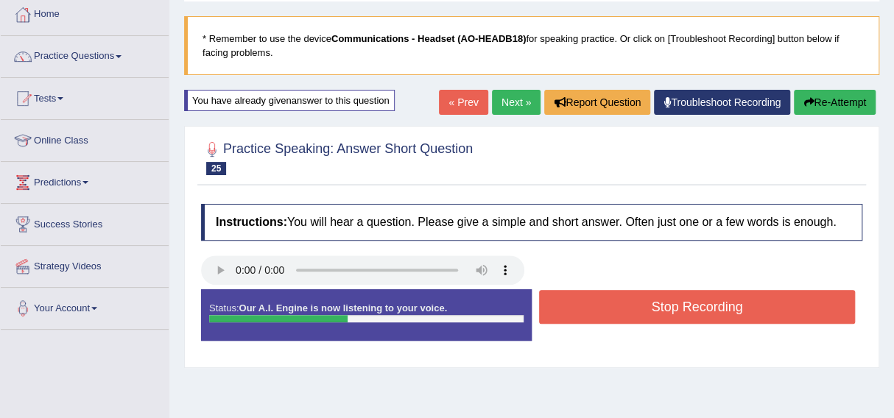
click at [669, 315] on button "Stop Recording" at bounding box center [697, 307] width 316 height 34
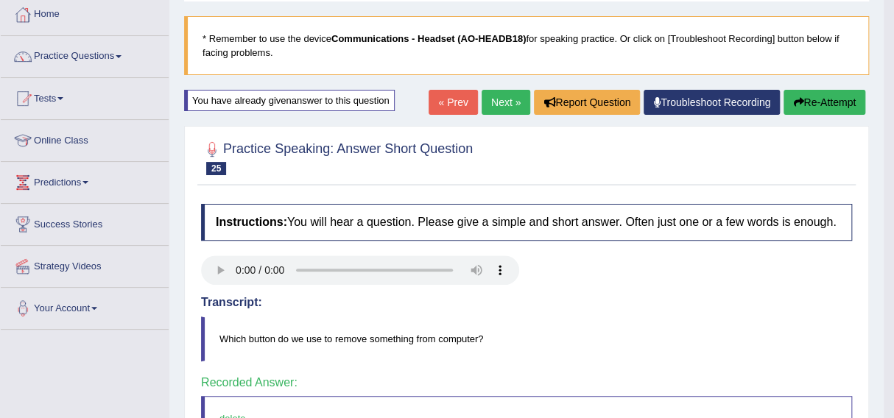
click at [491, 96] on link "Next »" at bounding box center [505, 102] width 49 height 25
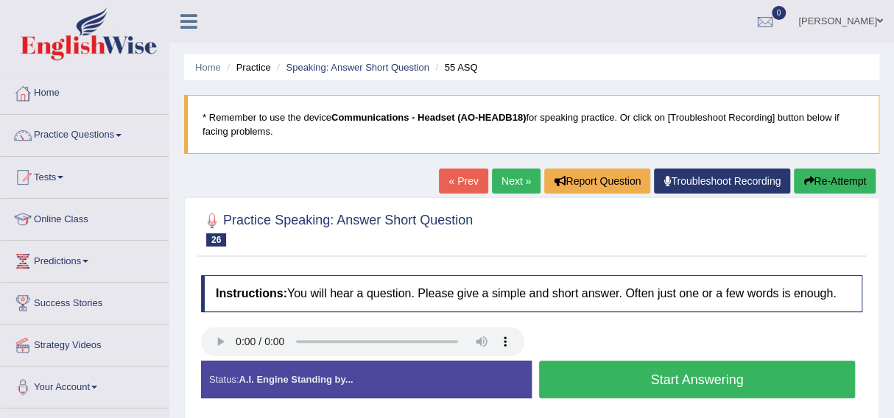
click at [672, 381] on button "Start Answering" at bounding box center [697, 380] width 316 height 38
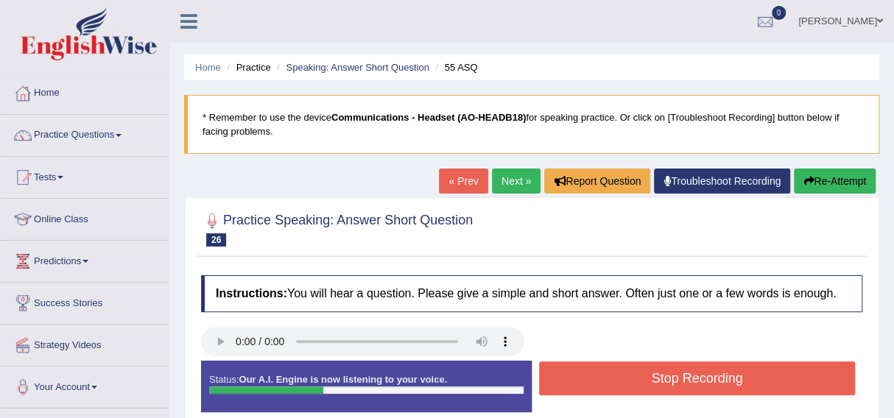
click at [672, 381] on button "Stop Recording" at bounding box center [697, 378] width 316 height 34
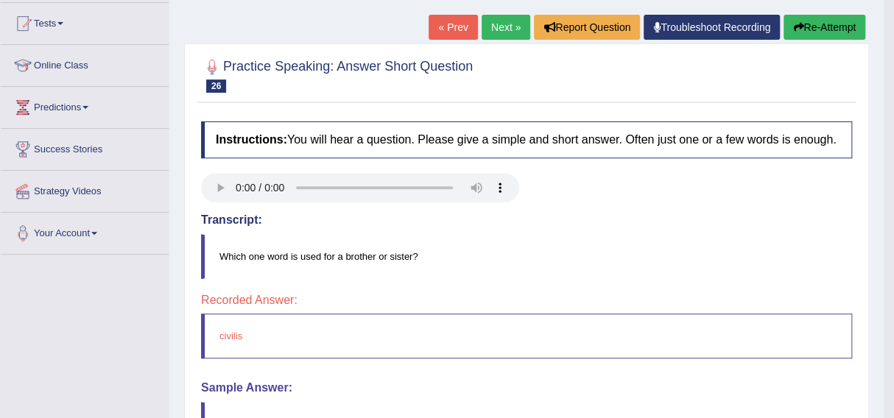
scroll to position [153, 0]
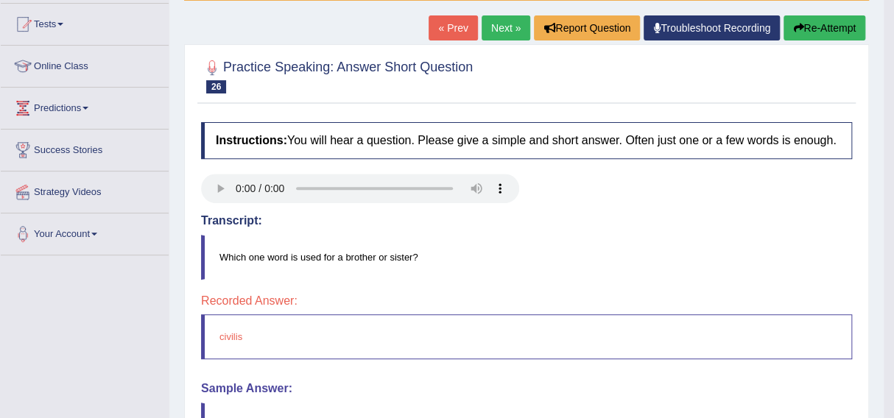
click at [803, 25] on button "Re-Attempt" at bounding box center [824, 27] width 82 height 25
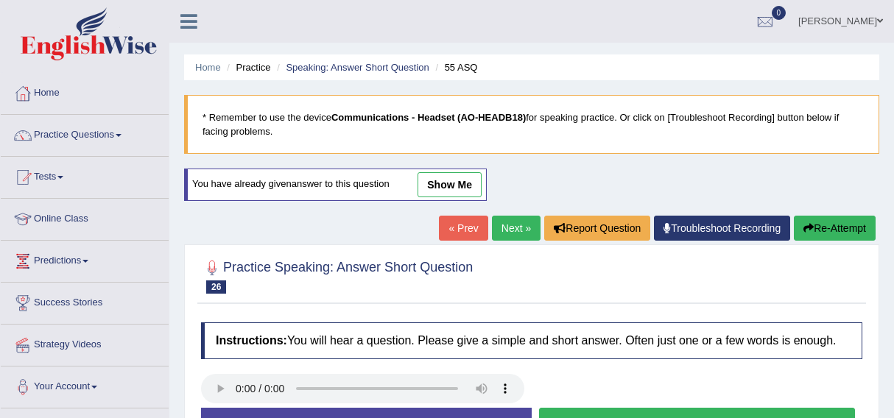
click at [816, 63] on div "Home Practice Speaking: Answer Short Question 55 ASQ * Remember to use the devi…" at bounding box center [531, 368] width 724 height 736
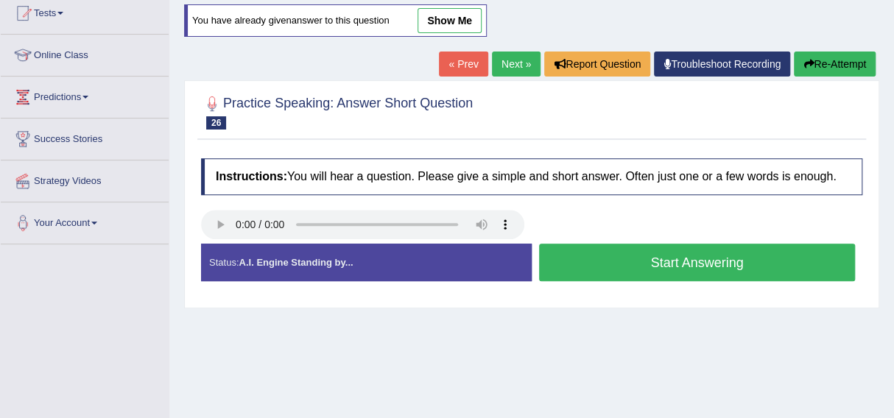
click at [816, 63] on button "Re-Attempt" at bounding box center [835, 64] width 82 height 25
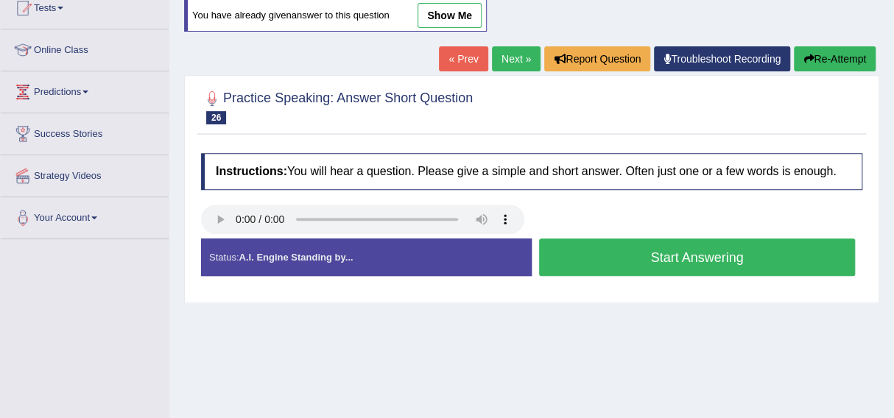
click at [677, 258] on button "Start Answering" at bounding box center [697, 258] width 316 height 38
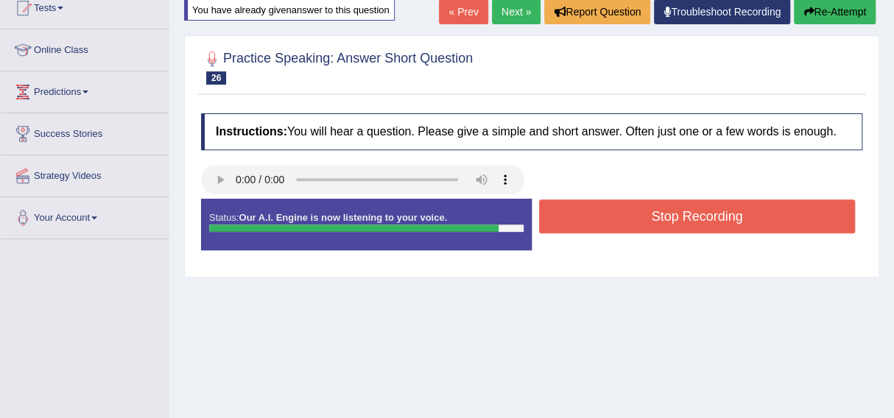
click at [670, 215] on button "Stop Recording" at bounding box center [697, 216] width 316 height 34
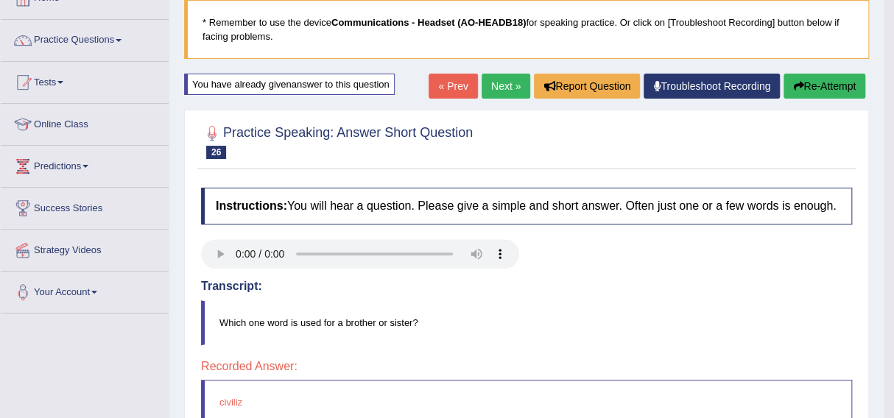
scroll to position [94, 0]
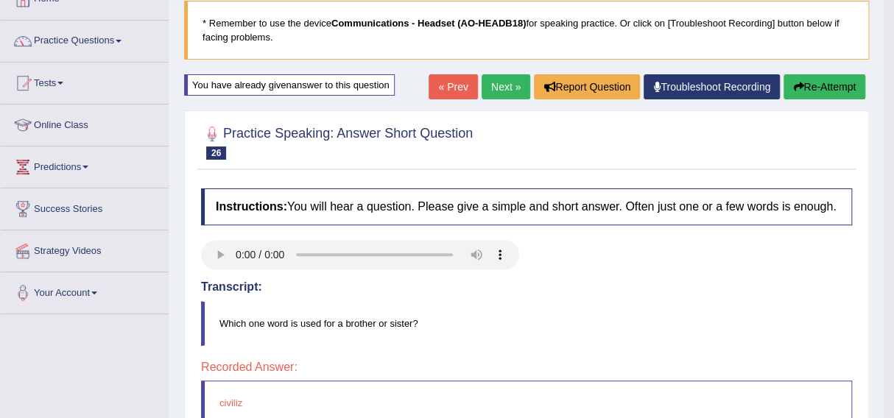
click at [799, 82] on icon "button" at bounding box center [798, 87] width 10 height 10
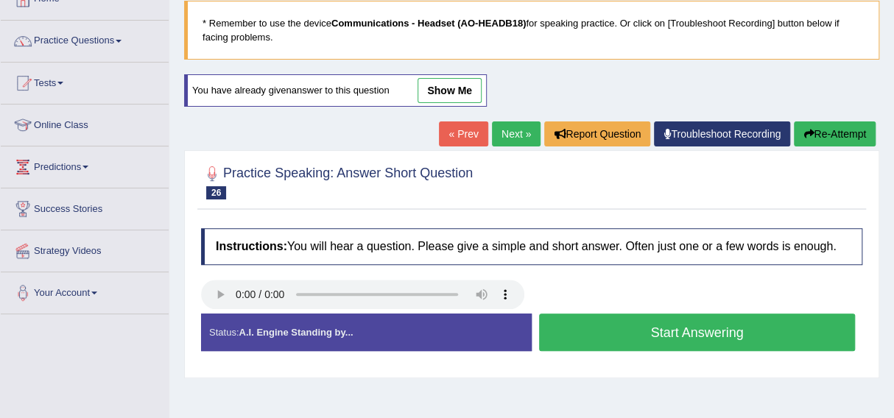
click at [668, 323] on button "Start Answering" at bounding box center [697, 333] width 316 height 38
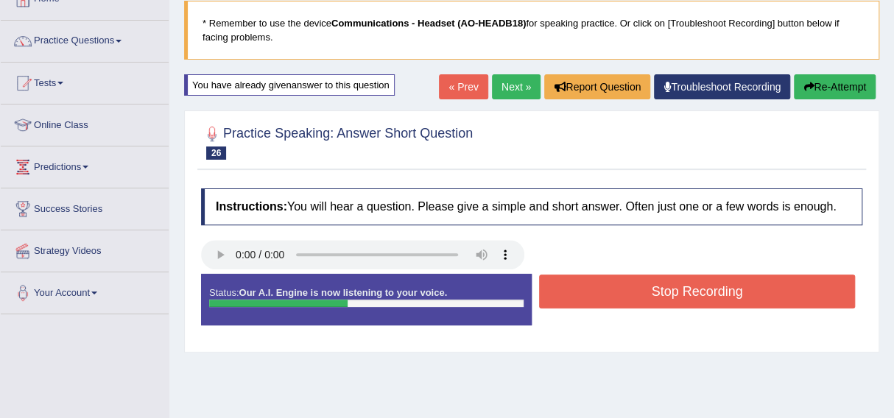
click at [660, 293] on button "Stop Recording" at bounding box center [697, 292] width 316 height 34
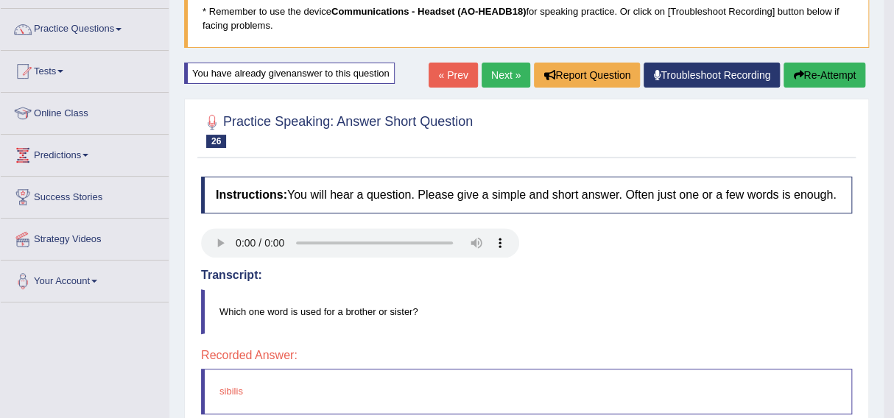
scroll to position [98, 0]
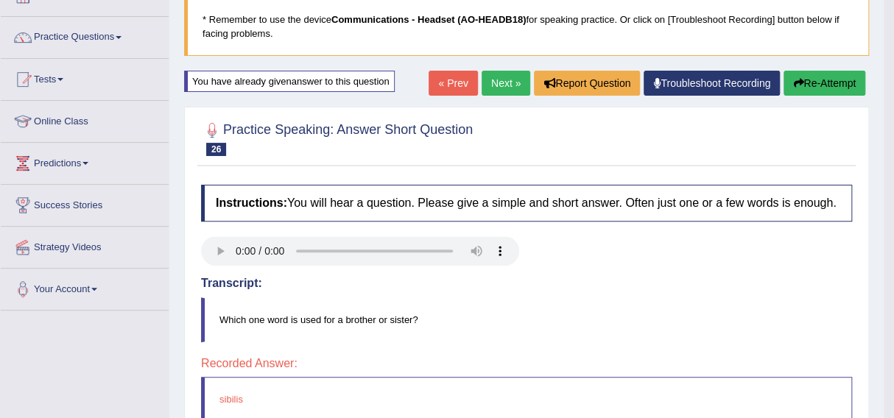
click at [810, 80] on button "Re-Attempt" at bounding box center [824, 83] width 82 height 25
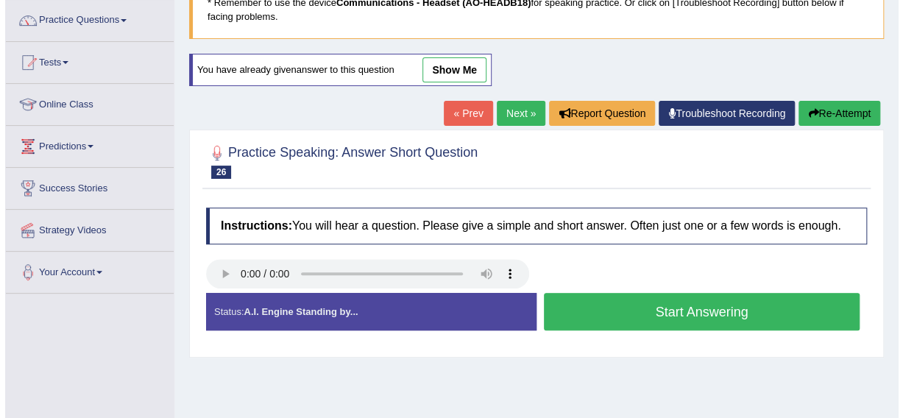
scroll to position [121, 0]
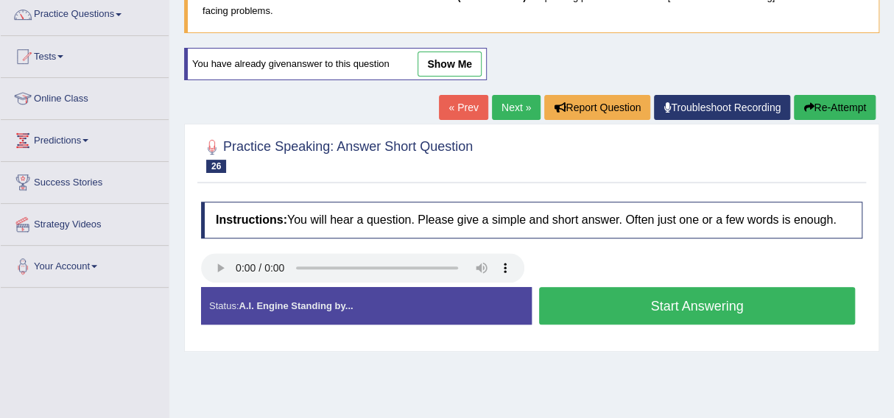
click at [657, 303] on button "Start Answering" at bounding box center [697, 306] width 316 height 38
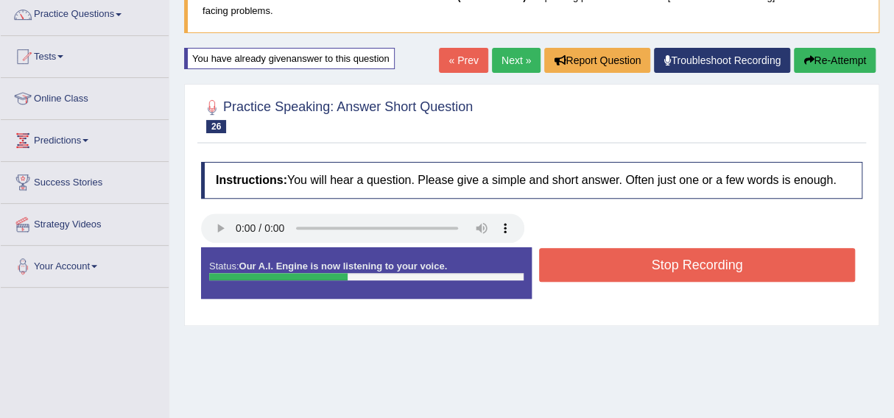
click at [663, 259] on button "Stop Recording" at bounding box center [697, 265] width 316 height 34
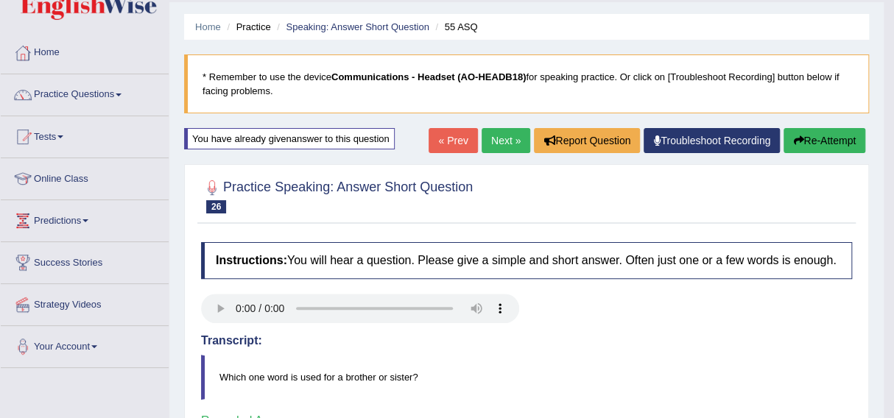
scroll to position [27, 0]
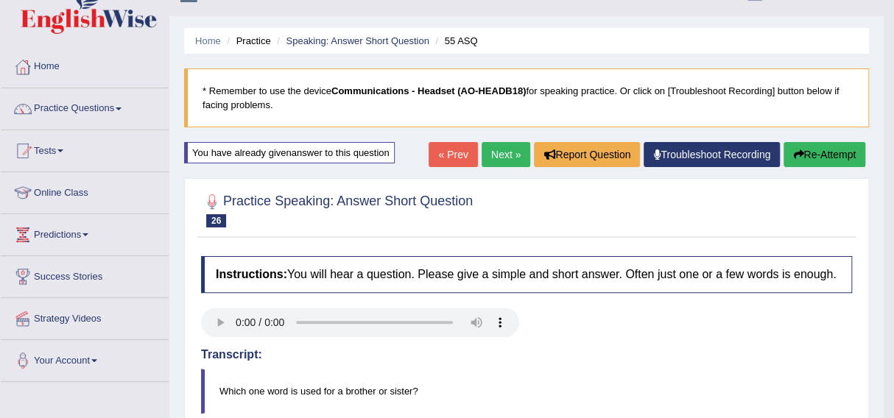
click at [498, 149] on link "Next »" at bounding box center [505, 154] width 49 height 25
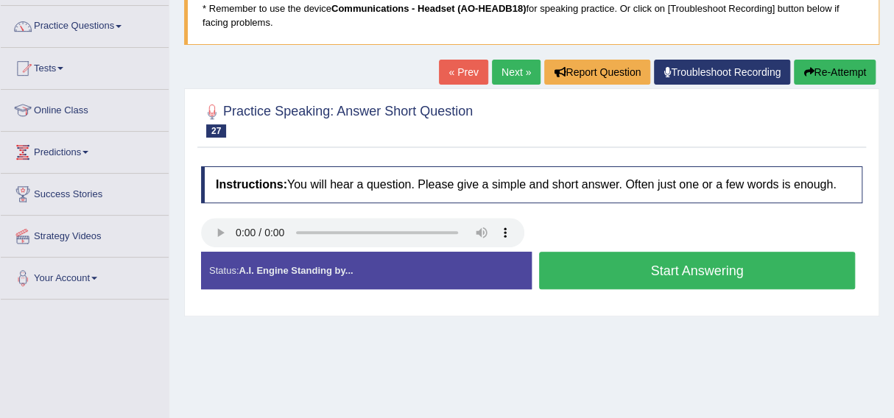
scroll to position [110, 0]
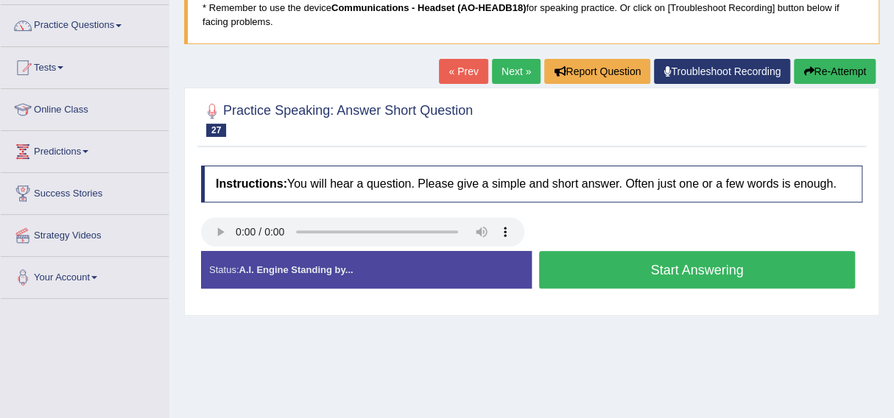
click at [661, 265] on button "Start Answering" at bounding box center [697, 270] width 316 height 38
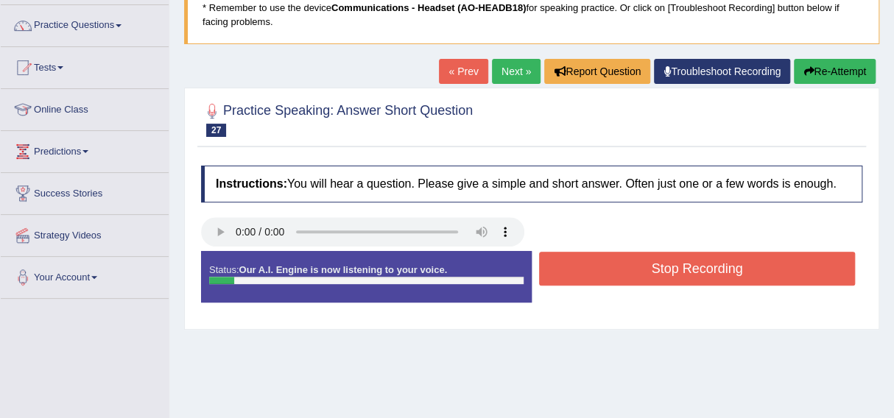
click at [661, 265] on button "Stop Recording" at bounding box center [697, 269] width 316 height 34
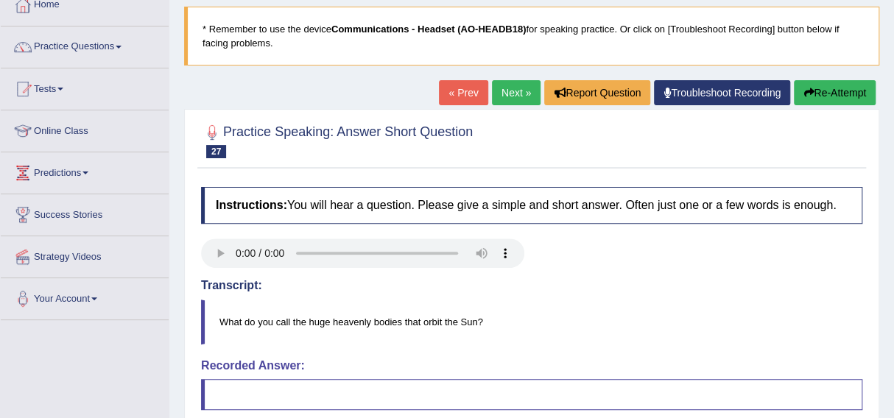
scroll to position [0, 0]
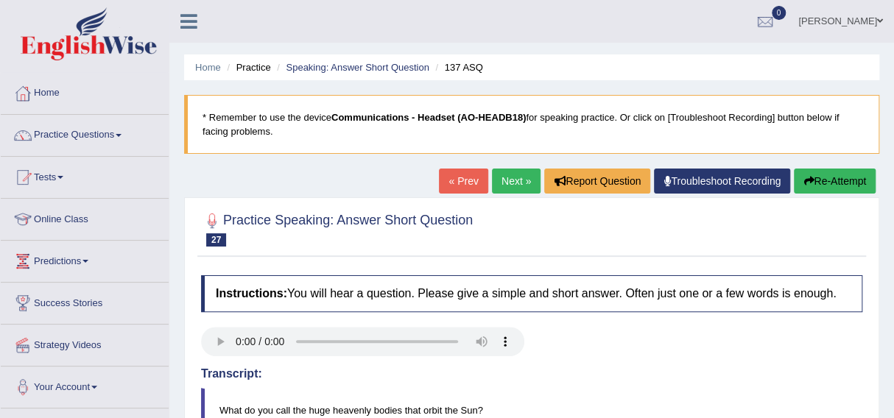
click at [504, 176] on link "Next »" at bounding box center [516, 181] width 49 height 25
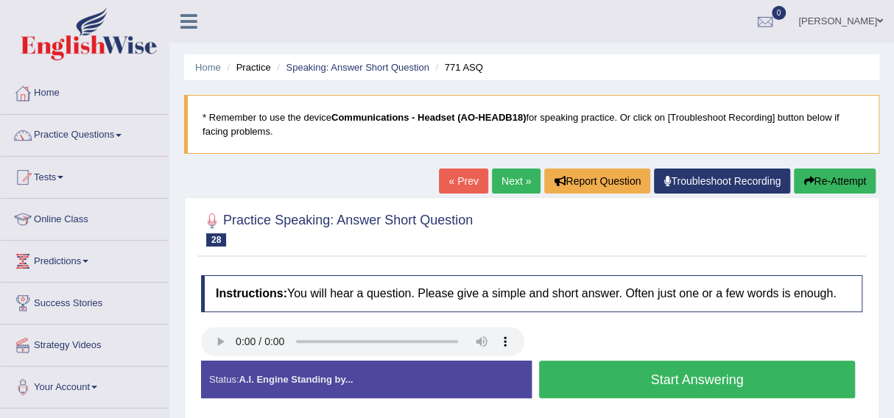
click at [647, 372] on button "Start Answering" at bounding box center [697, 380] width 316 height 38
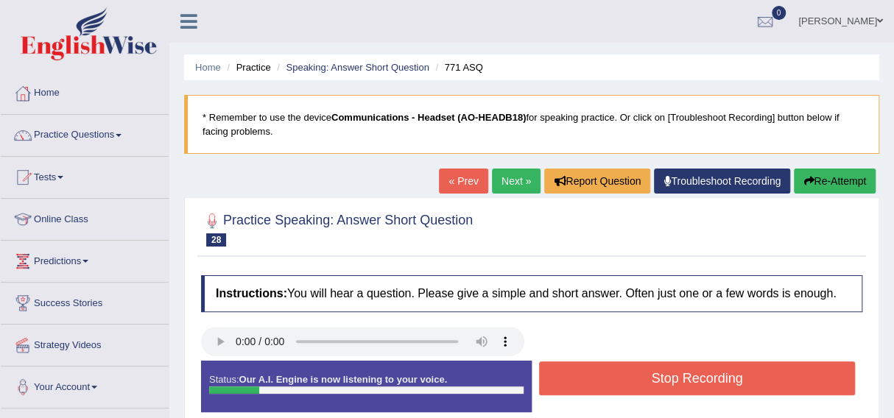
click at [647, 372] on button "Stop Recording" at bounding box center [697, 378] width 316 height 34
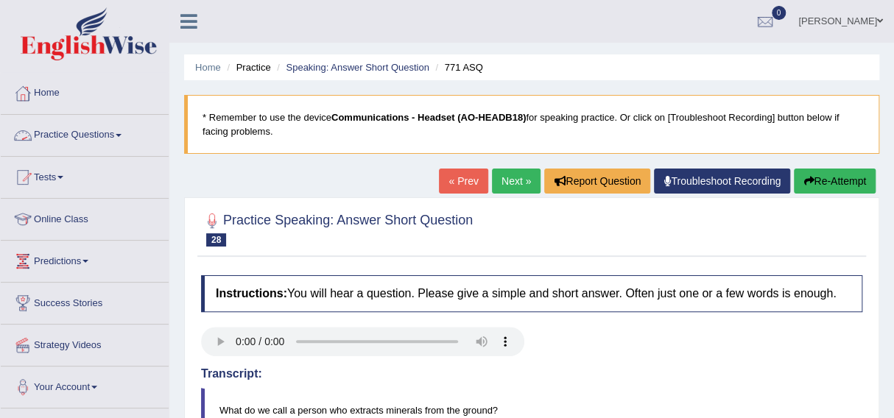
click at [74, 133] on link "Practice Questions" at bounding box center [85, 133] width 168 height 37
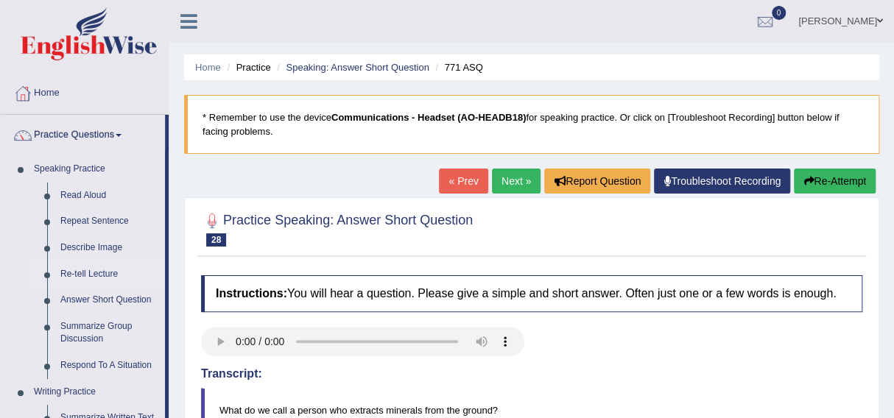
click at [68, 274] on link "Re-tell Lecture" at bounding box center [109, 274] width 111 height 27
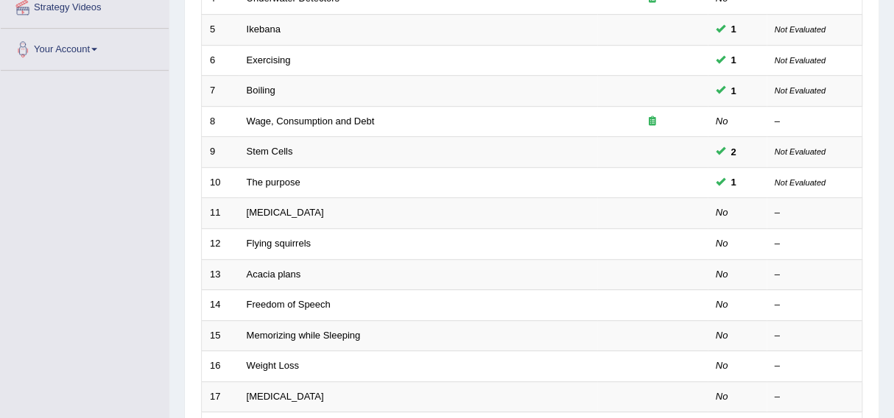
scroll to position [339, 0]
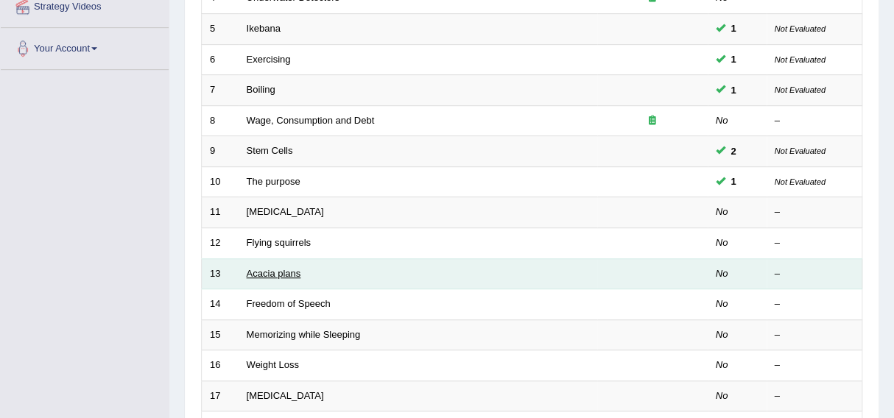
click at [257, 269] on link "Acacia plans" at bounding box center [274, 273] width 54 height 11
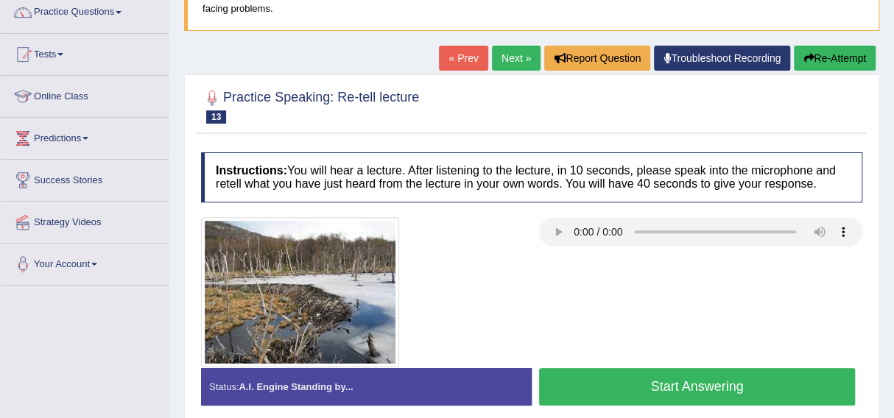
scroll to position [137, 0]
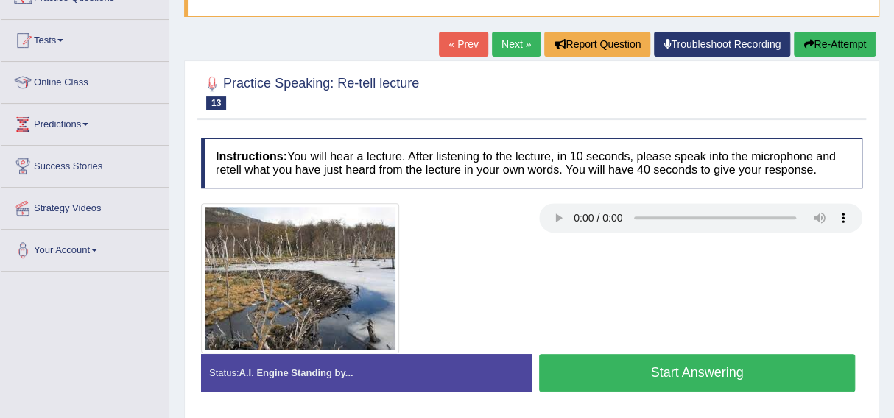
click at [676, 369] on button "Start Answering" at bounding box center [697, 373] width 316 height 38
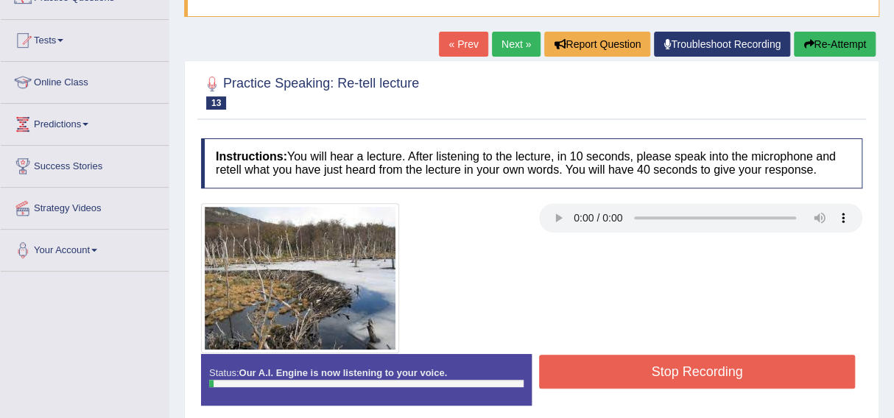
click at [675, 367] on button "Stop Recording" at bounding box center [697, 372] width 316 height 34
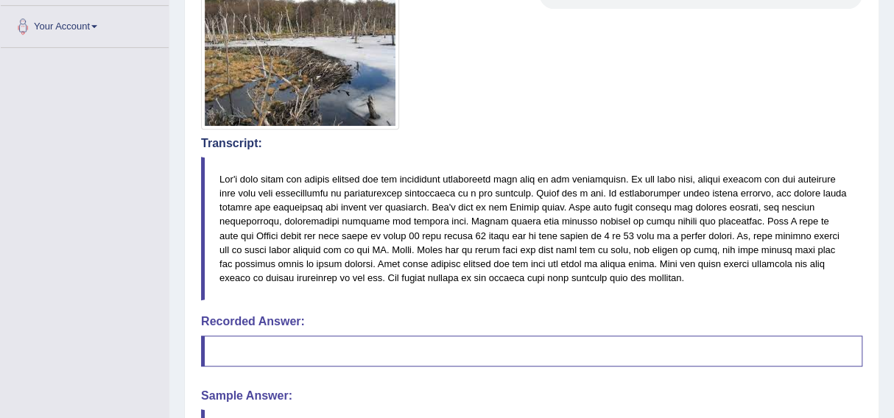
scroll to position [361, 0]
